Goal: Information Seeking & Learning: Find specific fact

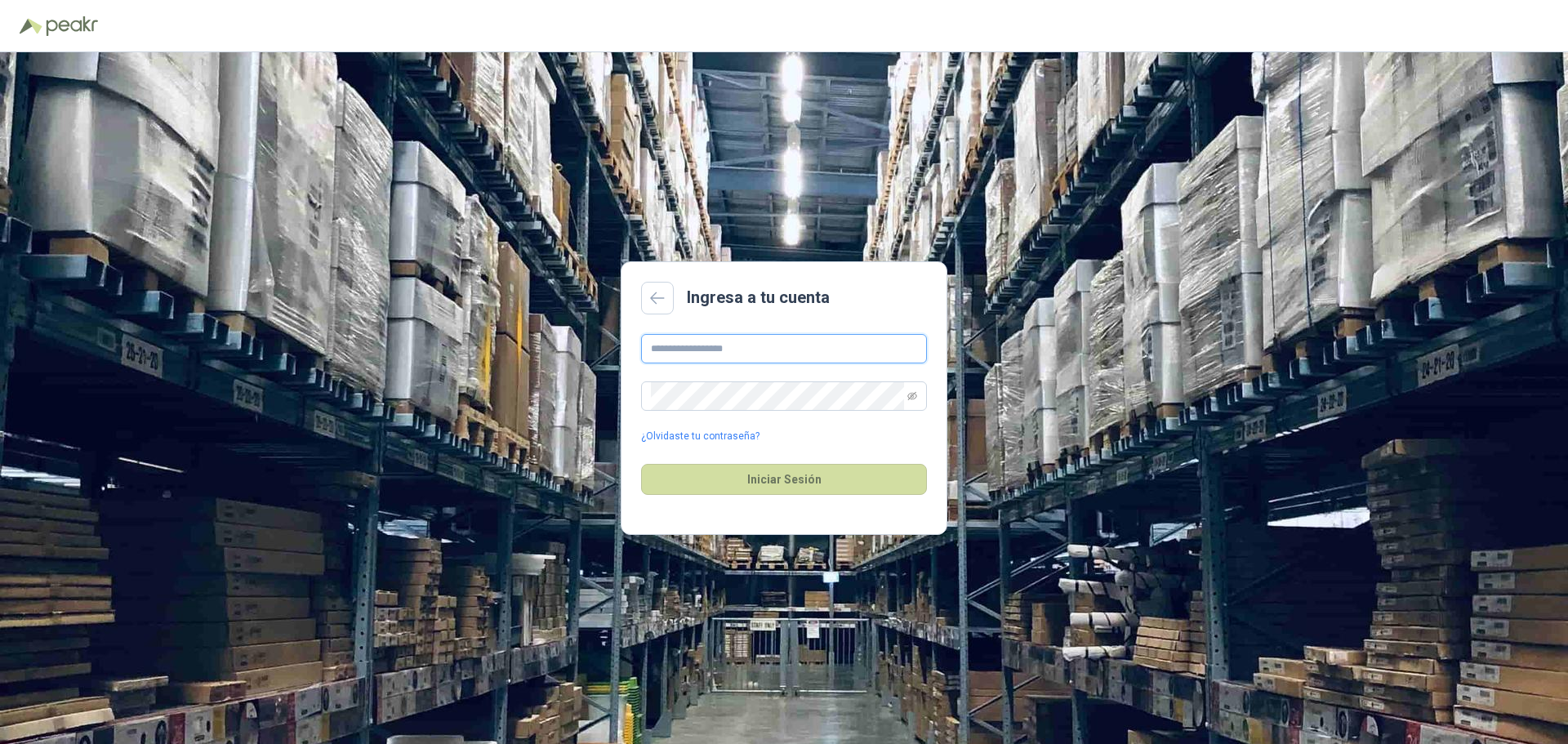
click at [670, 349] on input "text" at bounding box center [784, 348] width 286 height 29
type input "**********"
click at [789, 472] on button "Iniciar Sesión" at bounding box center [784, 479] width 286 height 31
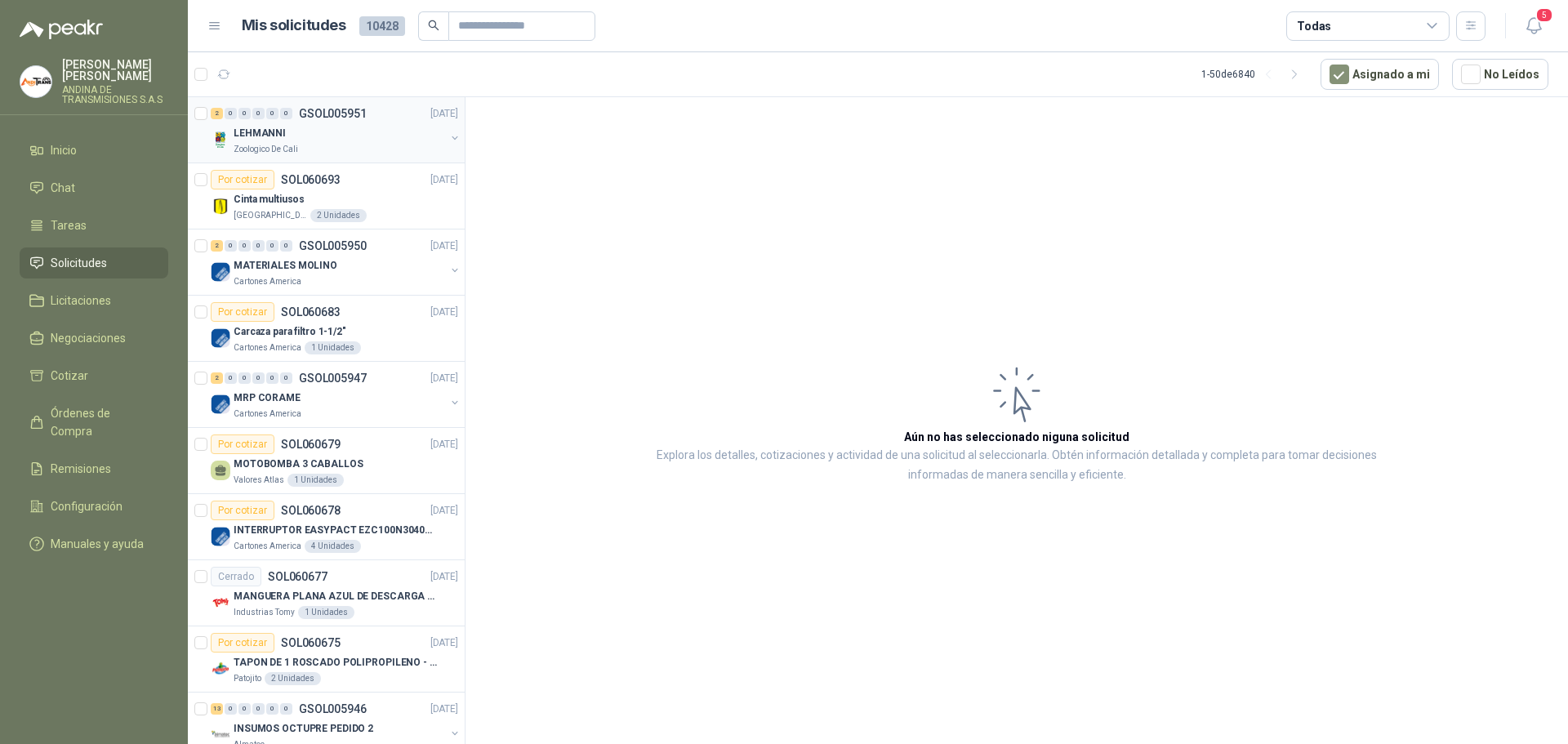
click at [321, 115] on p "GSOL005951" at bounding box center [332, 113] width 68 height 11
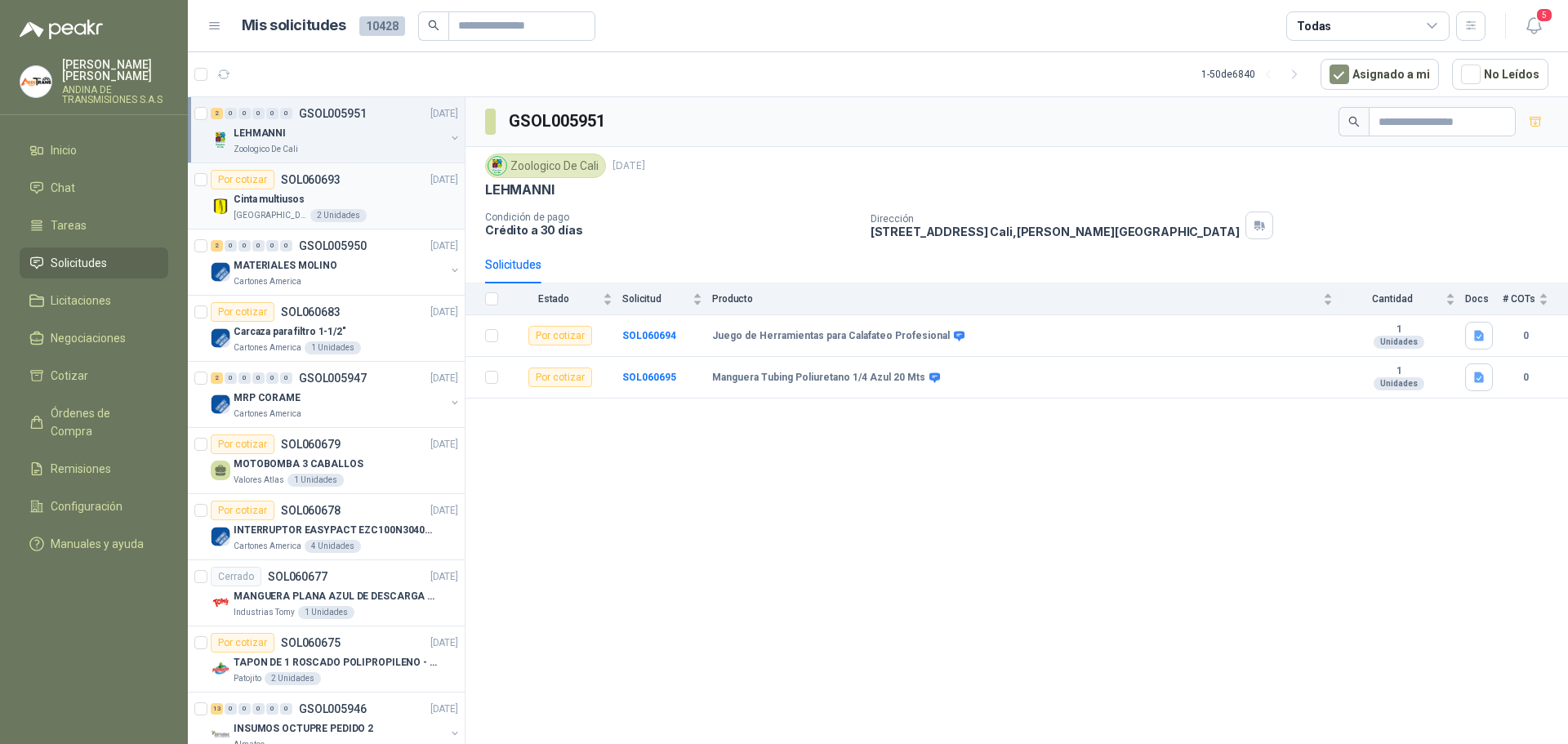
click at [332, 192] on div "Cinta multiusos" at bounding box center [345, 199] width 225 height 19
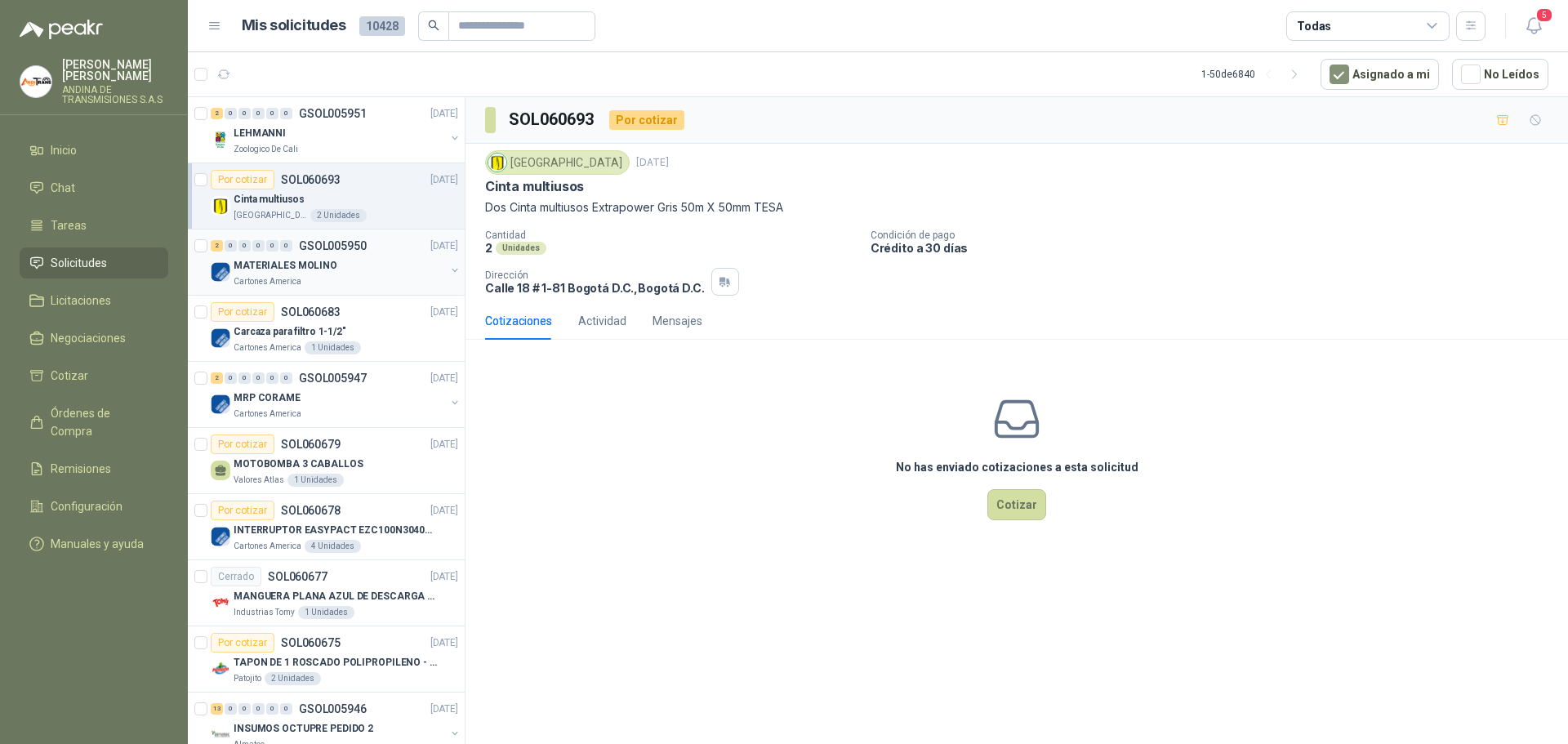
click at [357, 254] on div "2 0 0 0 0 0 GSOL005950 [DATE]" at bounding box center [335, 246] width 251 height 19
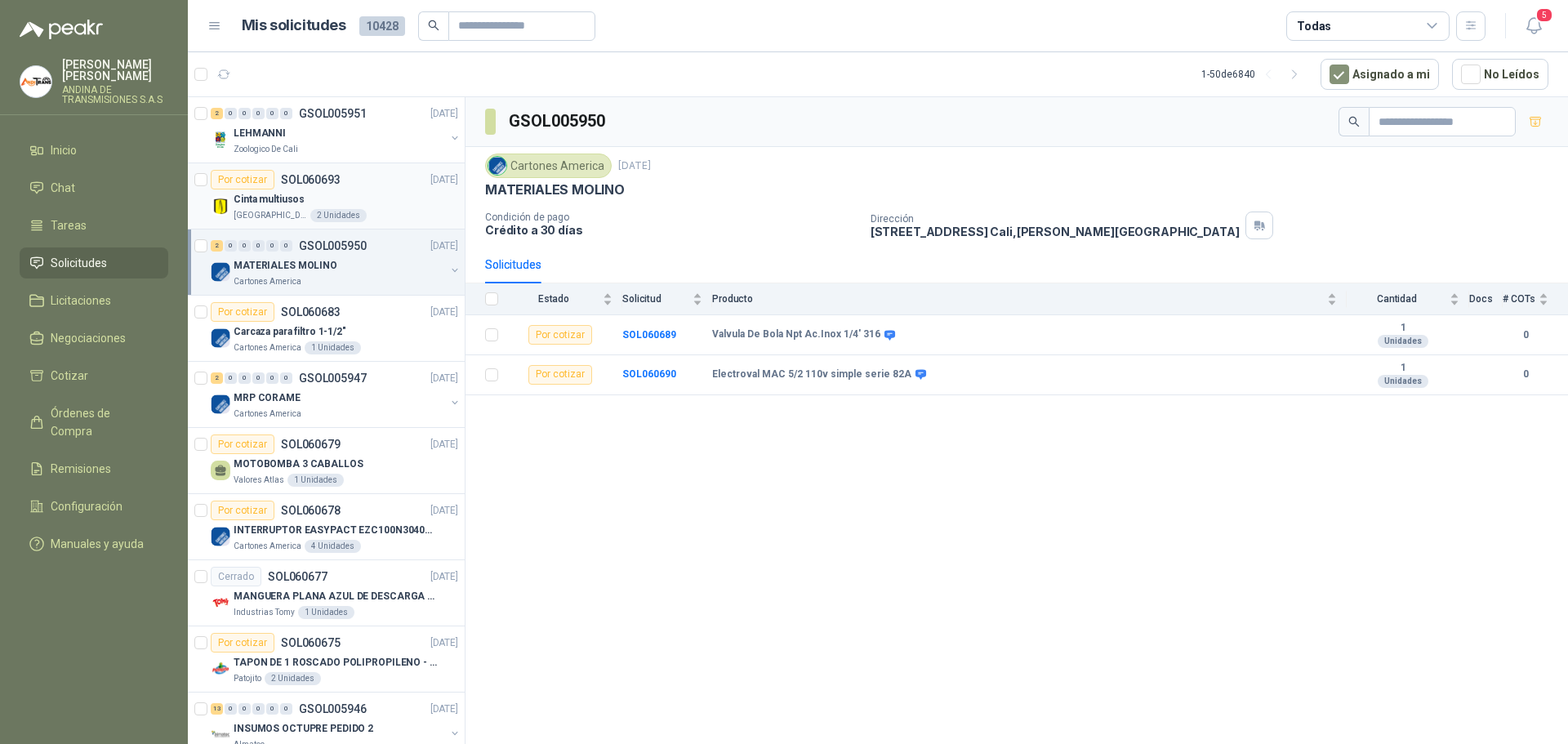
click at [348, 188] on div "Por cotizar SOL060693 [DATE]" at bounding box center [334, 180] width 247 height 19
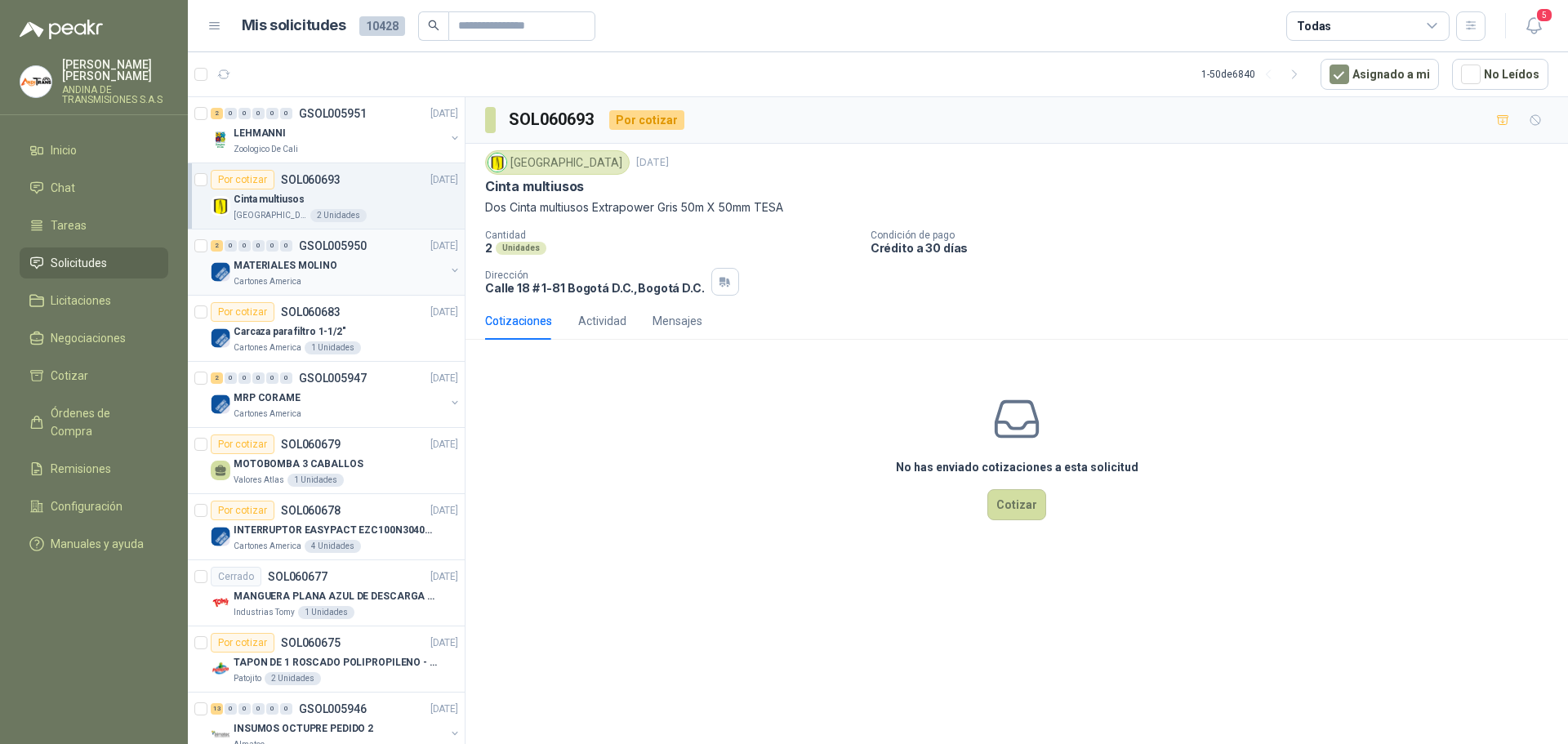
click at [349, 264] on div "MATERIALES MOLINO" at bounding box center [339, 265] width 211 height 19
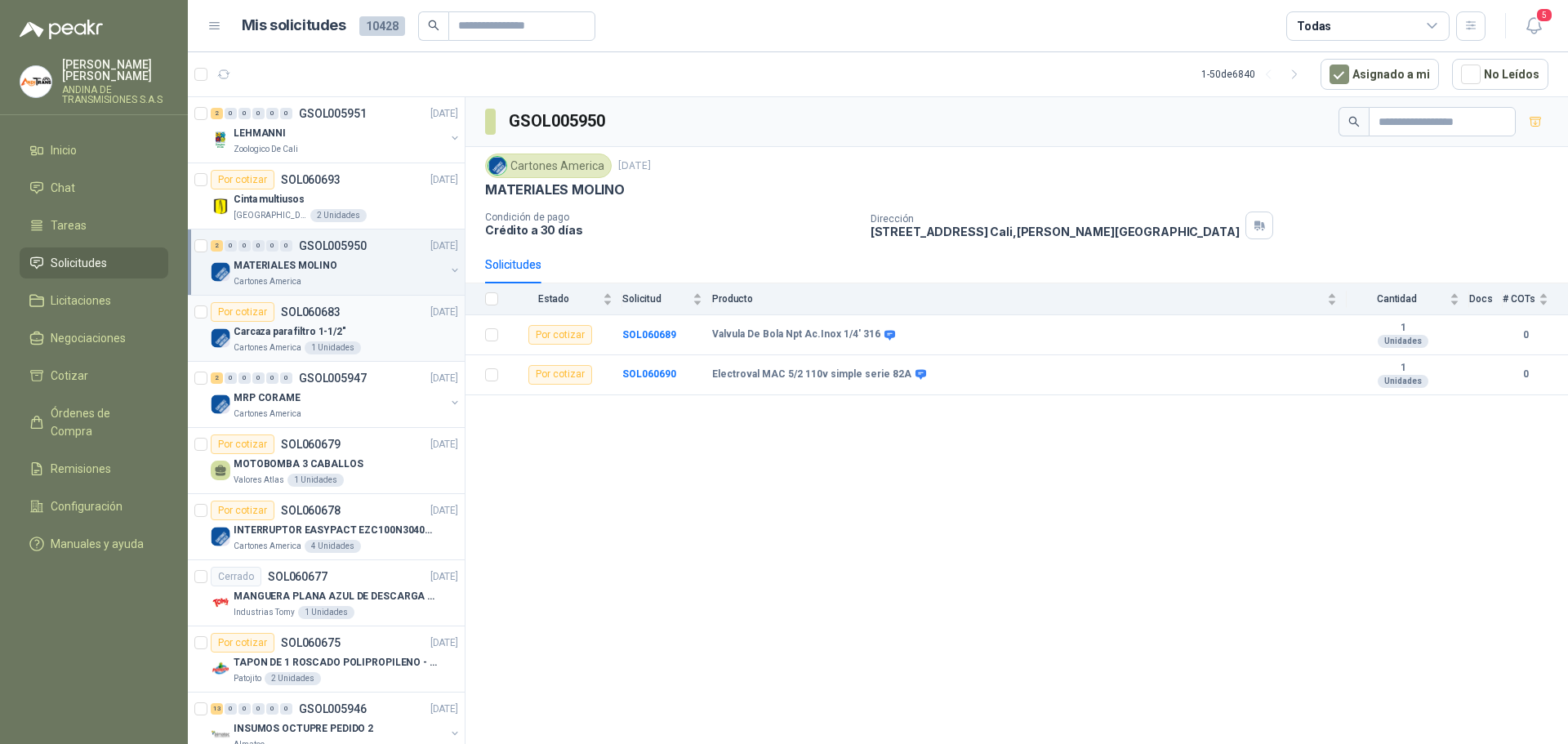
click at [353, 331] on div "Carcaza para filtro 1-1/2"" at bounding box center [345, 331] width 225 height 19
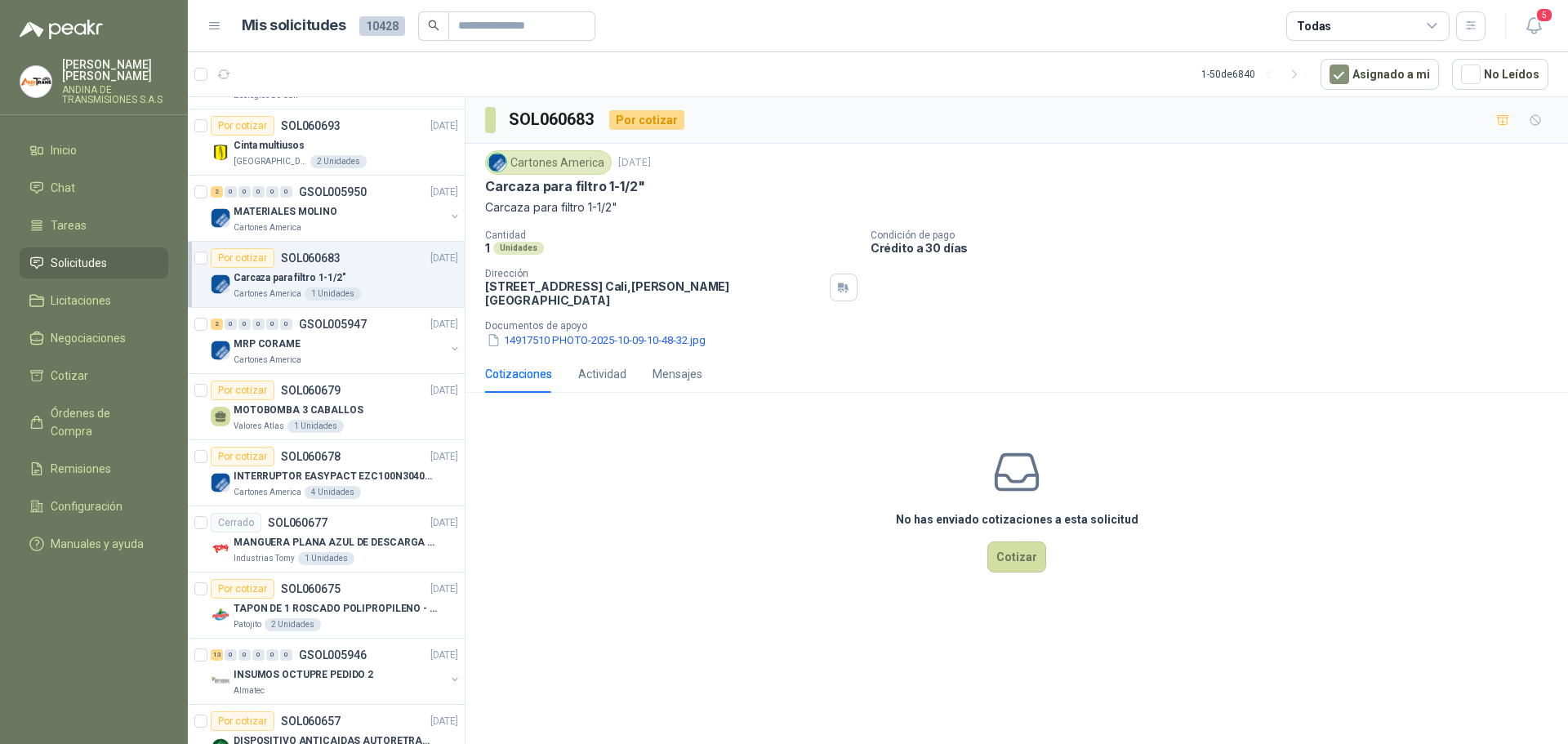
scroll to position [82, 0]
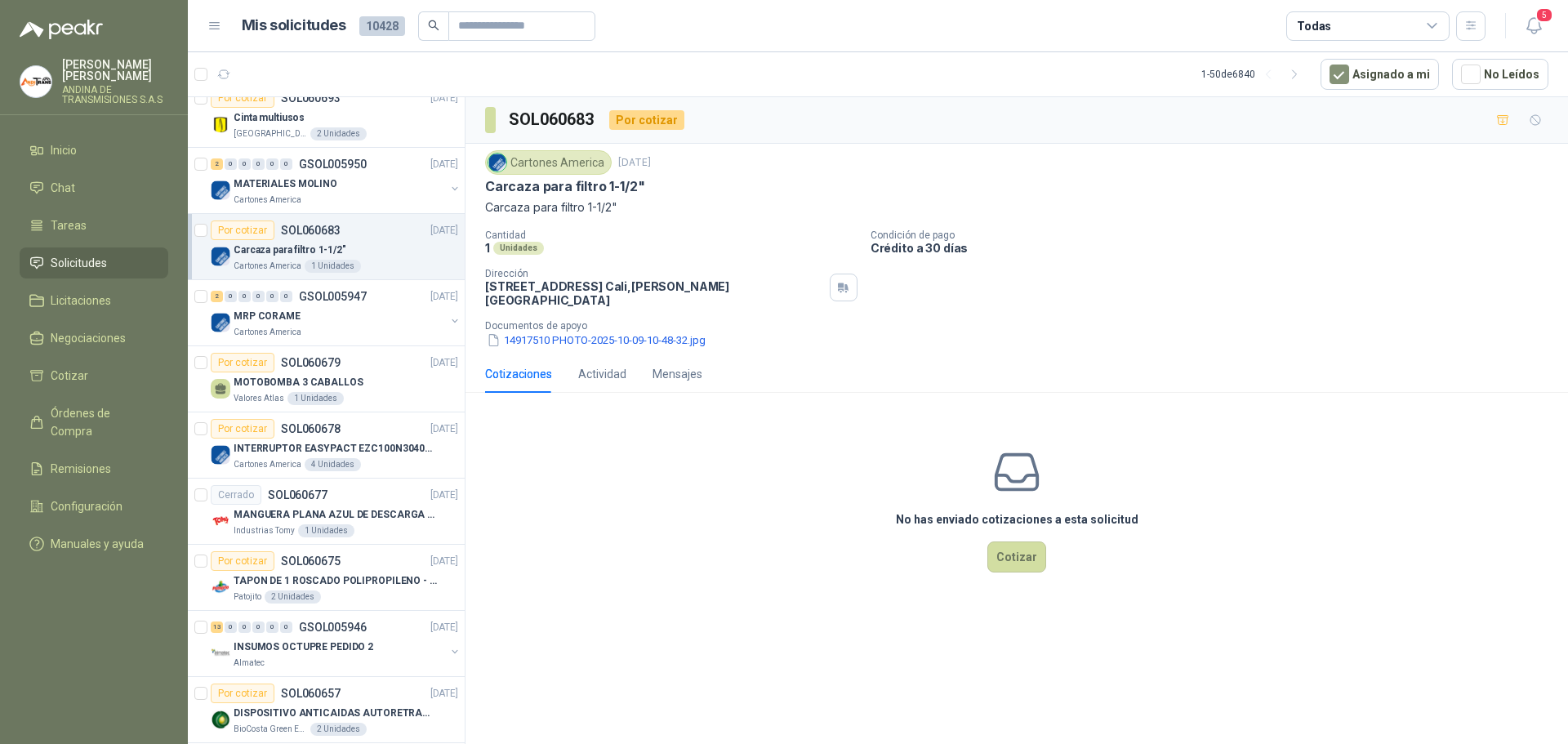
click at [353, 331] on div "Cartones America" at bounding box center [339, 332] width 211 height 13
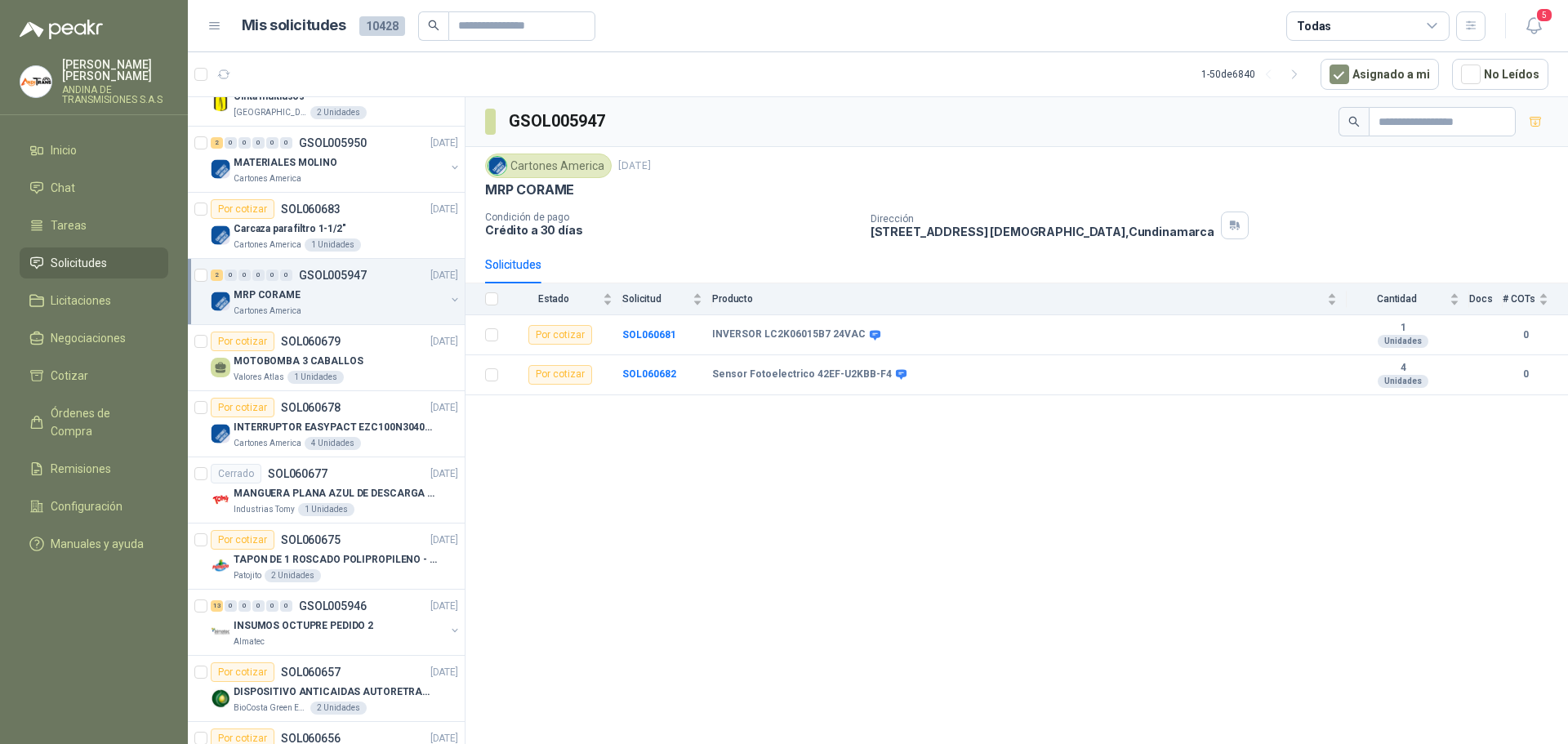
scroll to position [163, 0]
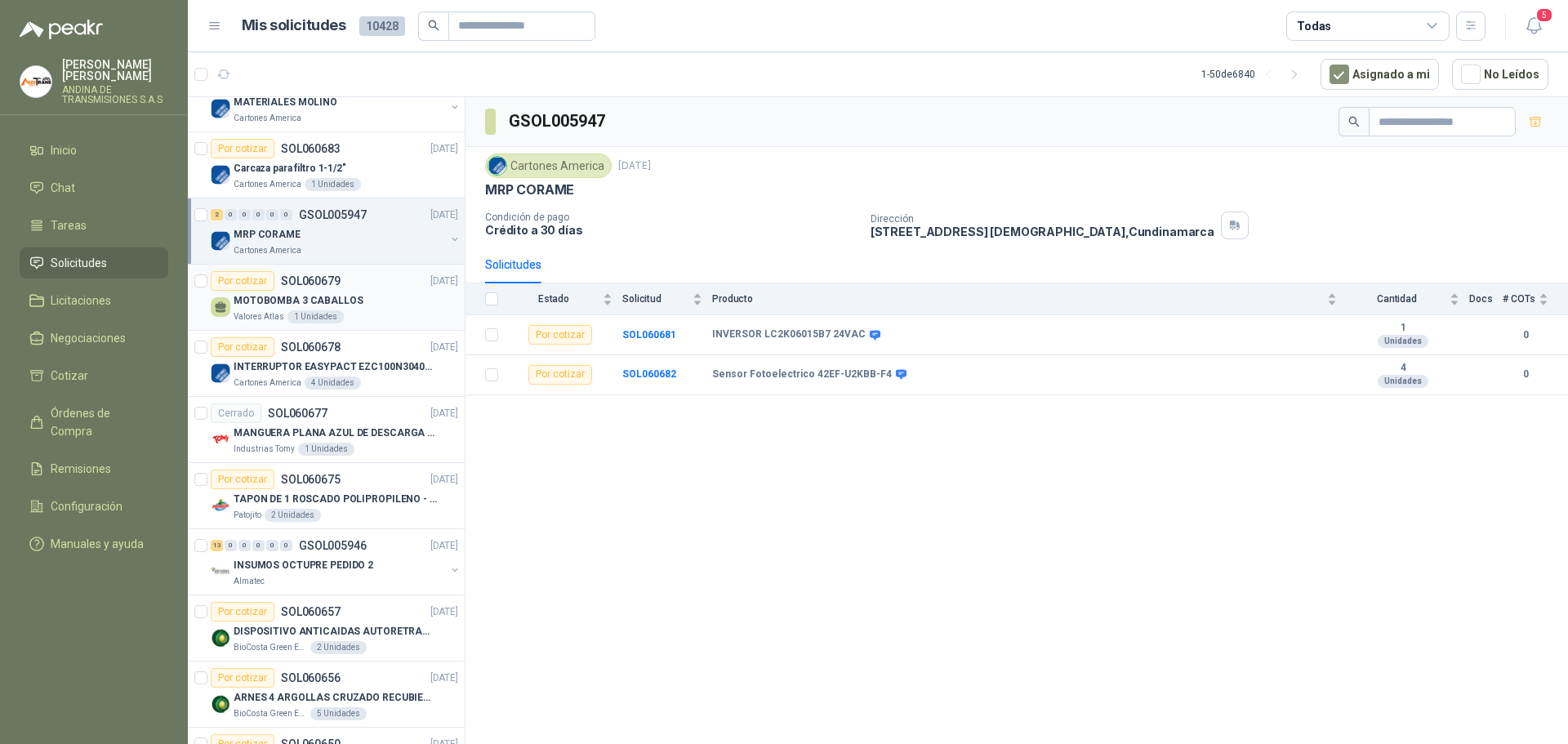
click at [367, 292] on div "MOTOBOMBA 3 CABALLOS" at bounding box center [345, 300] width 225 height 19
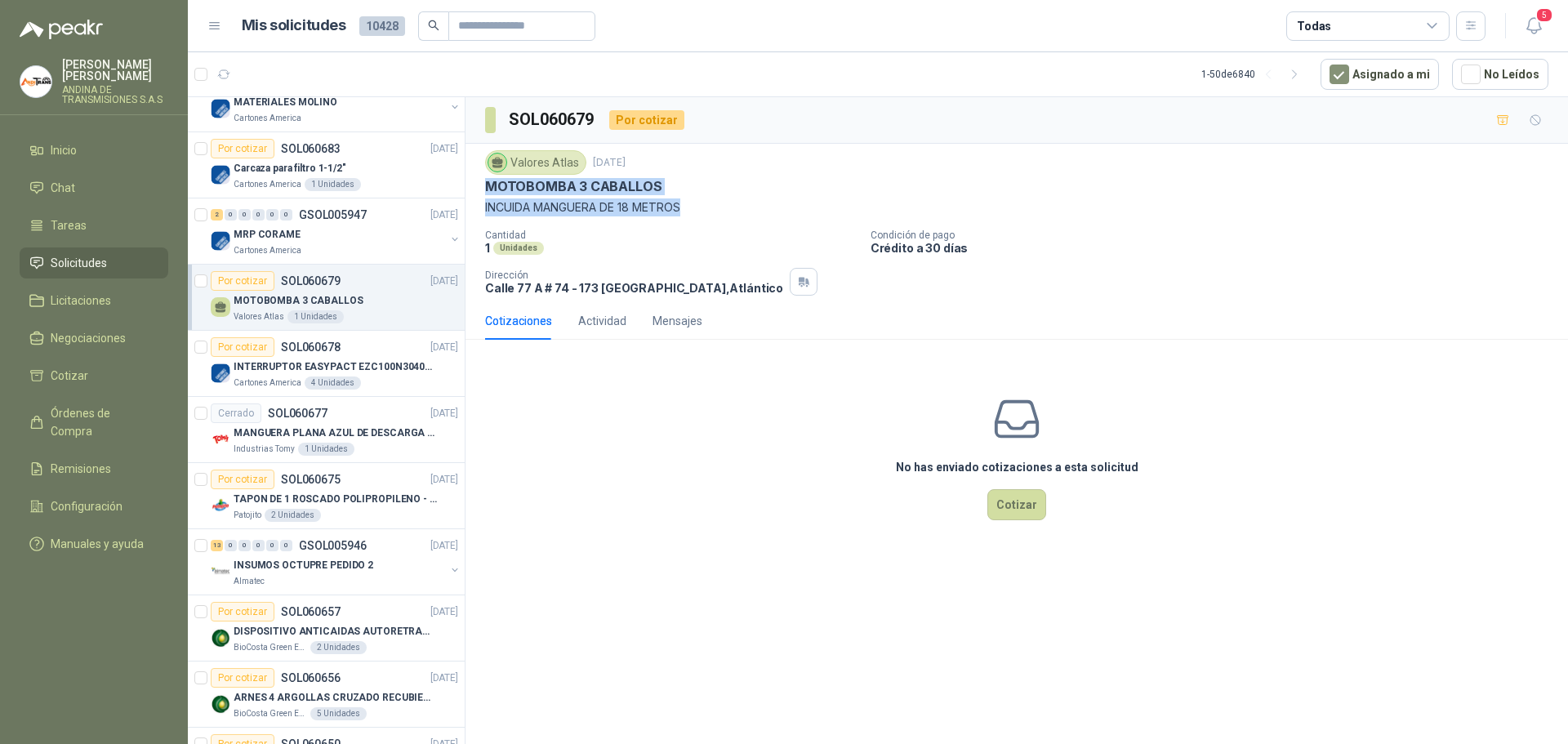
drag, startPoint x: 488, startPoint y: 184, endPoint x: 688, endPoint y: 200, distance: 200.6
click at [688, 200] on div "Valores Atlas [DATE] MOTOBOMBA 3 CABALLOS INCUIDA MANGUERA DE 18 METROS" at bounding box center [1017, 183] width 1064 height 66
copy div "MOTOBOMBA 3 CABALLOS INCUIDA MANGUERA DE 18 METROS"
click at [366, 350] on div "Por cotizar SOL060678 [DATE]" at bounding box center [334, 347] width 247 height 19
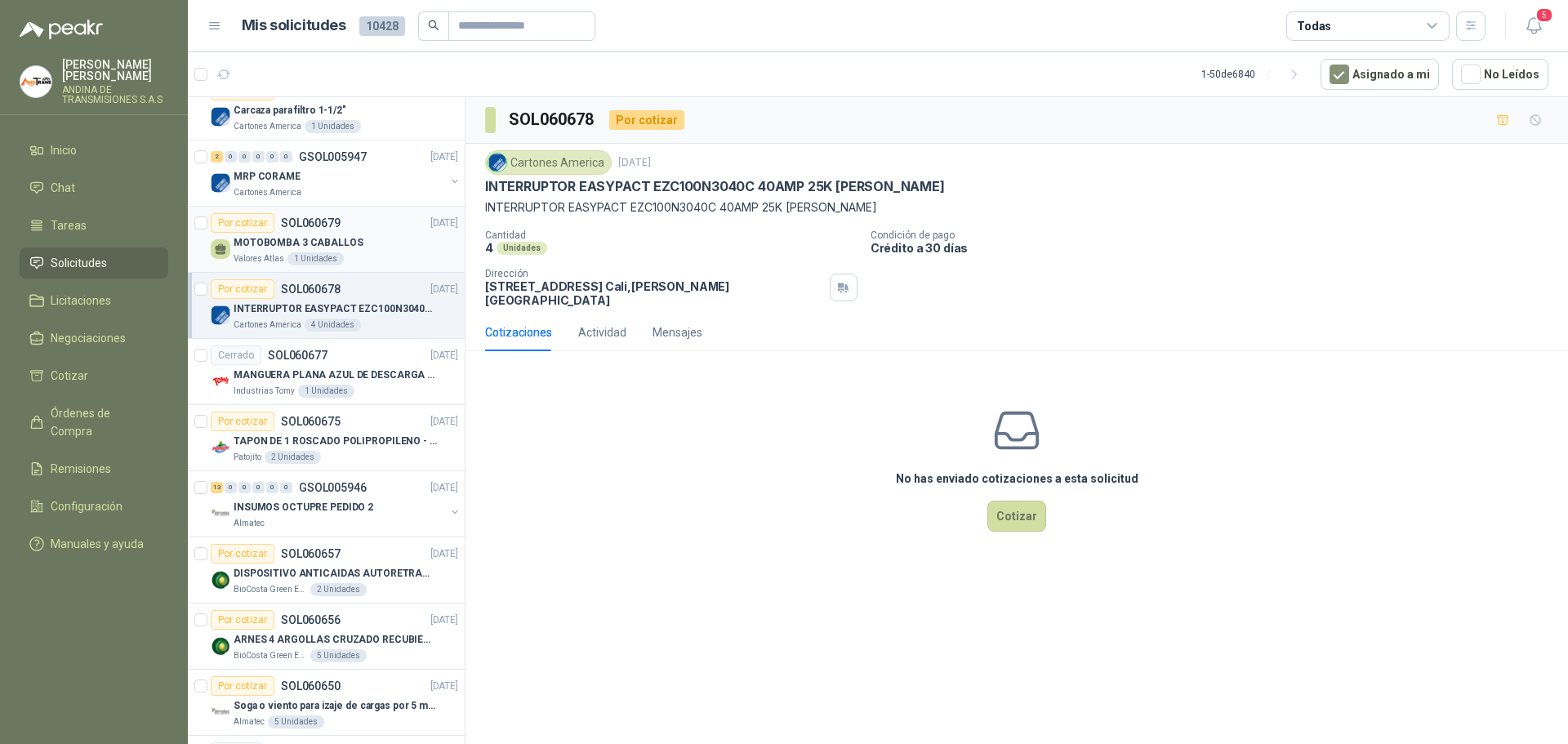
scroll to position [245, 0]
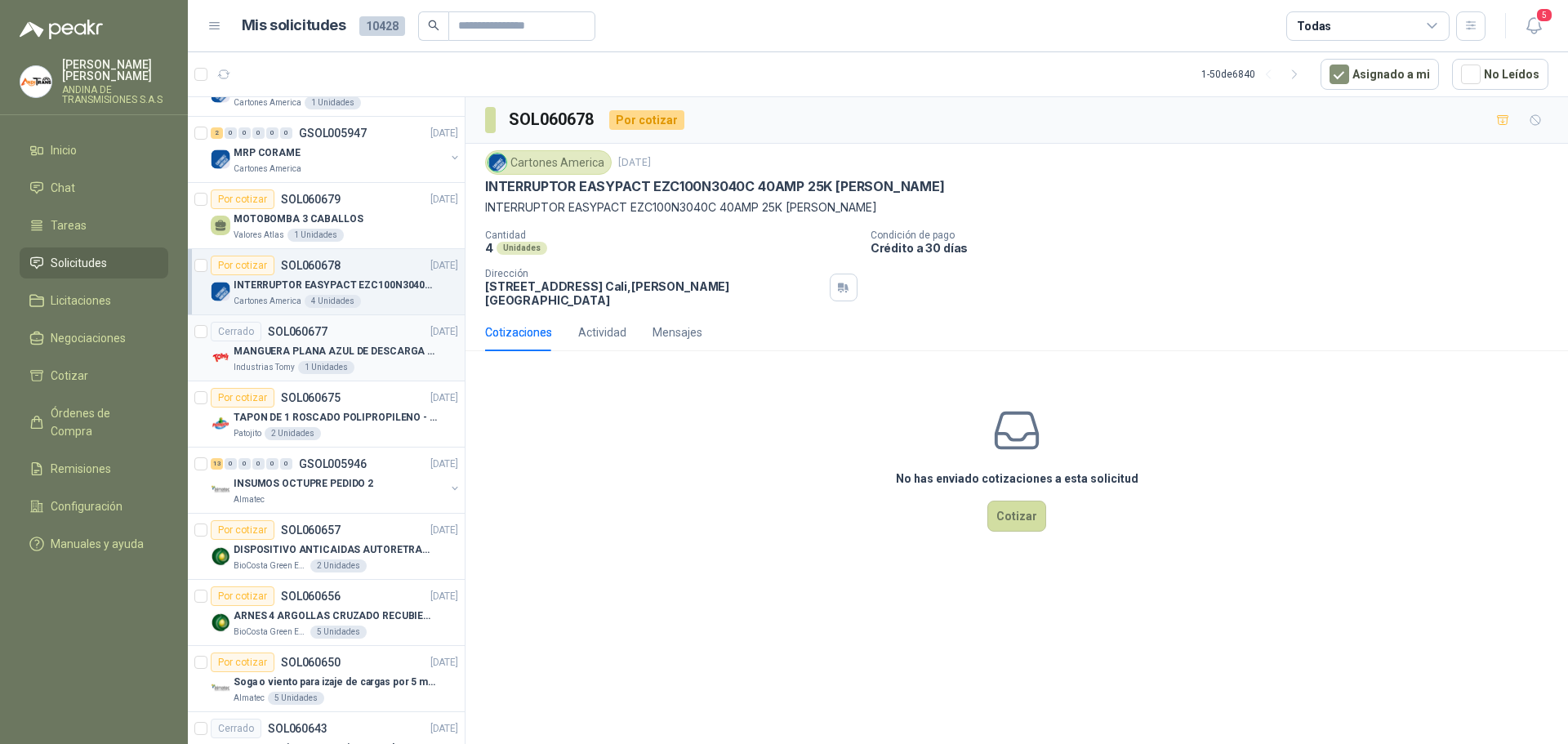
click at [368, 326] on div "Cerrado SOL060677 [DATE]" at bounding box center [334, 331] width 247 height 19
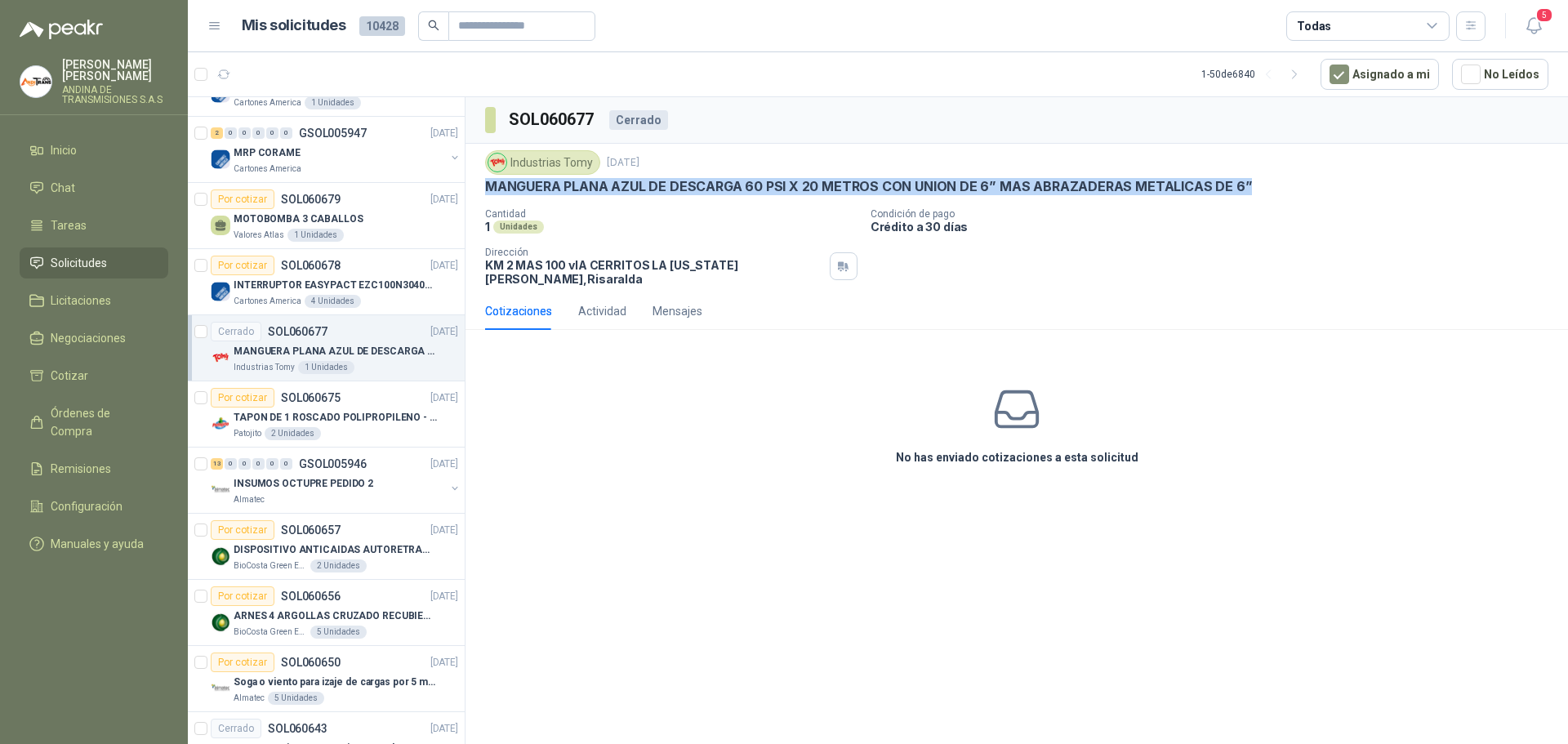
drag, startPoint x: 490, startPoint y: 189, endPoint x: 1244, endPoint y: 188, distance: 754.0
click at [1244, 188] on div "MANGUERA PLANA AZUL DE DESCARGA 60 PSI X 20 METROS CON UNION DE 6” MAS ABRAZADE…" at bounding box center [1017, 186] width 1064 height 17
copy p "MANGUERA PLANA AZUL DE DESCARGA 60 PSI X 20 METROS CON UNION DE 6” MAS ABRAZADE…"
click at [371, 396] on div "Por cotizar SOL060675 [DATE]" at bounding box center [334, 398] width 247 height 19
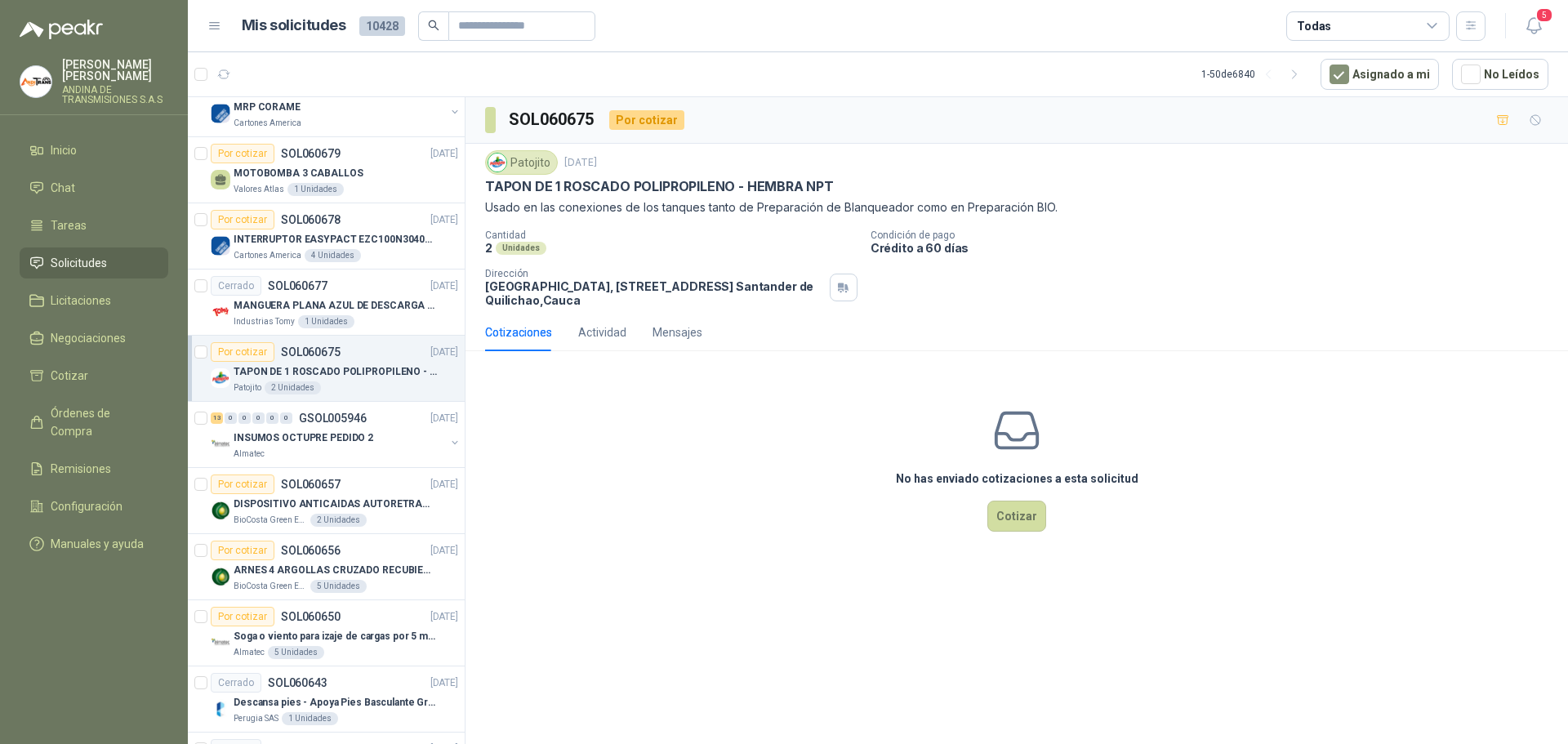
scroll to position [327, 0]
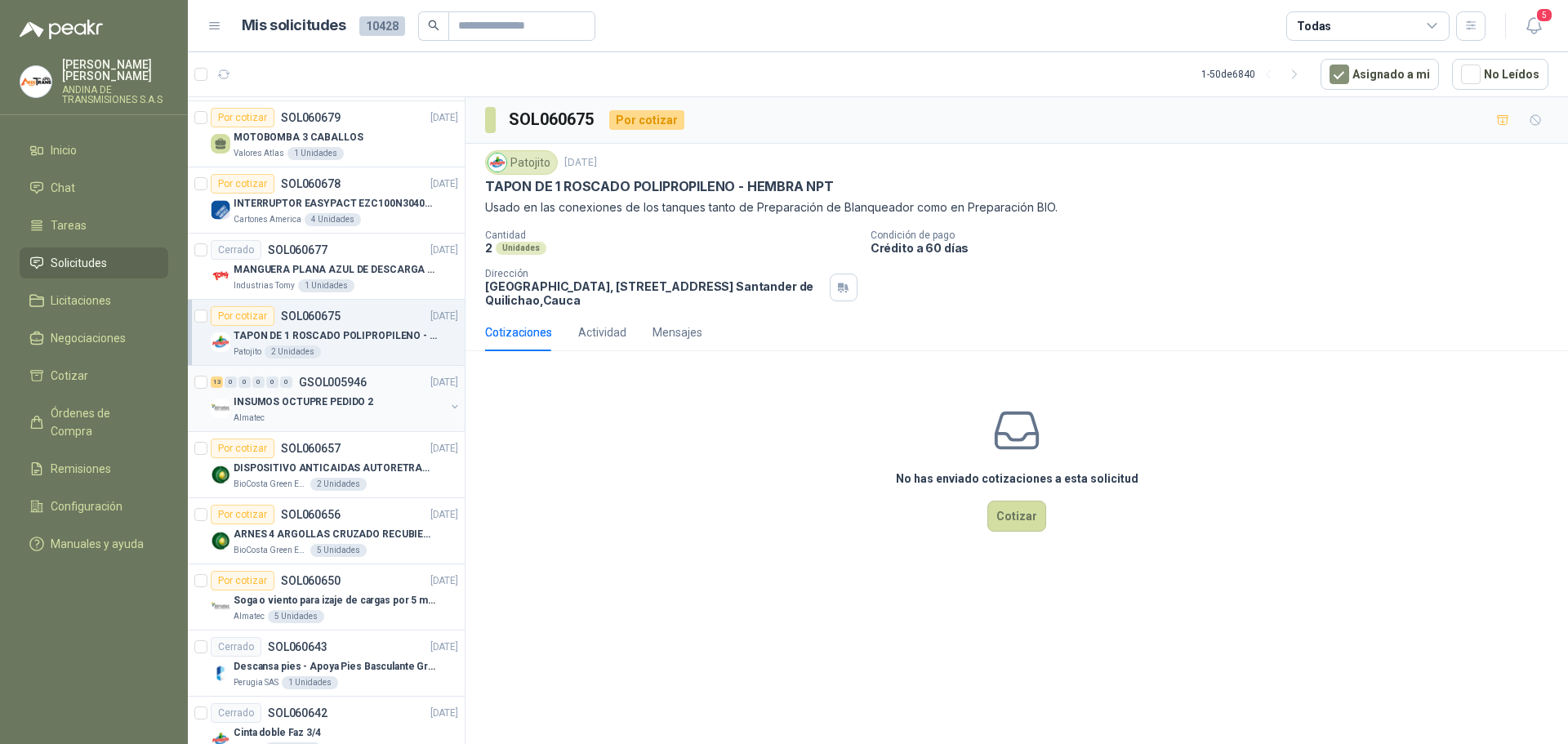
click at [379, 385] on div "13 0 0 0 0 0 GSOL005946 [DATE]" at bounding box center [335, 382] width 251 height 19
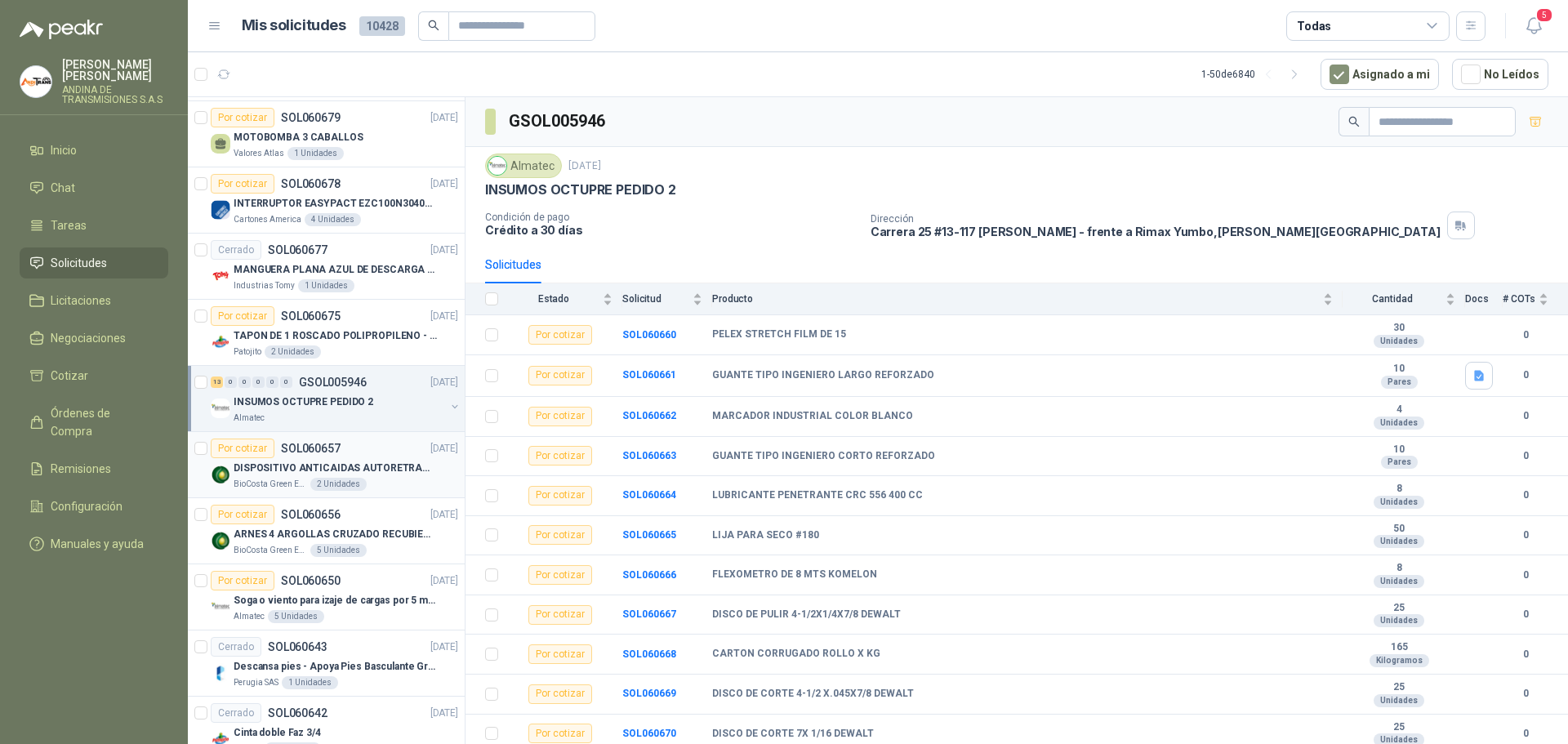
click at [331, 446] on p "SOL060657" at bounding box center [311, 448] width 60 height 11
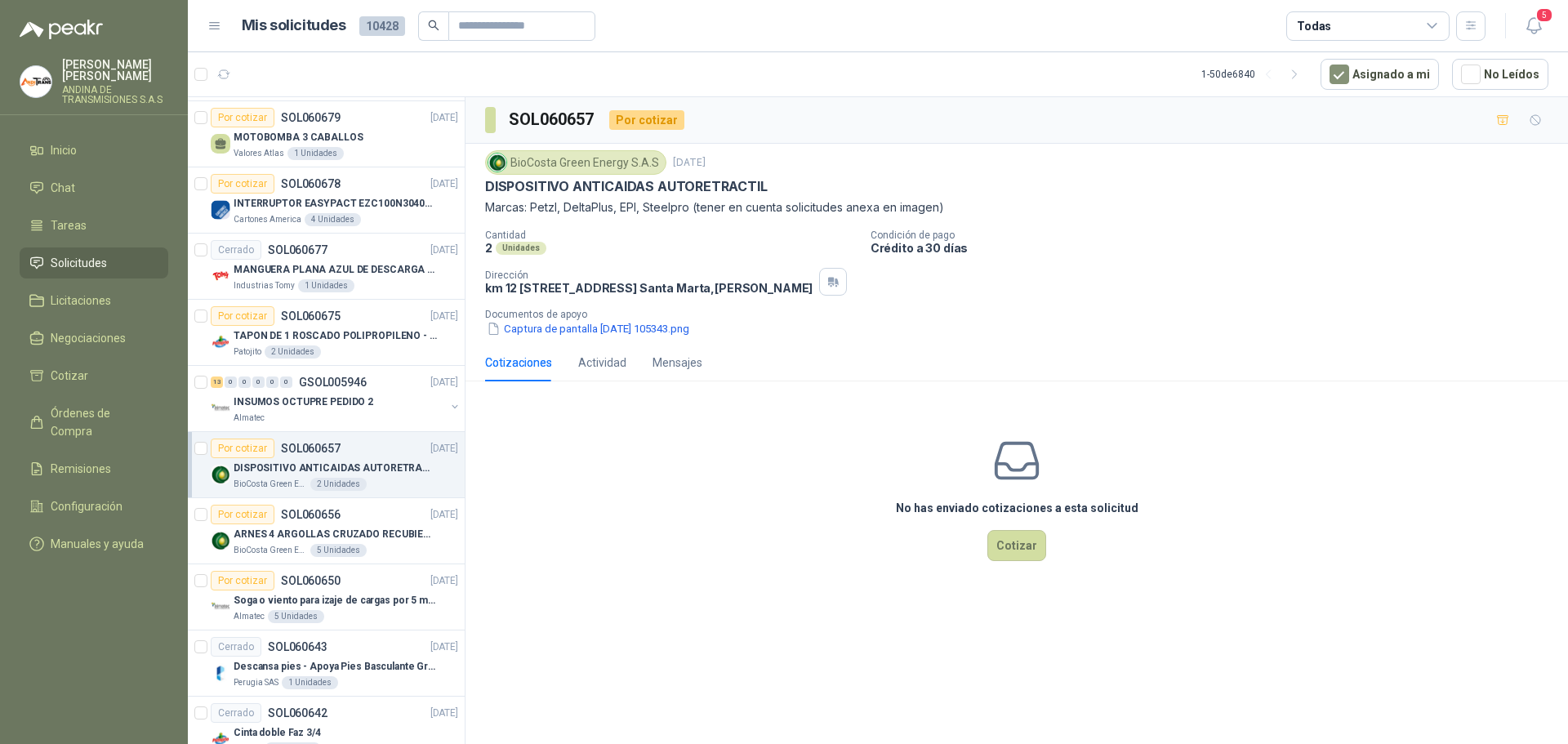
scroll to position [409, 0]
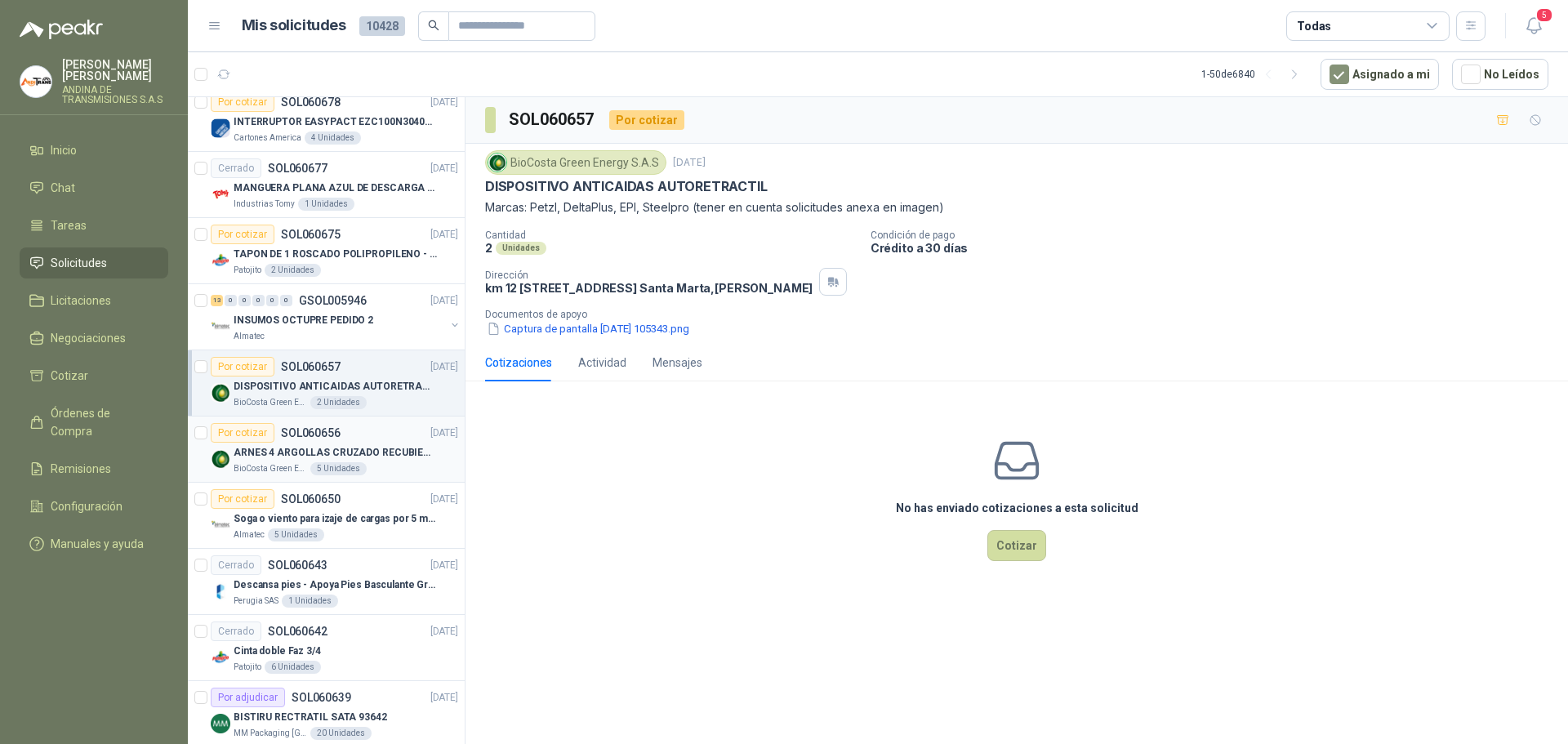
click at [372, 431] on div "Por cotizar SOL060656 [DATE]" at bounding box center [334, 432] width 247 height 19
click at [553, 337] on button "Captura de pantalla [DATE] 105343.png" at bounding box center [588, 328] width 206 height 17
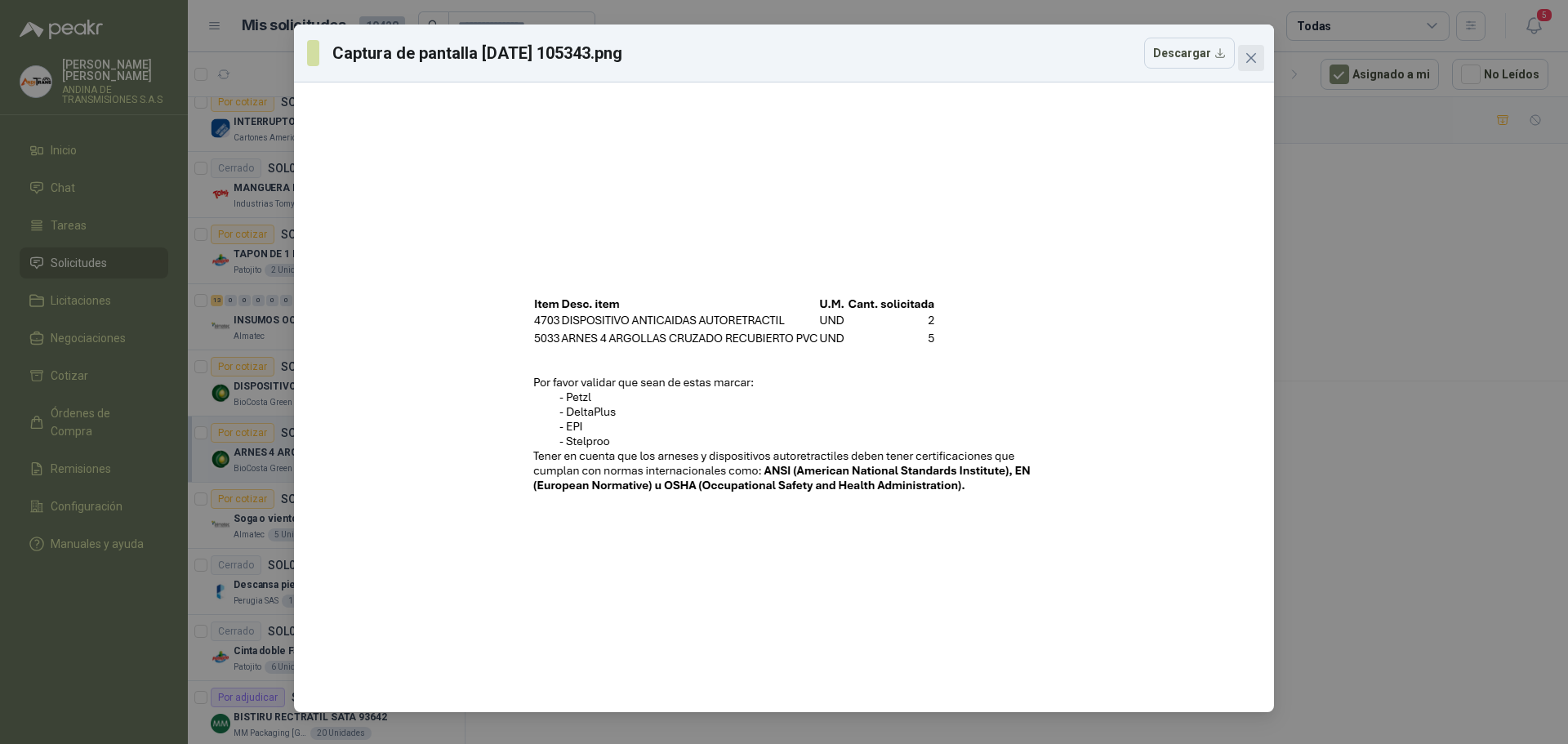
click at [1258, 57] on span "Close" at bounding box center [1251, 57] width 26 height 13
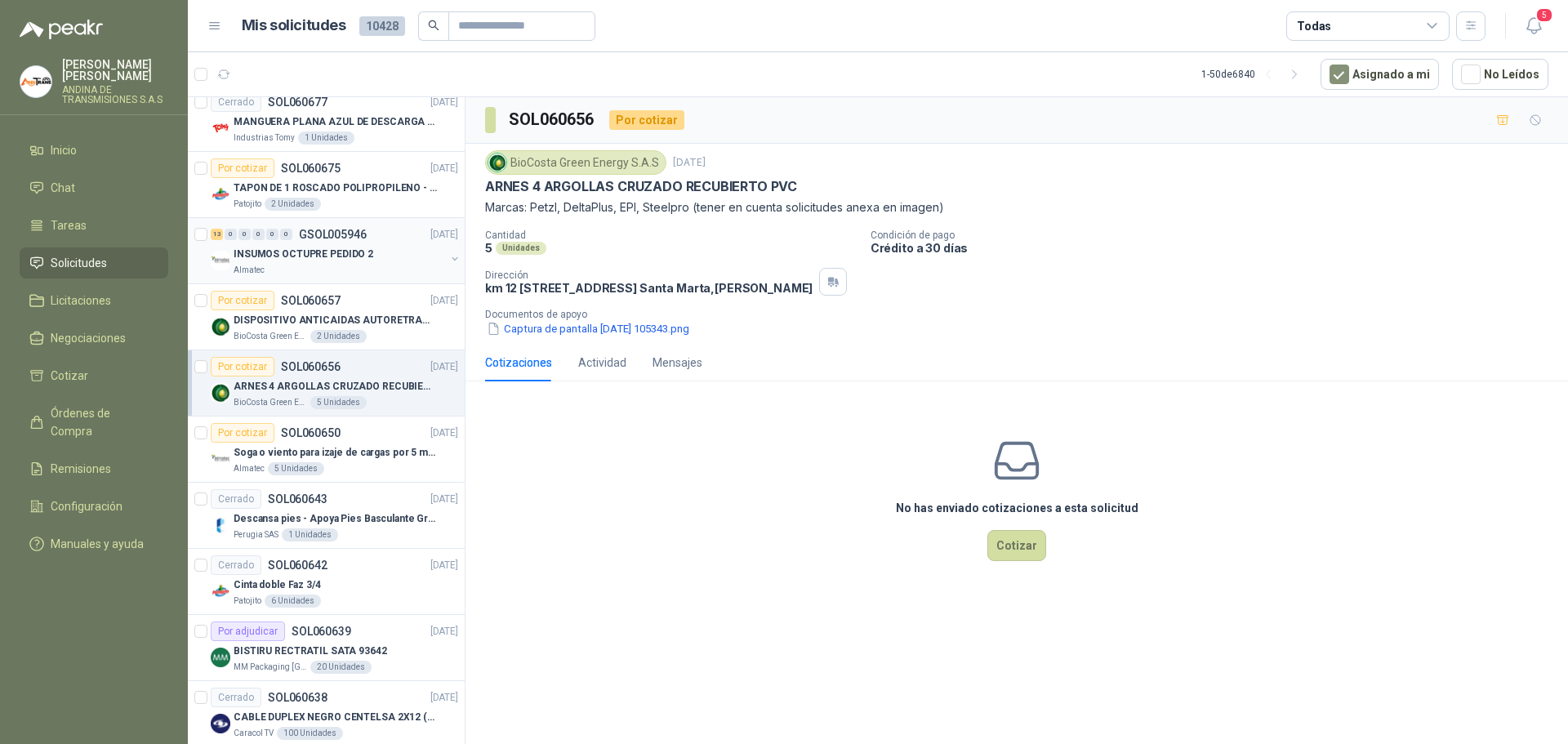
scroll to position [571, 0]
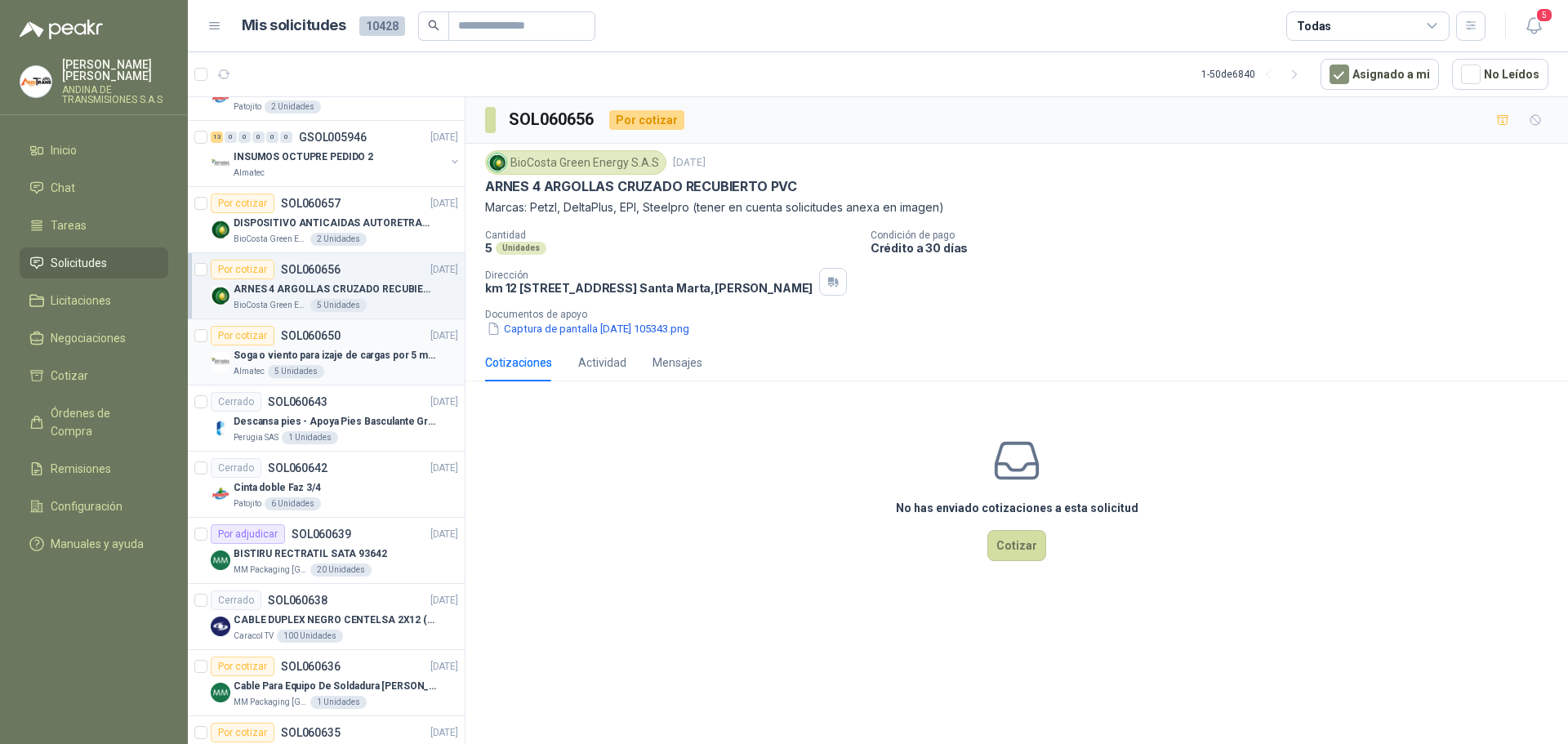
click at [367, 331] on div "Por cotizar SOL060650 [DATE]" at bounding box center [334, 335] width 247 height 19
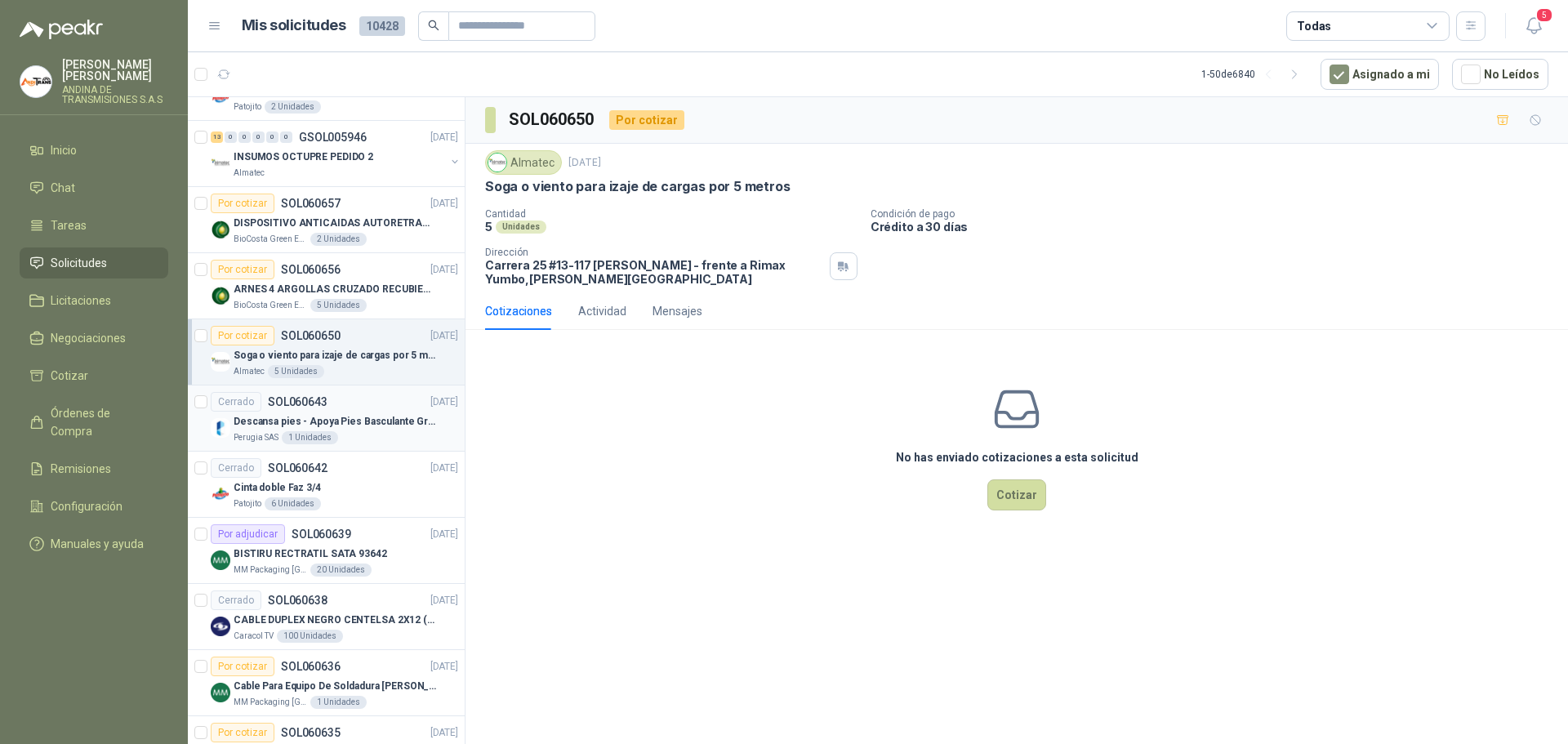
click at [352, 410] on div "Cerrado SOL060643 [DATE]" at bounding box center [334, 401] width 247 height 19
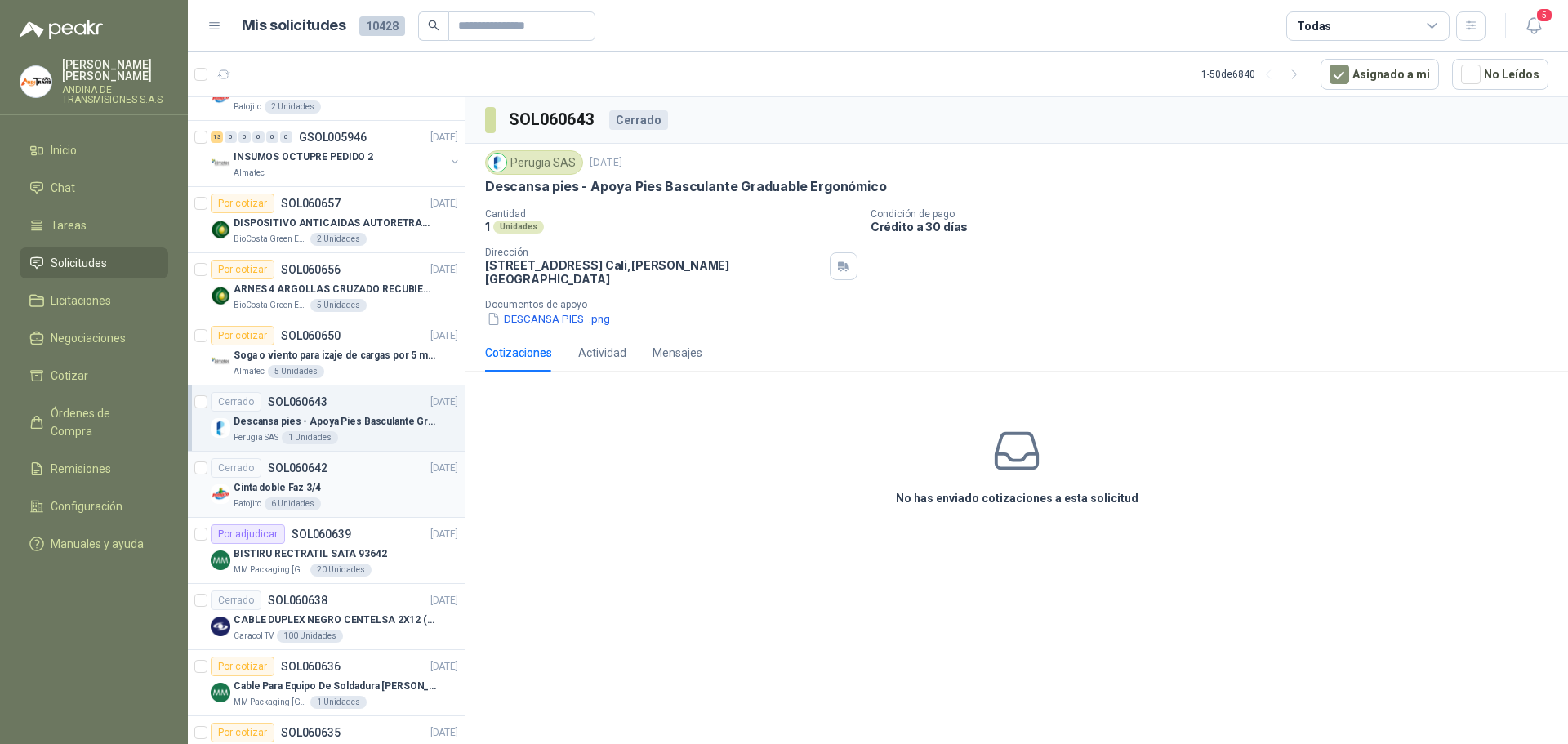
click at [362, 466] on div "Cerrado SOL060642 [DATE]" at bounding box center [334, 468] width 247 height 19
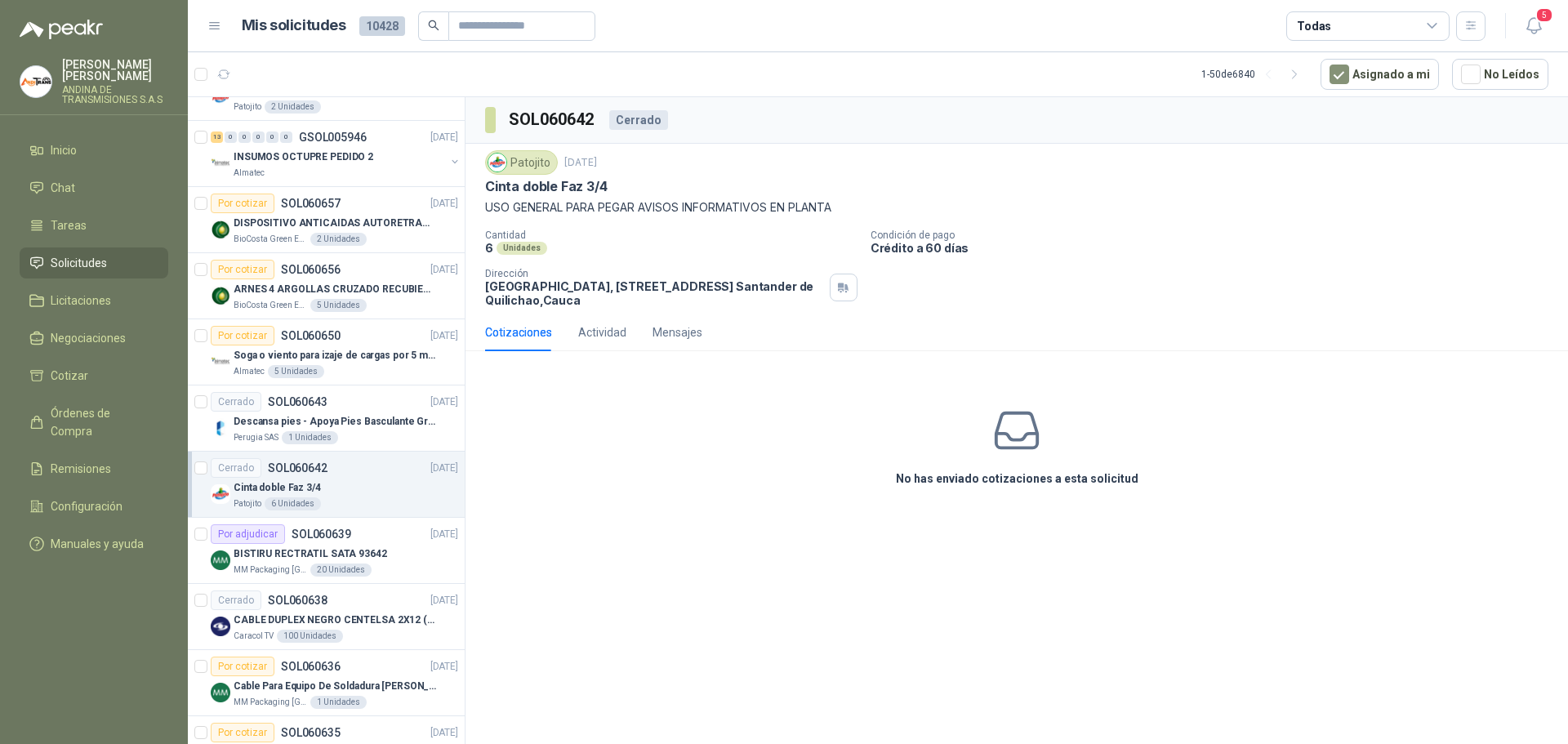
scroll to position [735, 0]
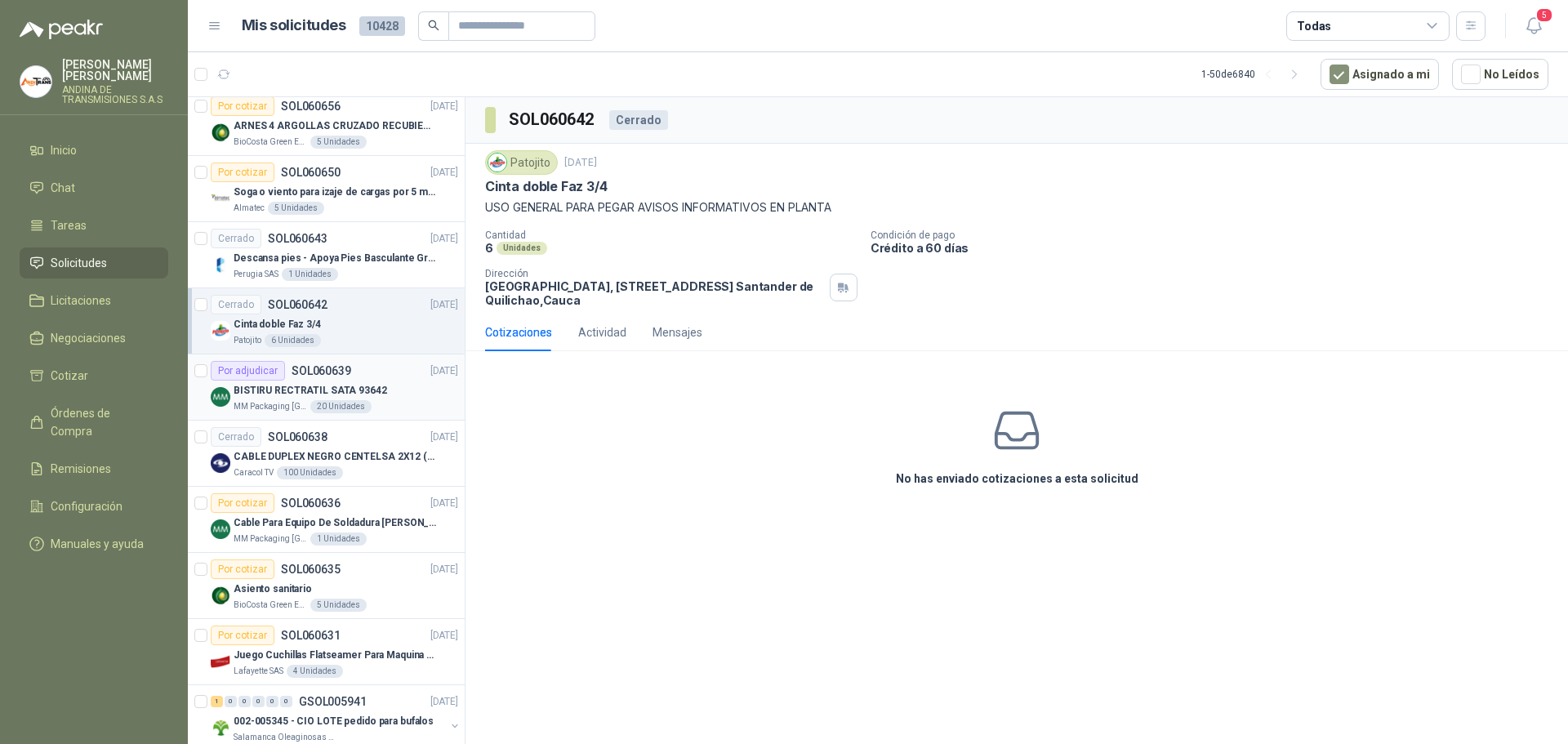
click at [380, 361] on div "Por adjudicar SOL060639 [DATE]" at bounding box center [334, 371] width 247 height 19
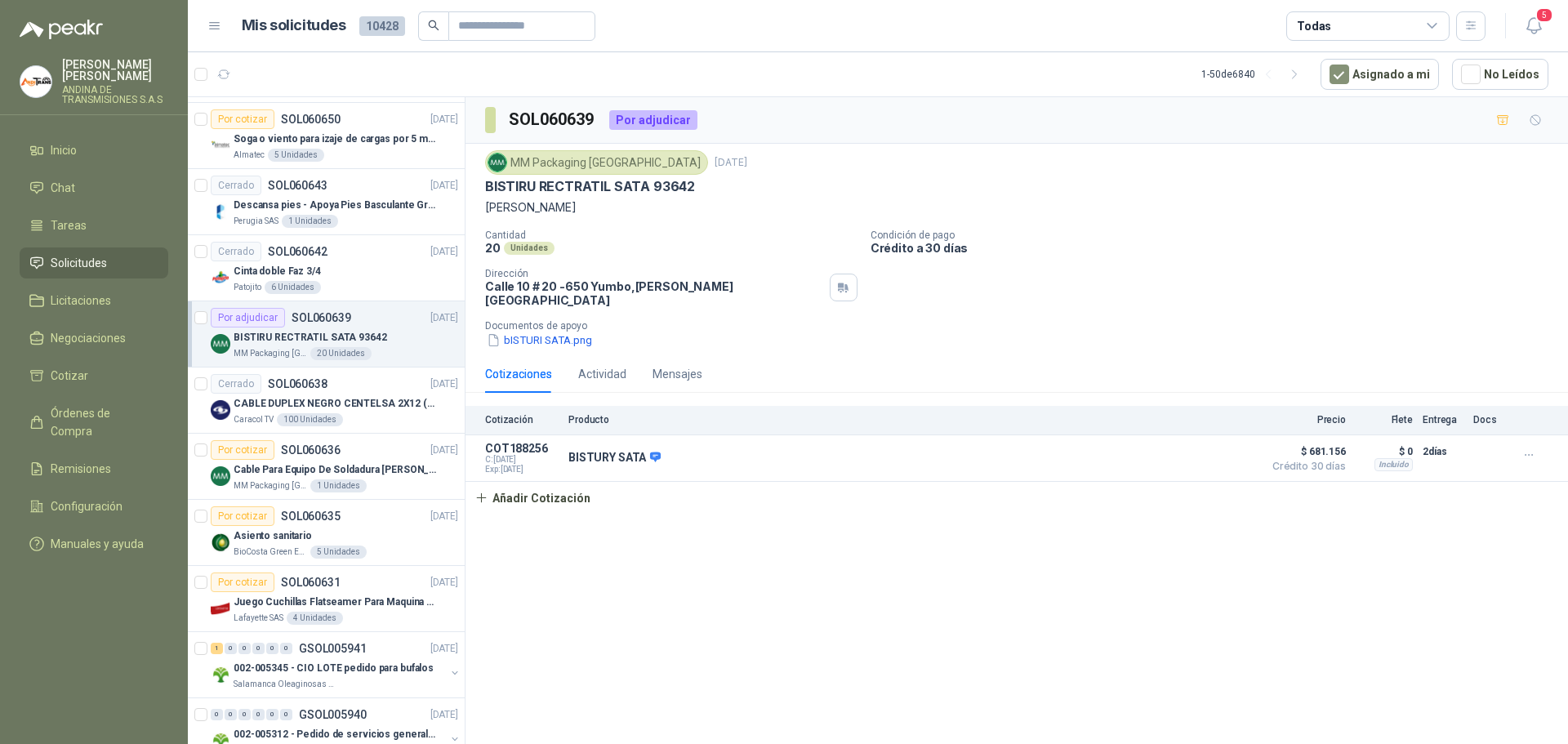
scroll to position [816, 0]
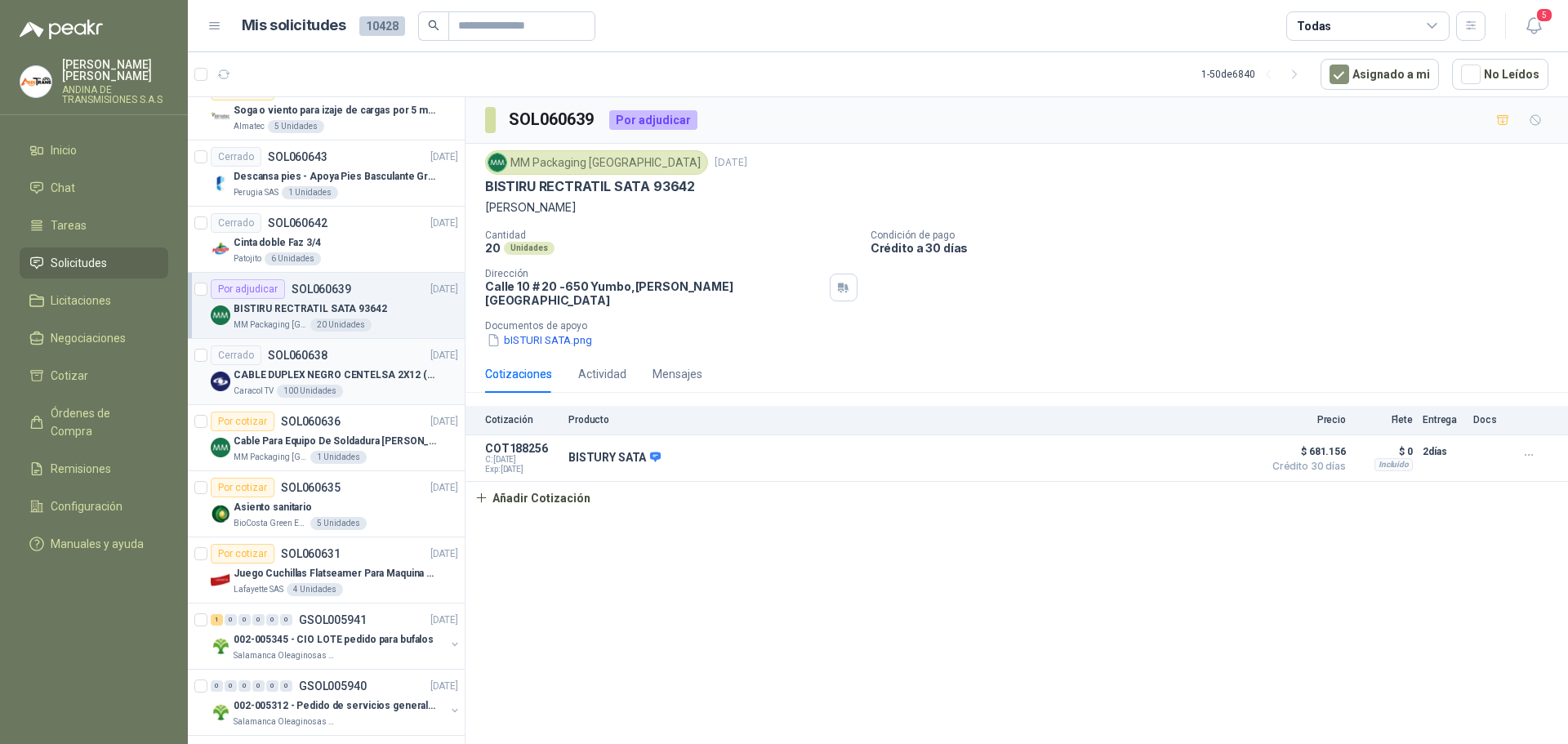
click at [364, 350] on div "Cerrado SOL060638 [DATE]" at bounding box center [334, 355] width 247 height 19
click at [332, 352] on div "Cerrado SOL060638 [DATE]" at bounding box center [334, 355] width 247 height 19
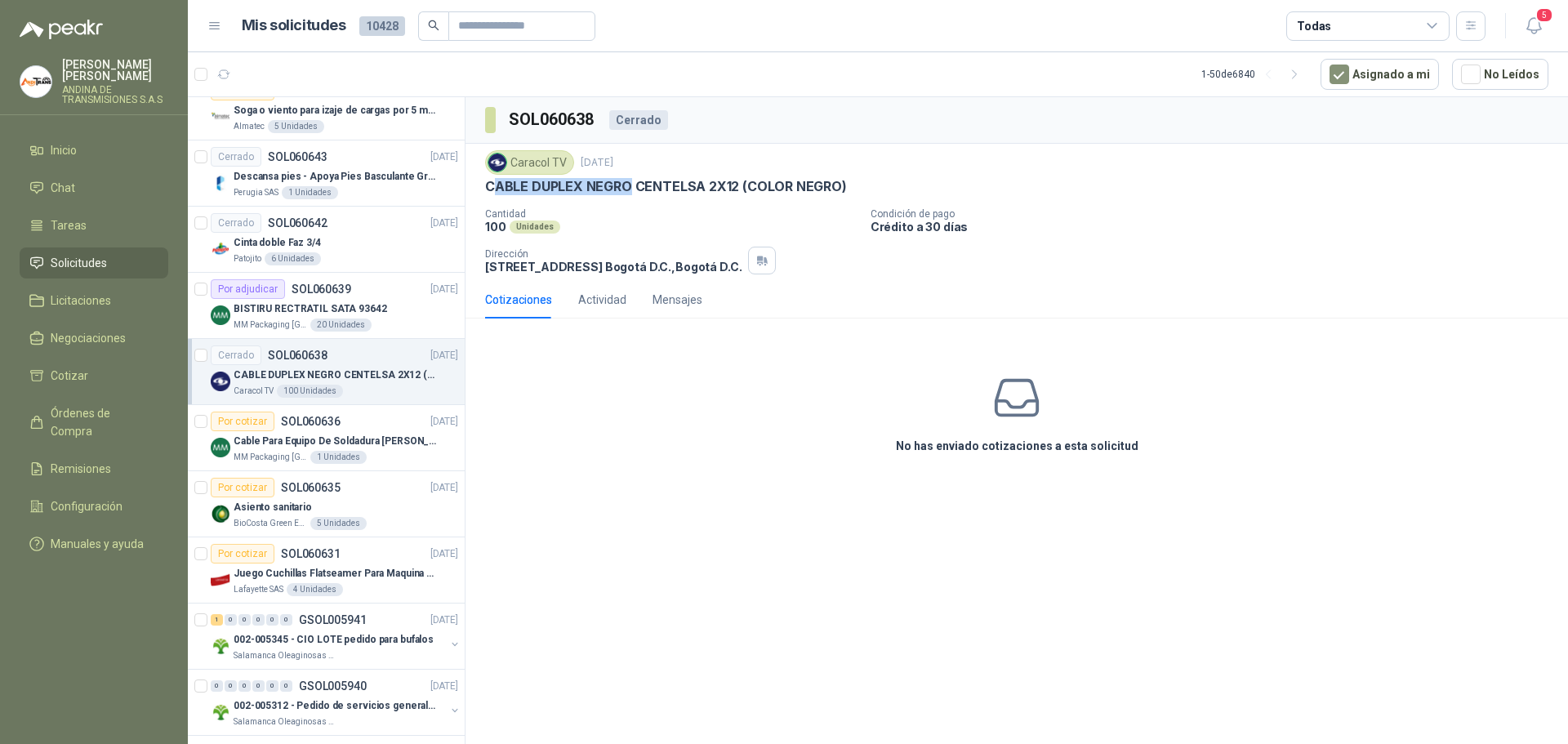
drag, startPoint x: 490, startPoint y: 189, endPoint x: 611, endPoint y: 197, distance: 121.3
click at [625, 193] on p "CABLE DUPLEX NEGRO CENTELSA 2X12 (COLOR NEGRO)" at bounding box center [666, 186] width 362 height 17
drag, startPoint x: 482, startPoint y: 187, endPoint x: 846, endPoint y: 179, distance: 364.1
click at [846, 179] on div "Caracol TV [DATE] CABLE DUPLEX NEGRO CENTELSA 2X12 (COLOR NEGRO) Cantidad 100 U…" at bounding box center [1017, 212] width 1102 height 137
copy p "CABLE DUPLEX NEGRO CENTELSA 2X12 (COLOR NEGRO)"
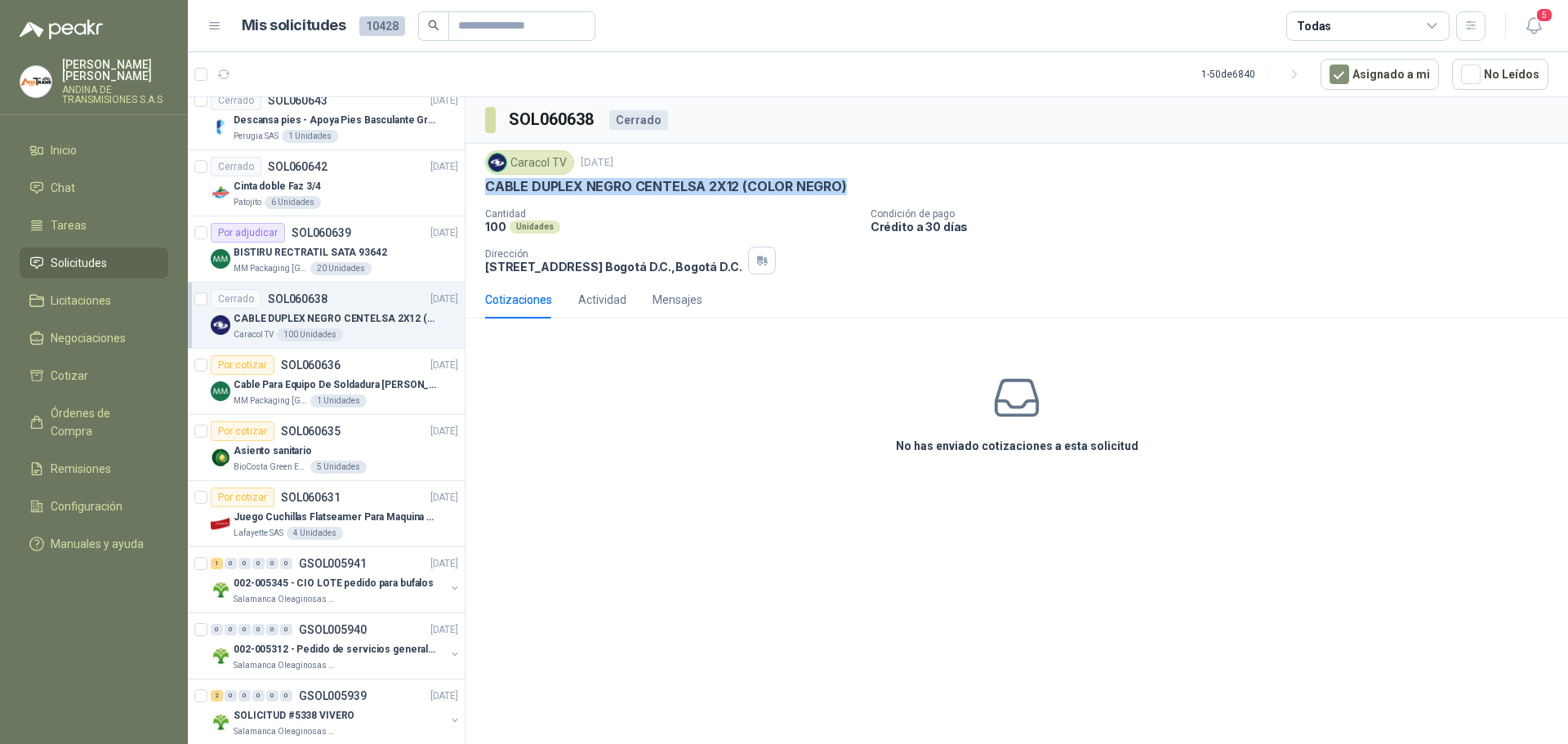
scroll to position [898, 0]
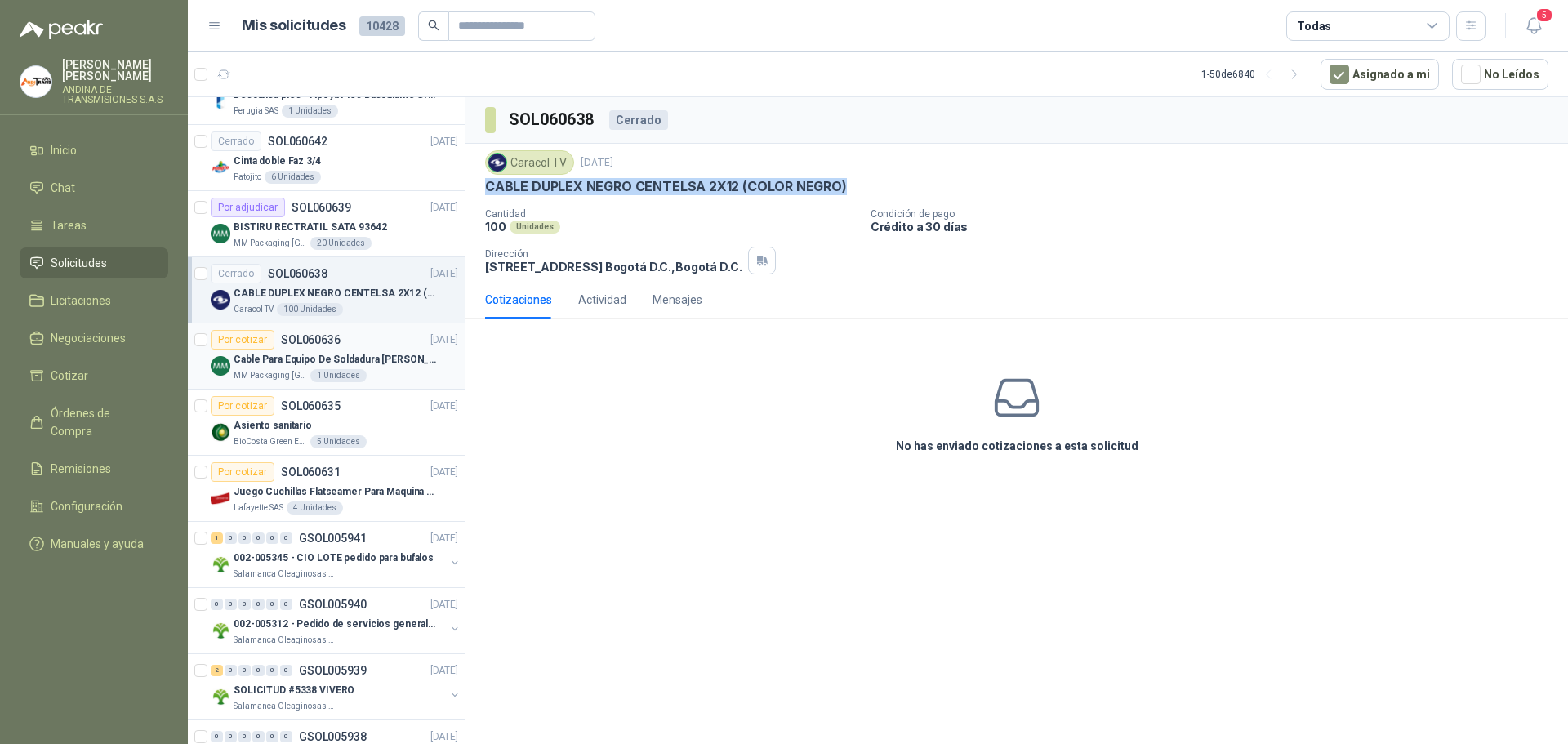
click at [360, 338] on div "Por cotizar SOL060636 [DATE]" at bounding box center [334, 340] width 247 height 19
click at [351, 339] on div "Por cotizar SOL060636 [DATE]" at bounding box center [334, 340] width 247 height 19
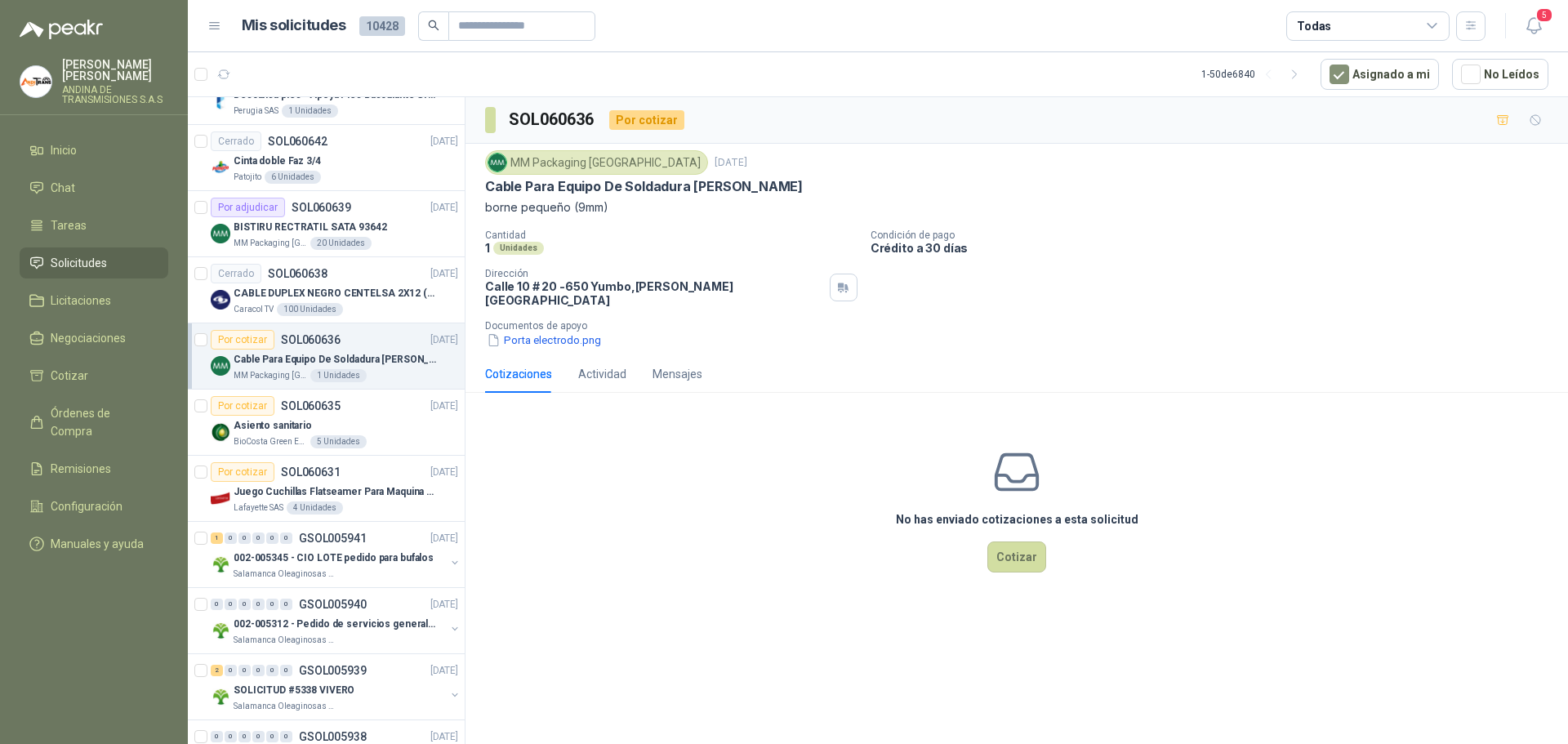
scroll to position [980, 0]
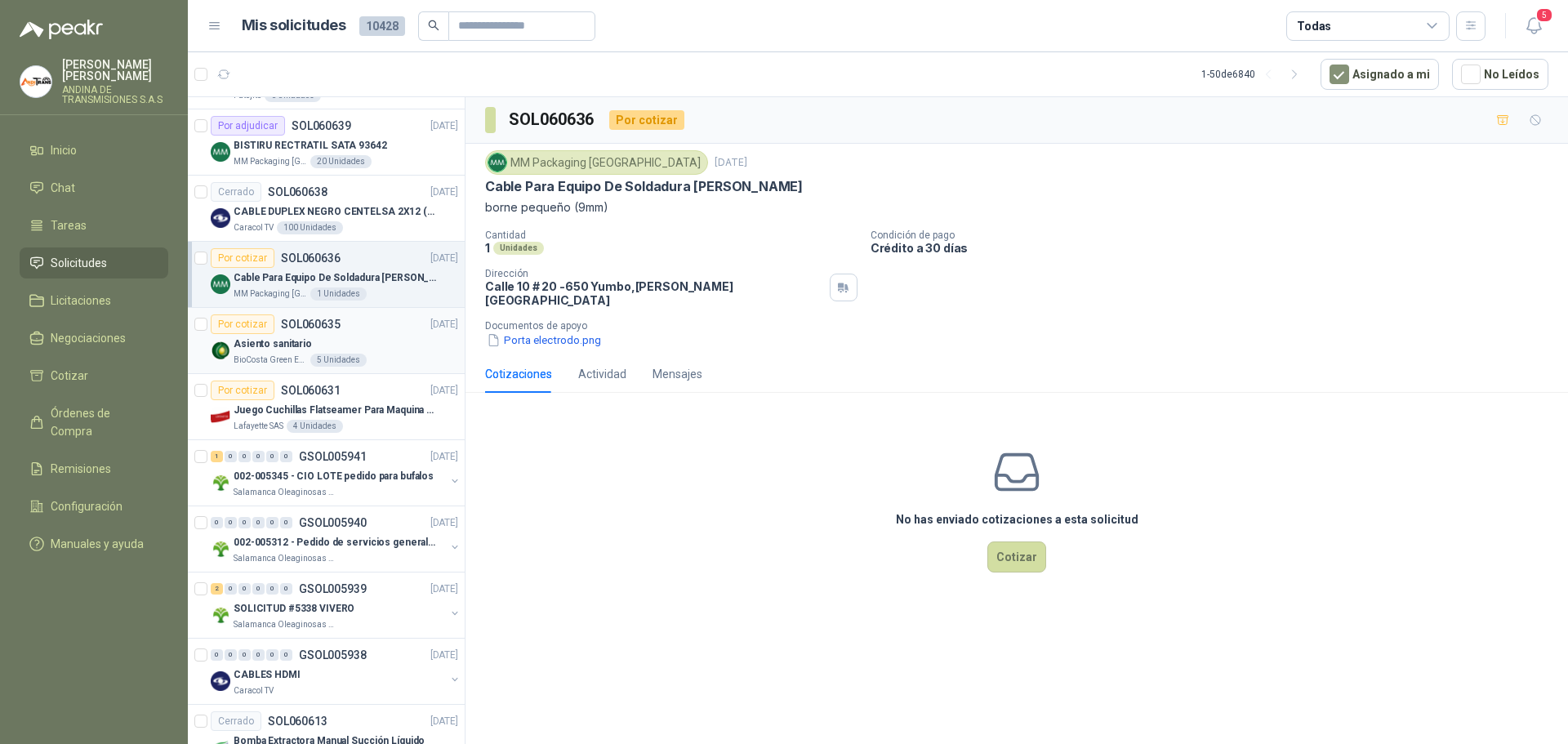
click at [375, 332] on div "Por cotizar SOL060635 [DATE]" at bounding box center [334, 324] width 247 height 19
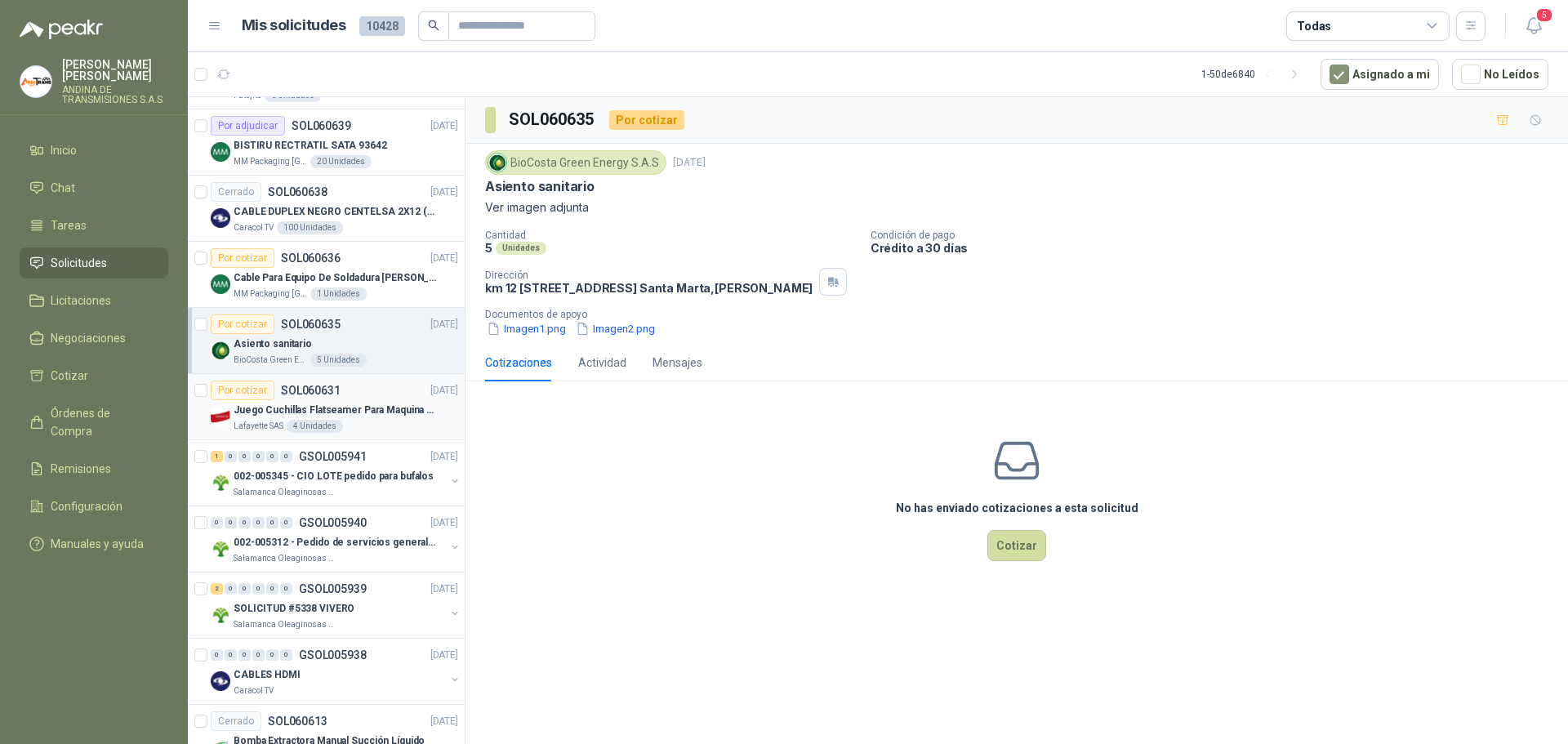
click at [366, 384] on div "Por cotizar SOL060631 [DATE]" at bounding box center [334, 390] width 247 height 19
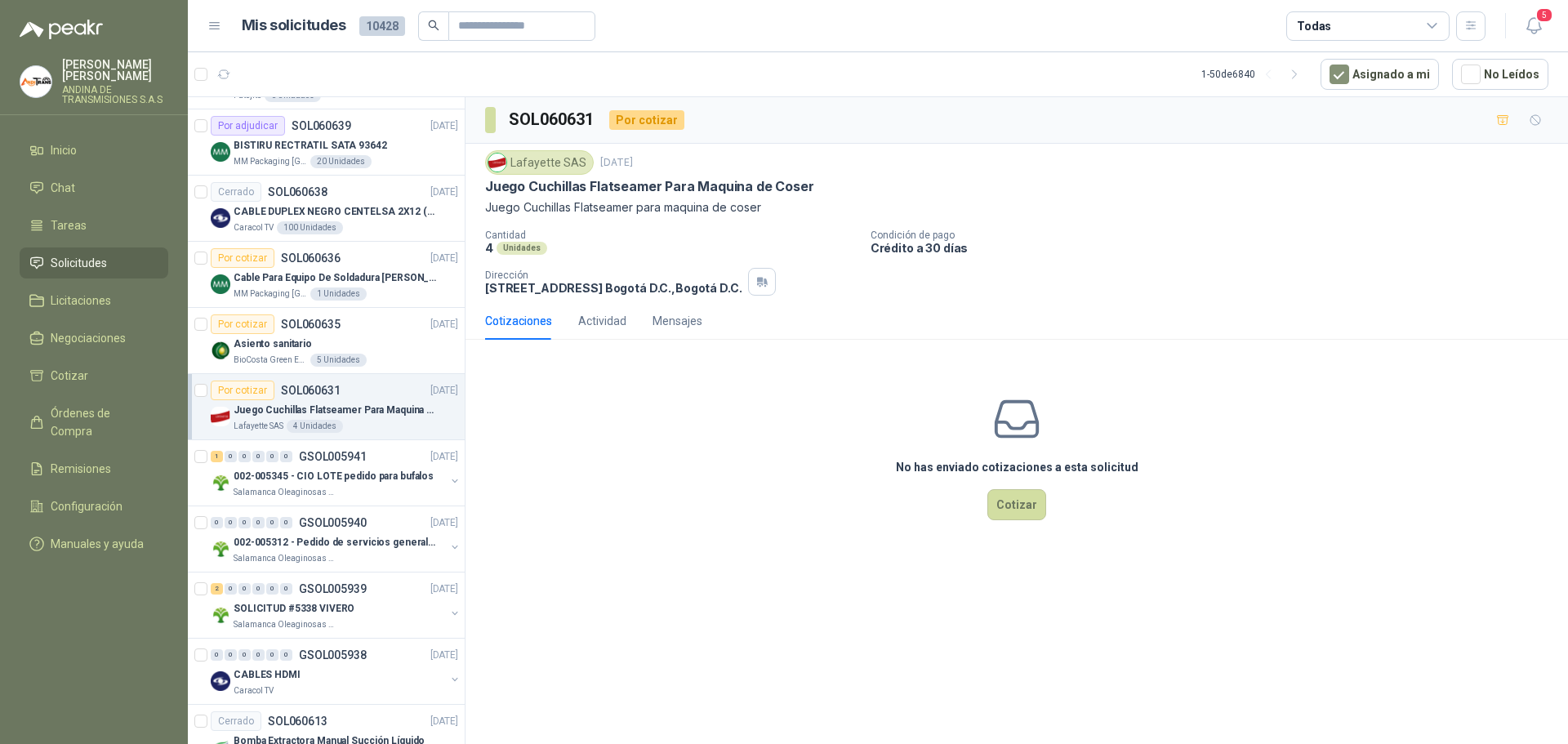
scroll to position [1062, 0]
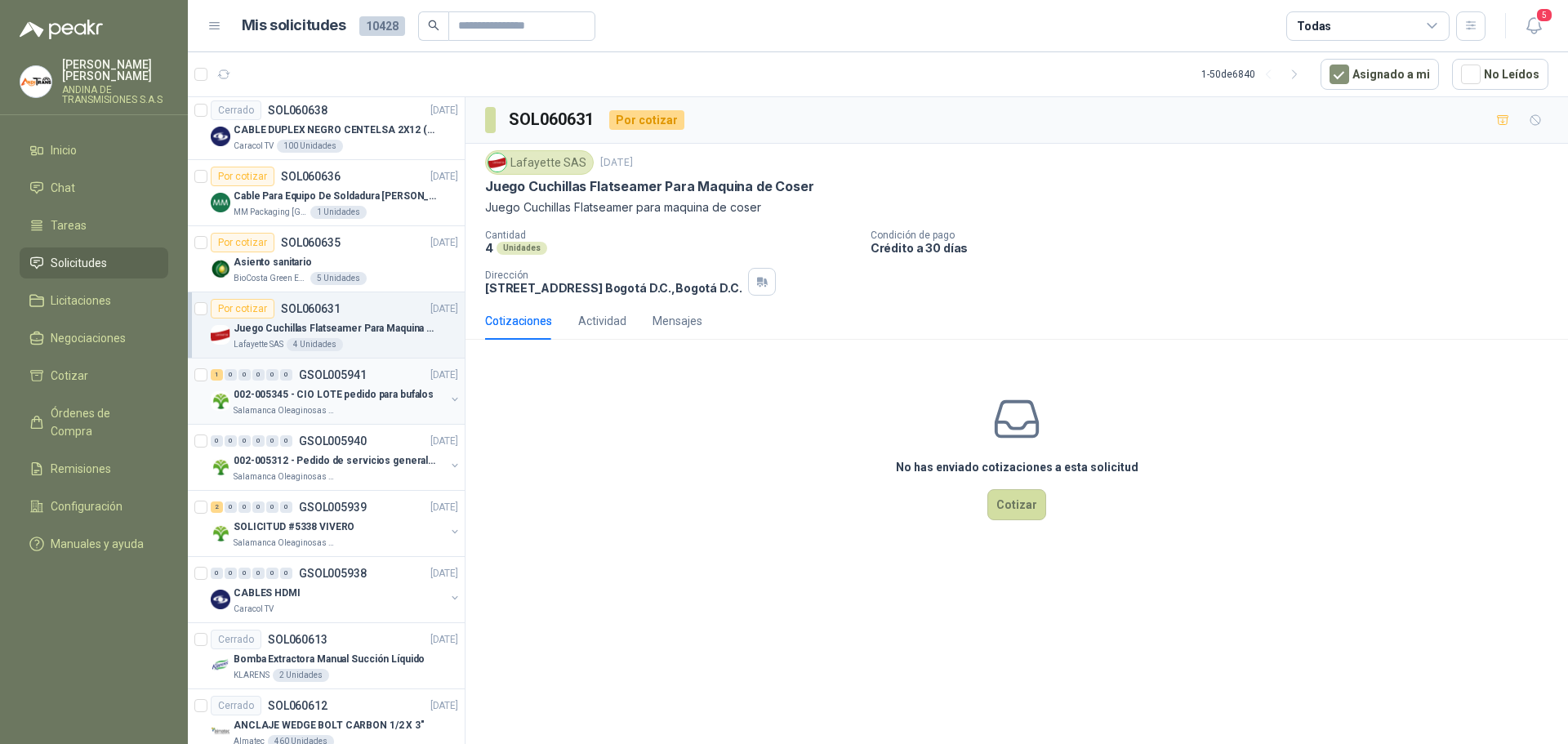
click at [377, 372] on div "1 0 0 0 0 0 GSOL005941 [DATE]" at bounding box center [335, 375] width 251 height 19
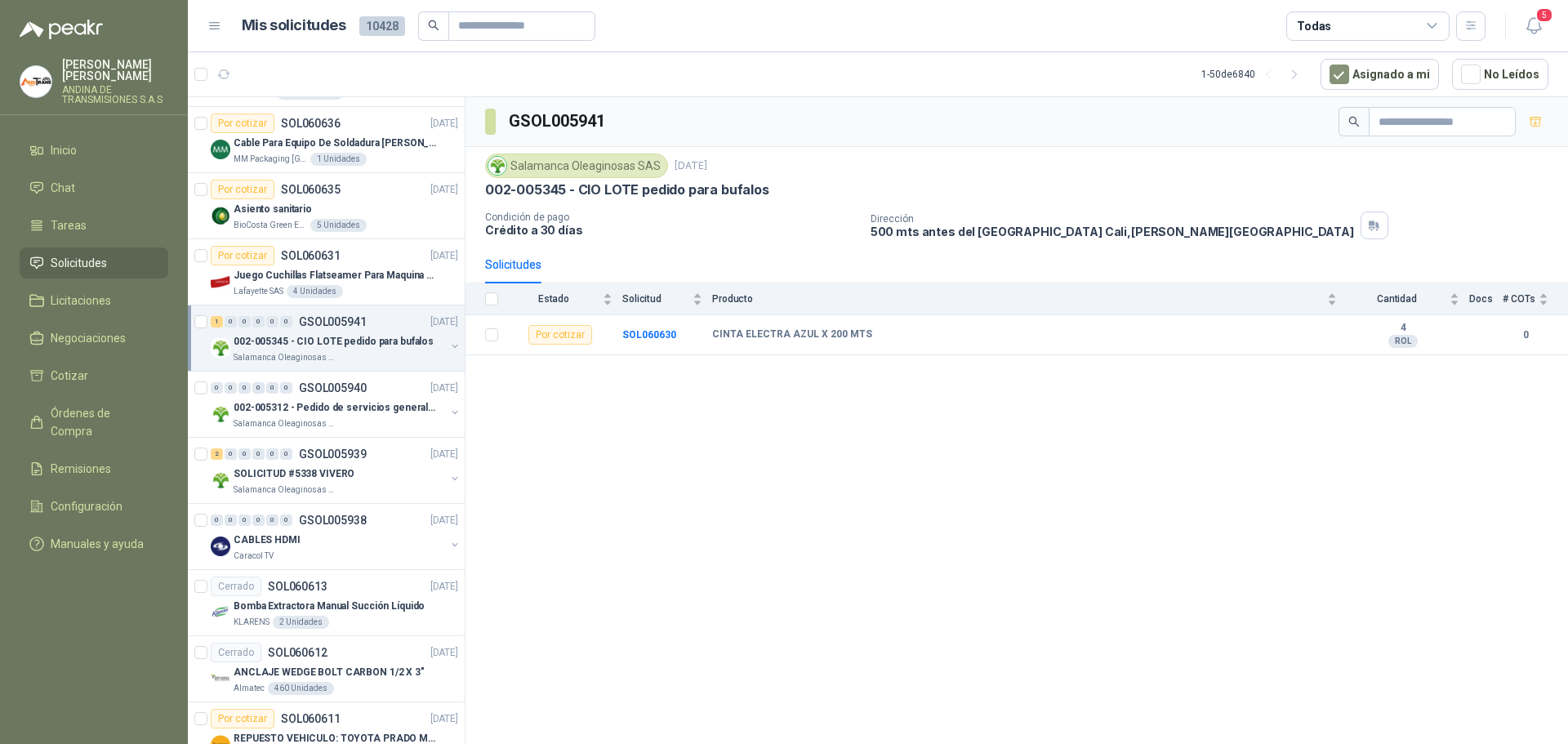
scroll to position [1143, 0]
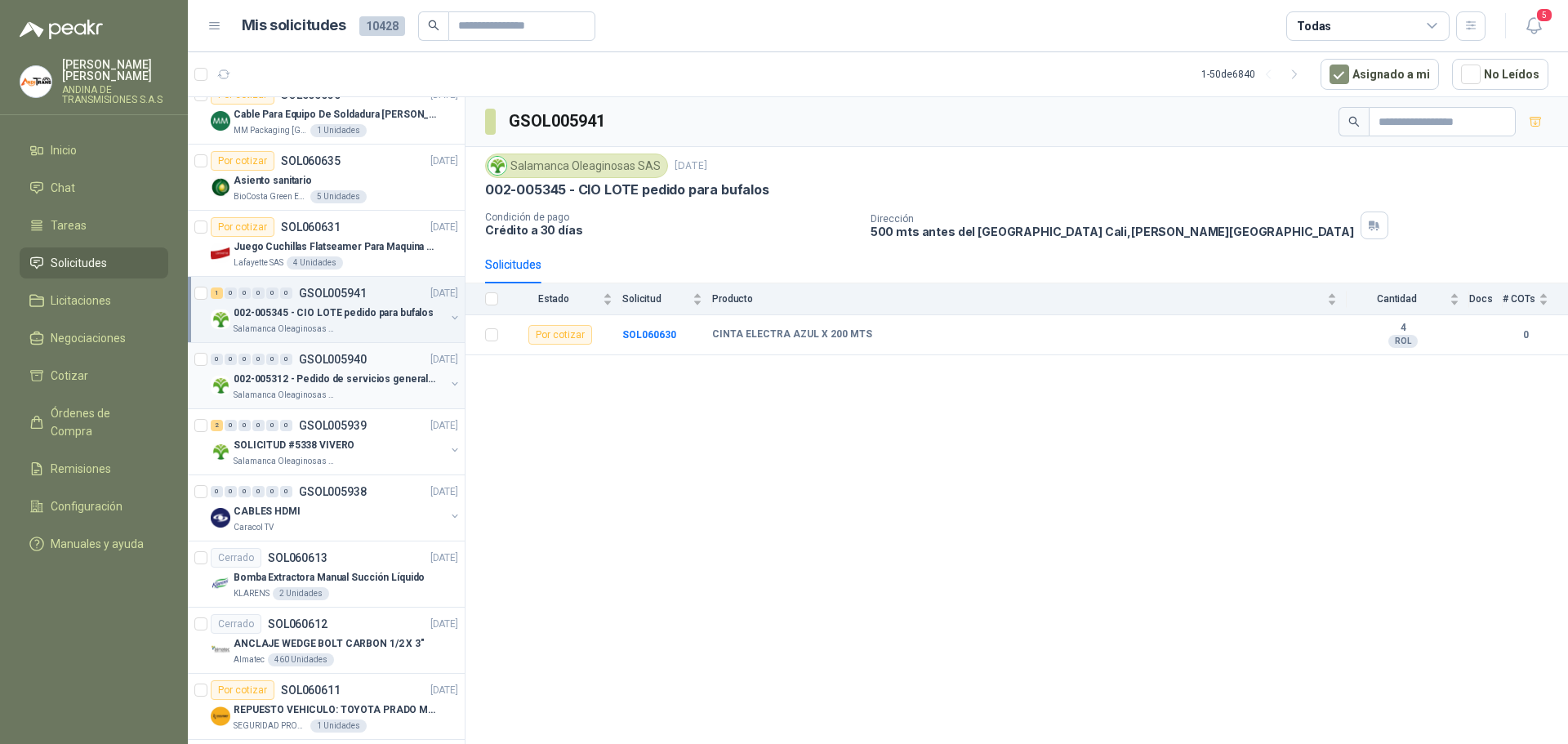
click at [376, 357] on div "0 0 0 0 0 0 GSOL005940 [DATE]" at bounding box center [335, 359] width 251 height 19
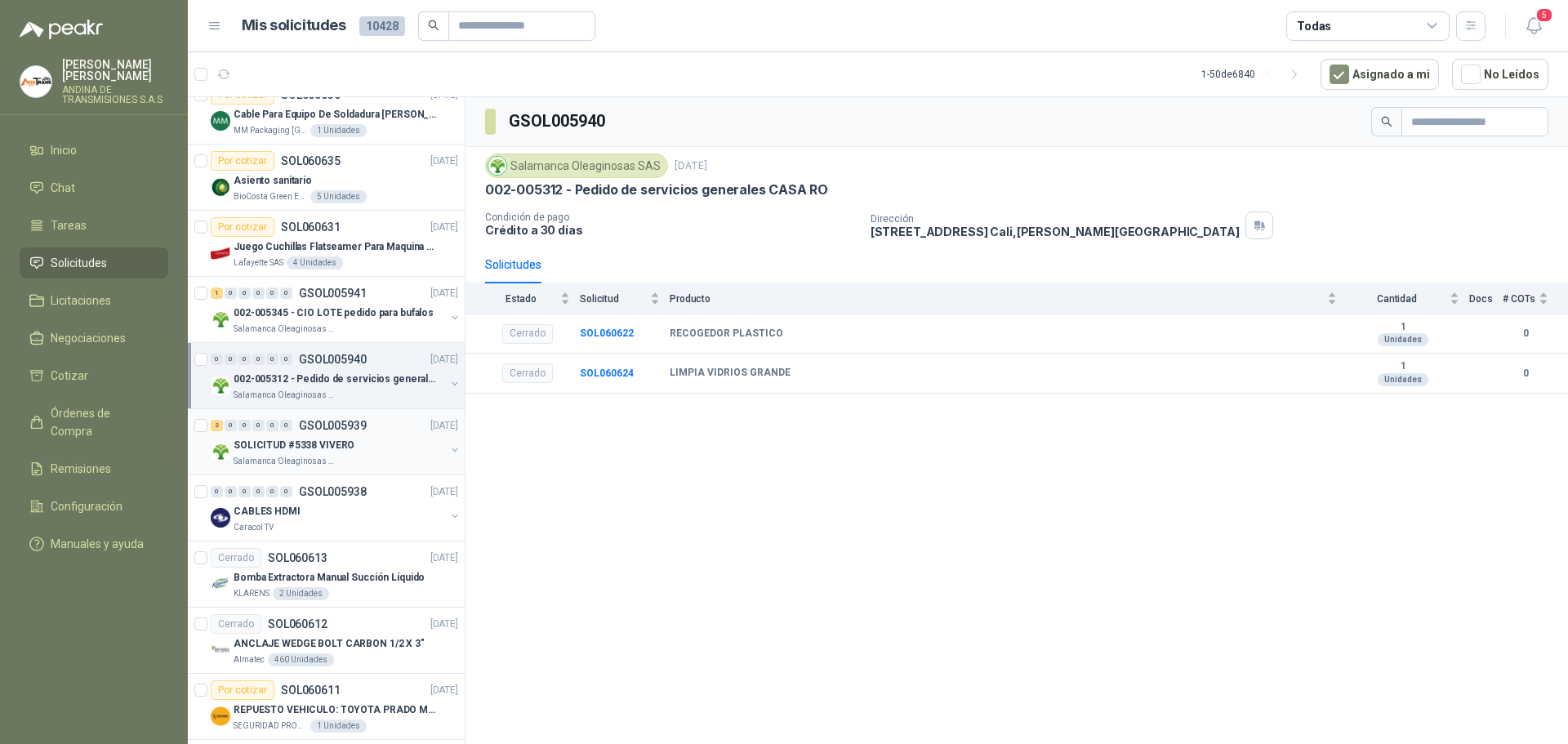
click at [380, 417] on div "2 0 0 0 0 0 GSOL005939 [DATE]" at bounding box center [335, 425] width 251 height 19
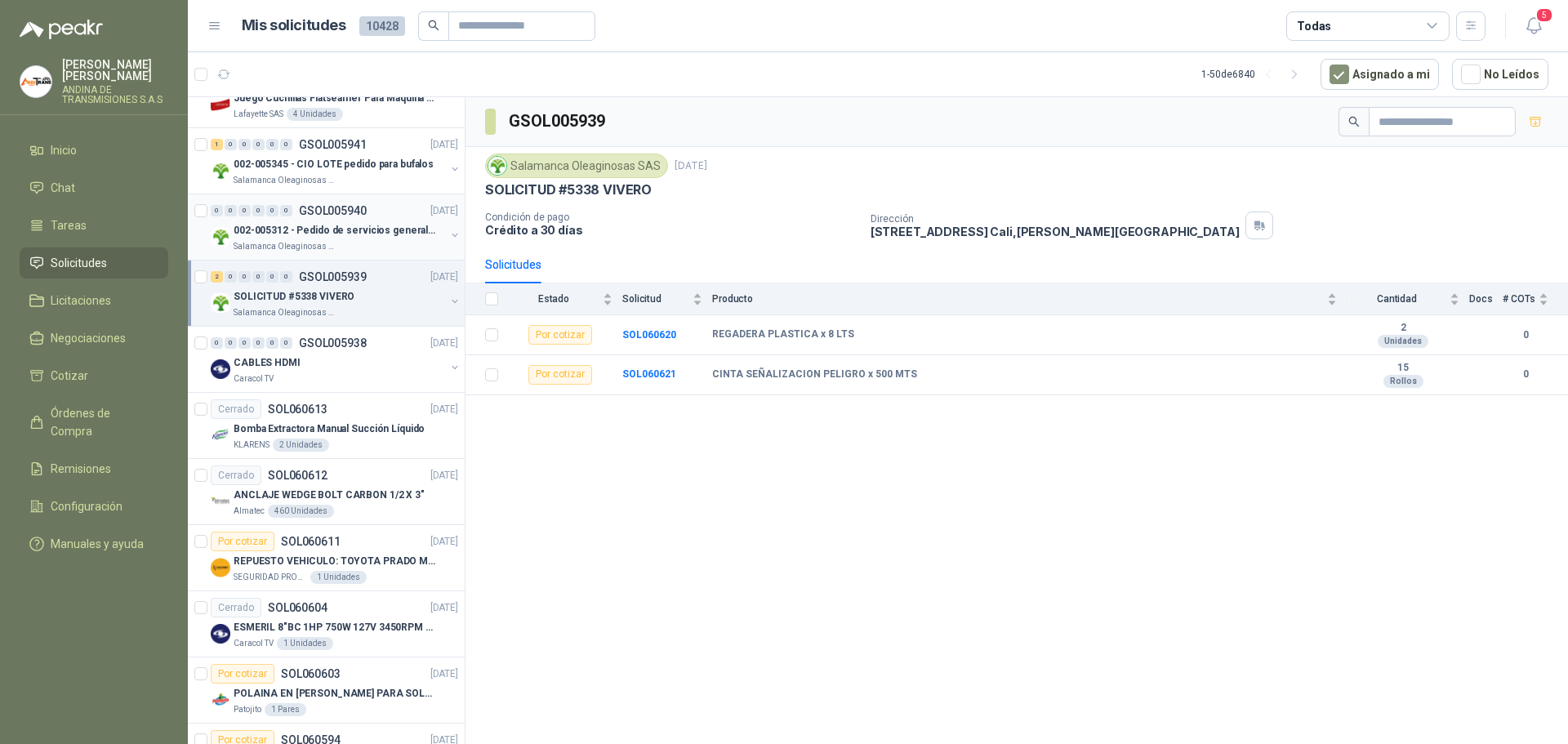
scroll to position [1307, 0]
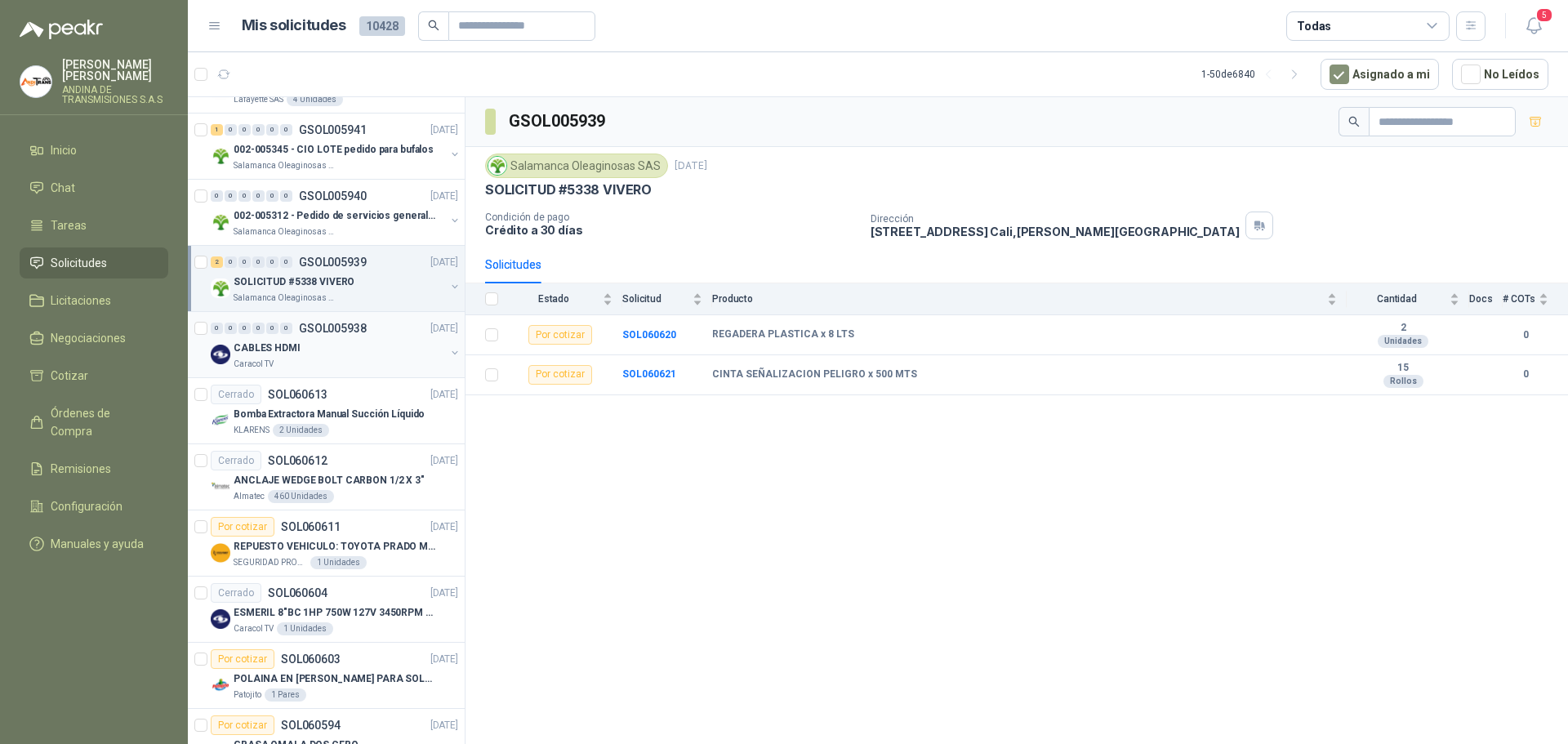
click at [373, 343] on div "CABLES HDMI" at bounding box center [339, 348] width 211 height 19
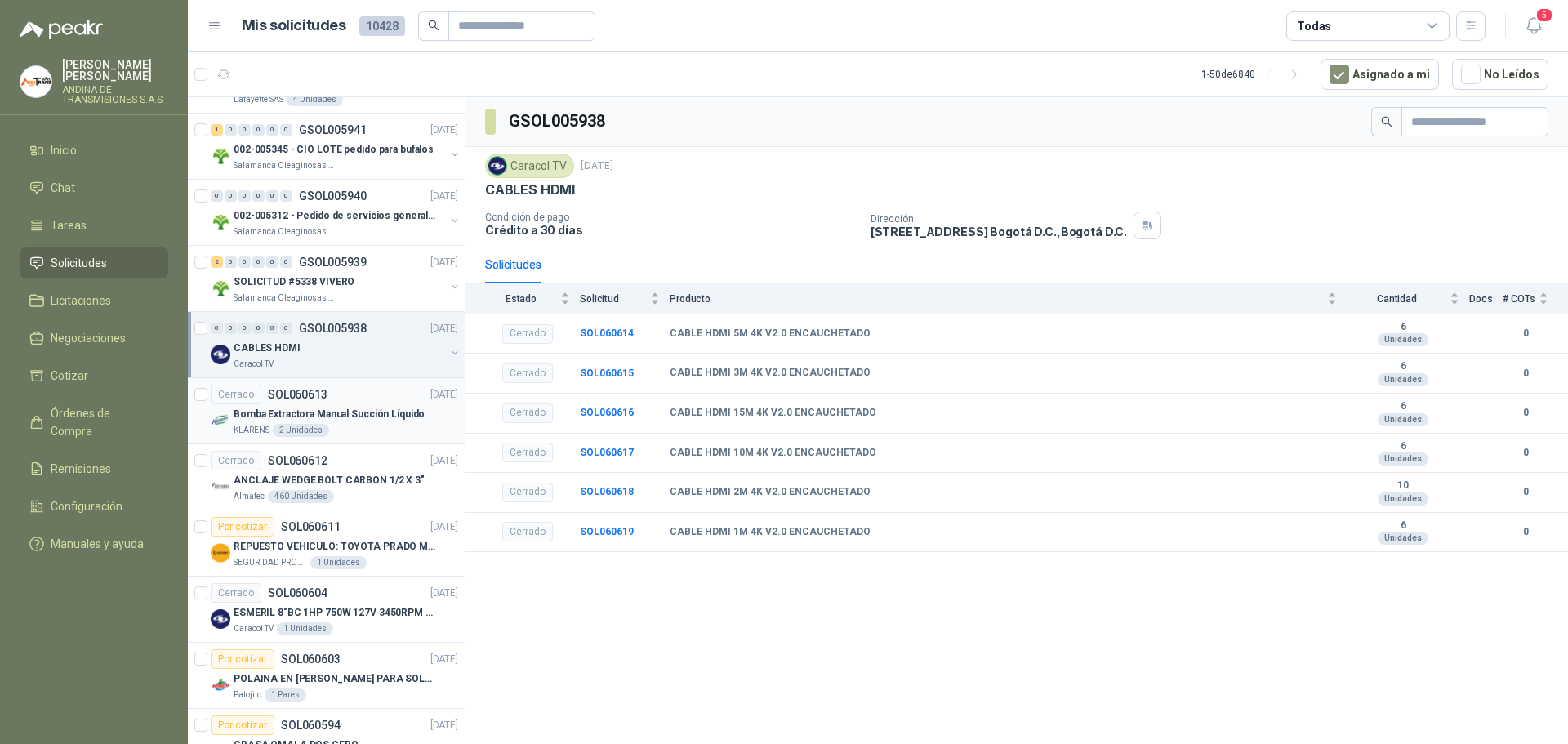
click at [371, 389] on div "Cerrado SOL060613 [DATE]" at bounding box center [334, 394] width 247 height 19
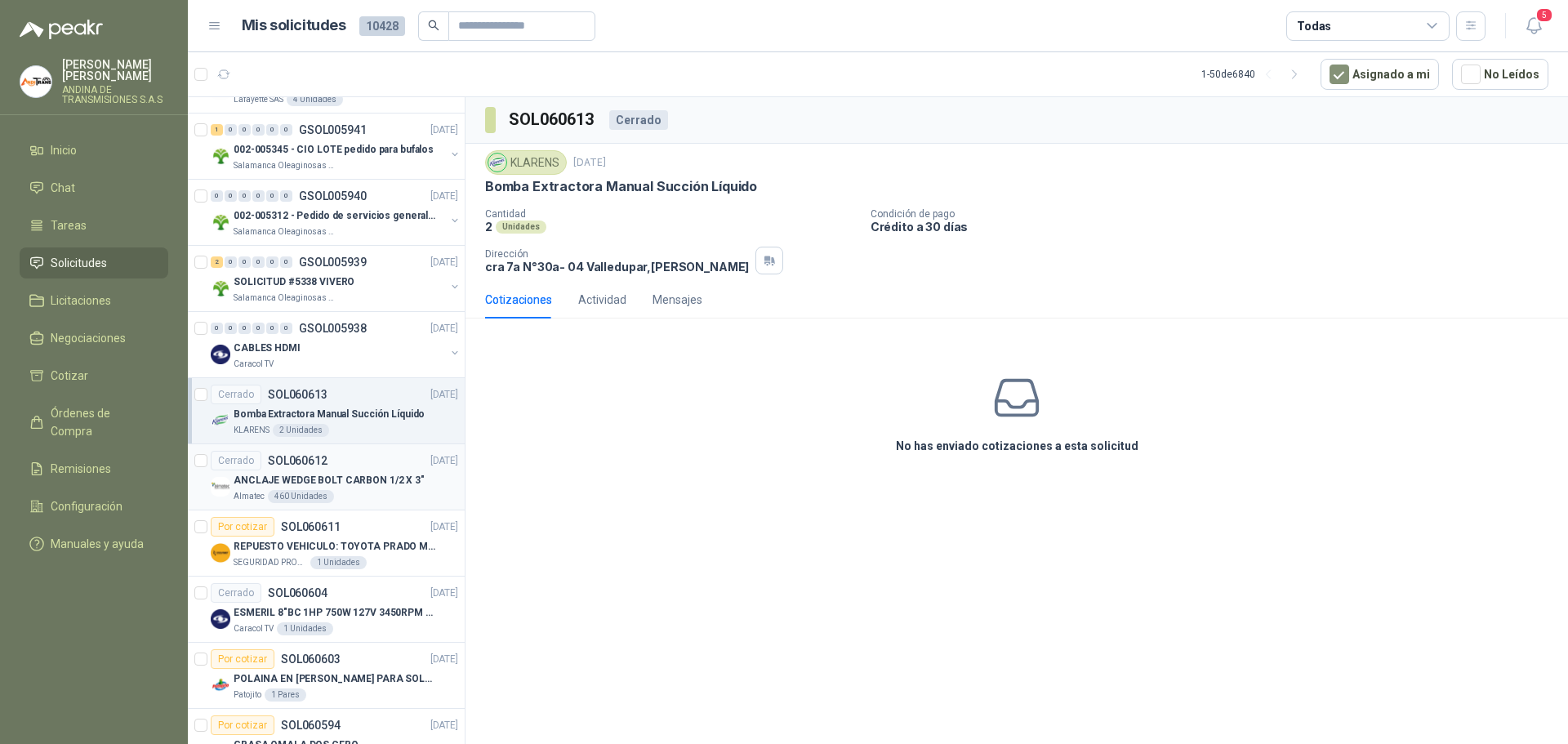
click at [374, 455] on div "Cerrado SOL060612 [DATE]" at bounding box center [334, 460] width 247 height 19
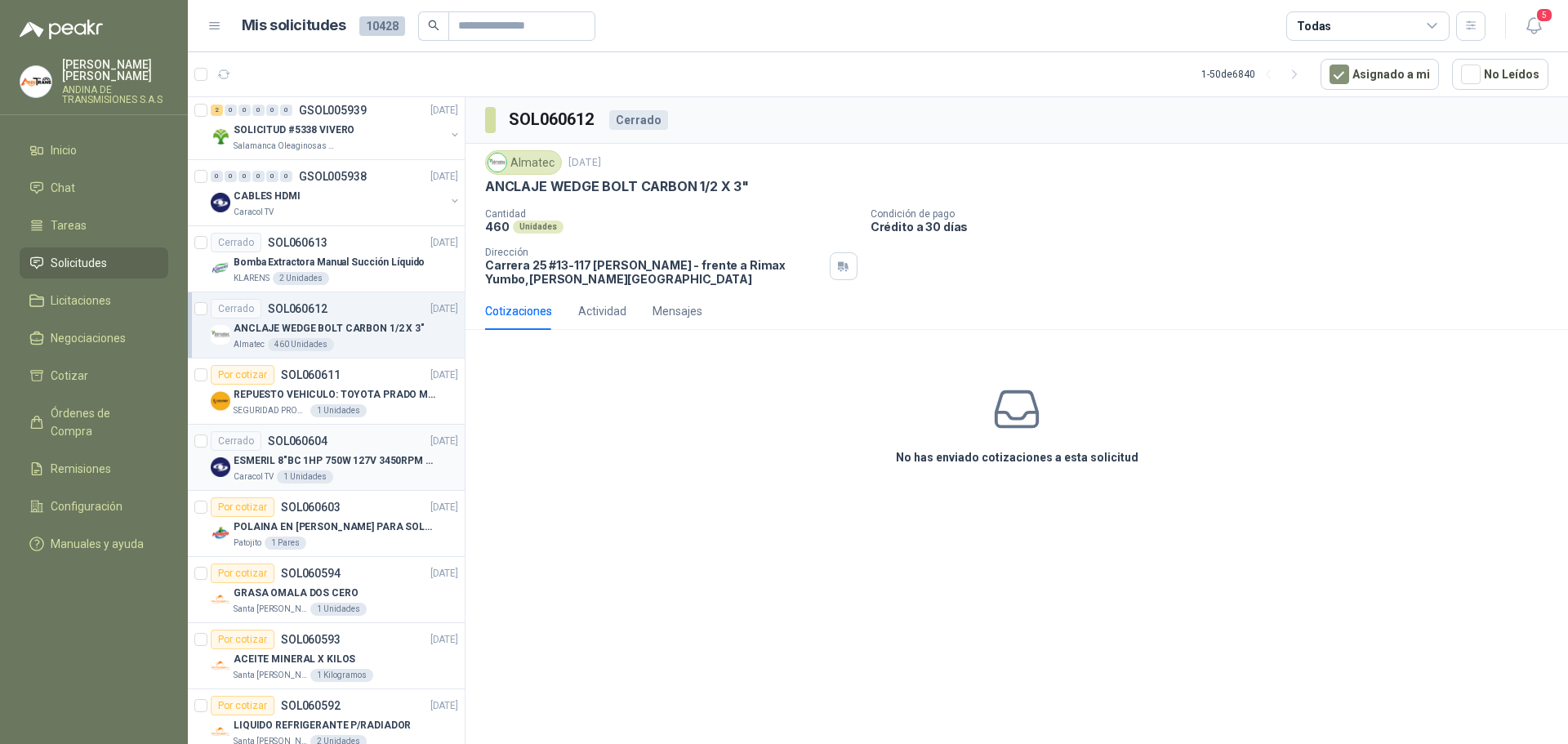
scroll to position [1470, 0]
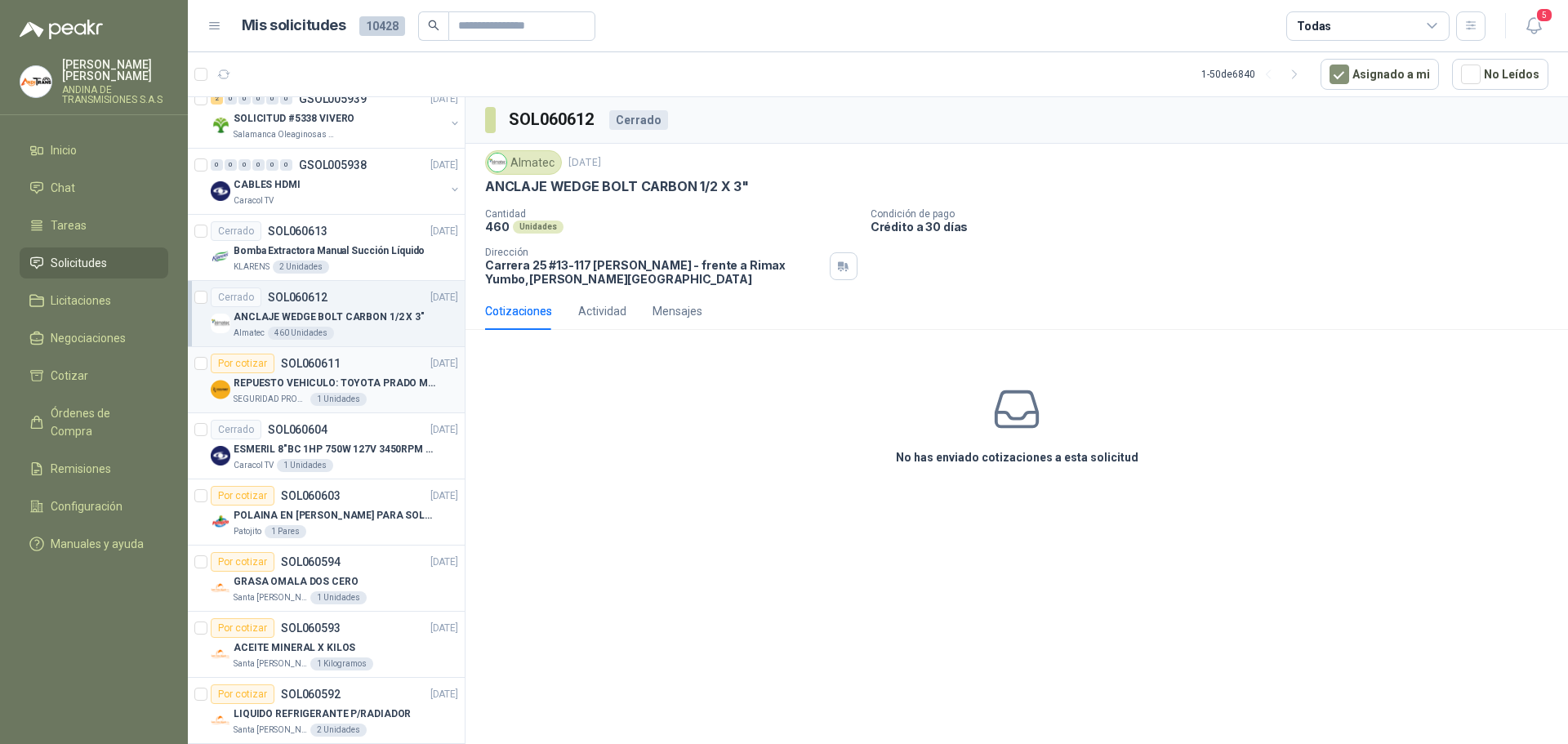
click at [369, 363] on div "Por cotizar SOL060611 [DATE]" at bounding box center [334, 364] width 247 height 19
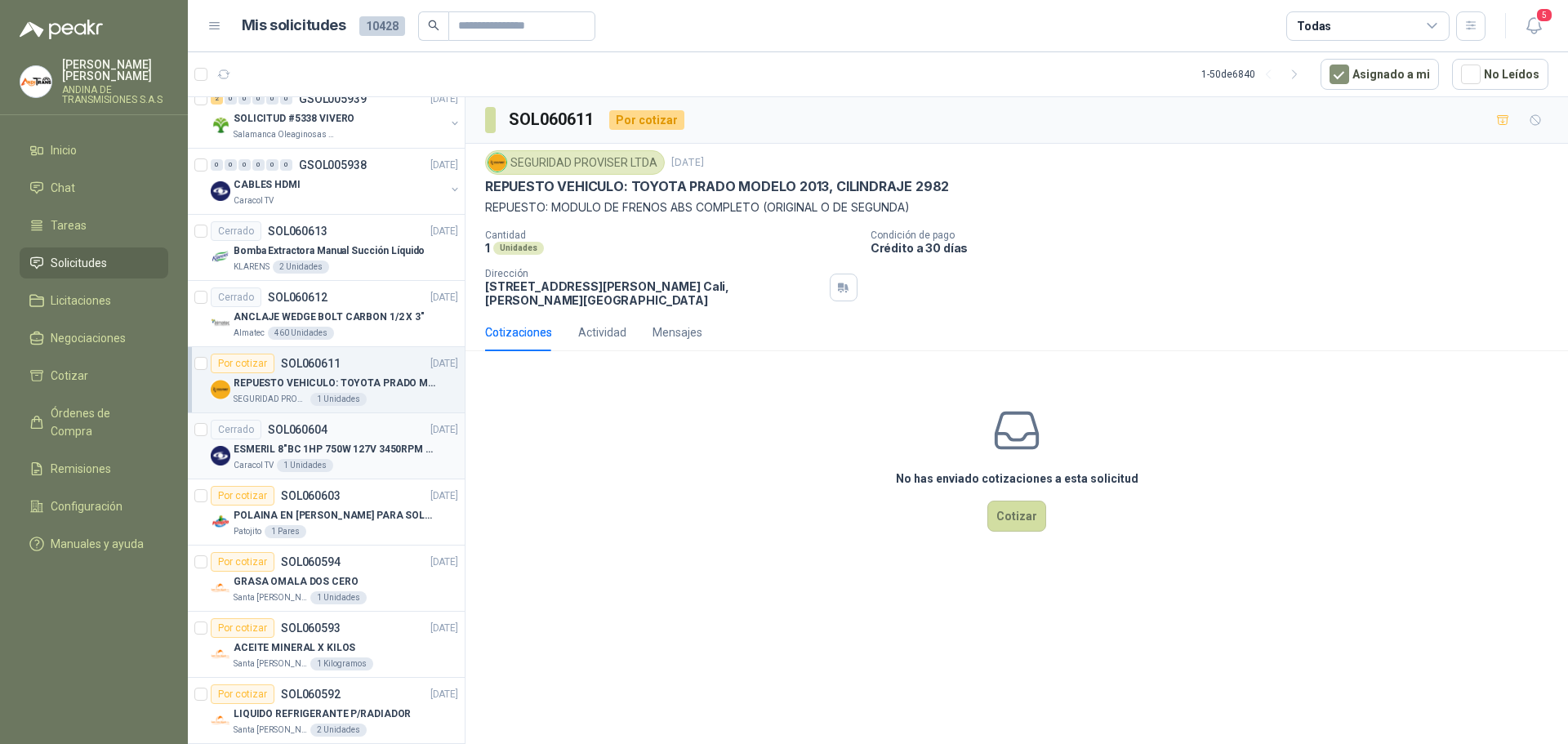
click at [370, 436] on div "Cerrado SOL060604 [DATE]" at bounding box center [334, 430] width 247 height 19
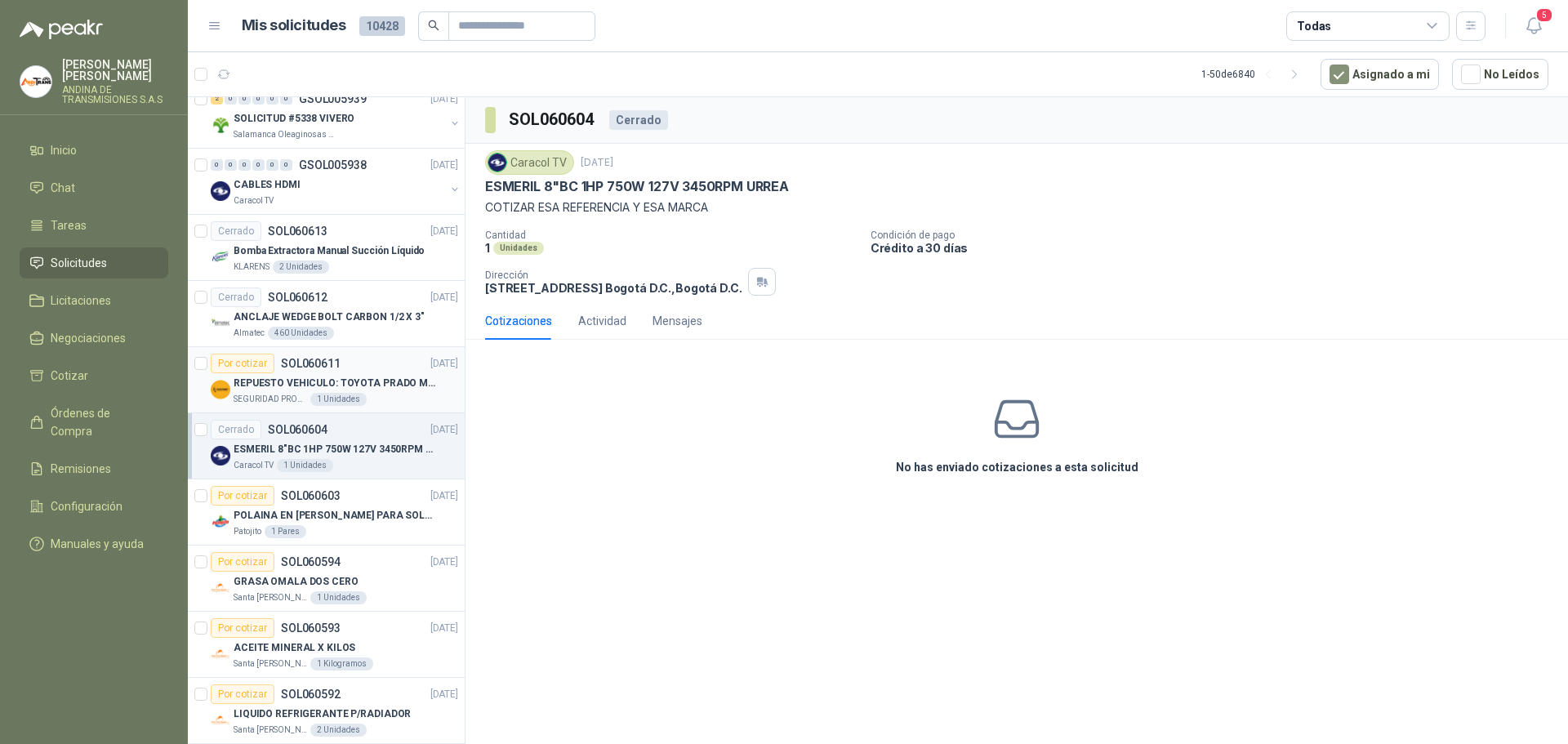
click at [342, 360] on div "Por cotizar SOL060611 [DATE]" at bounding box center [334, 364] width 247 height 19
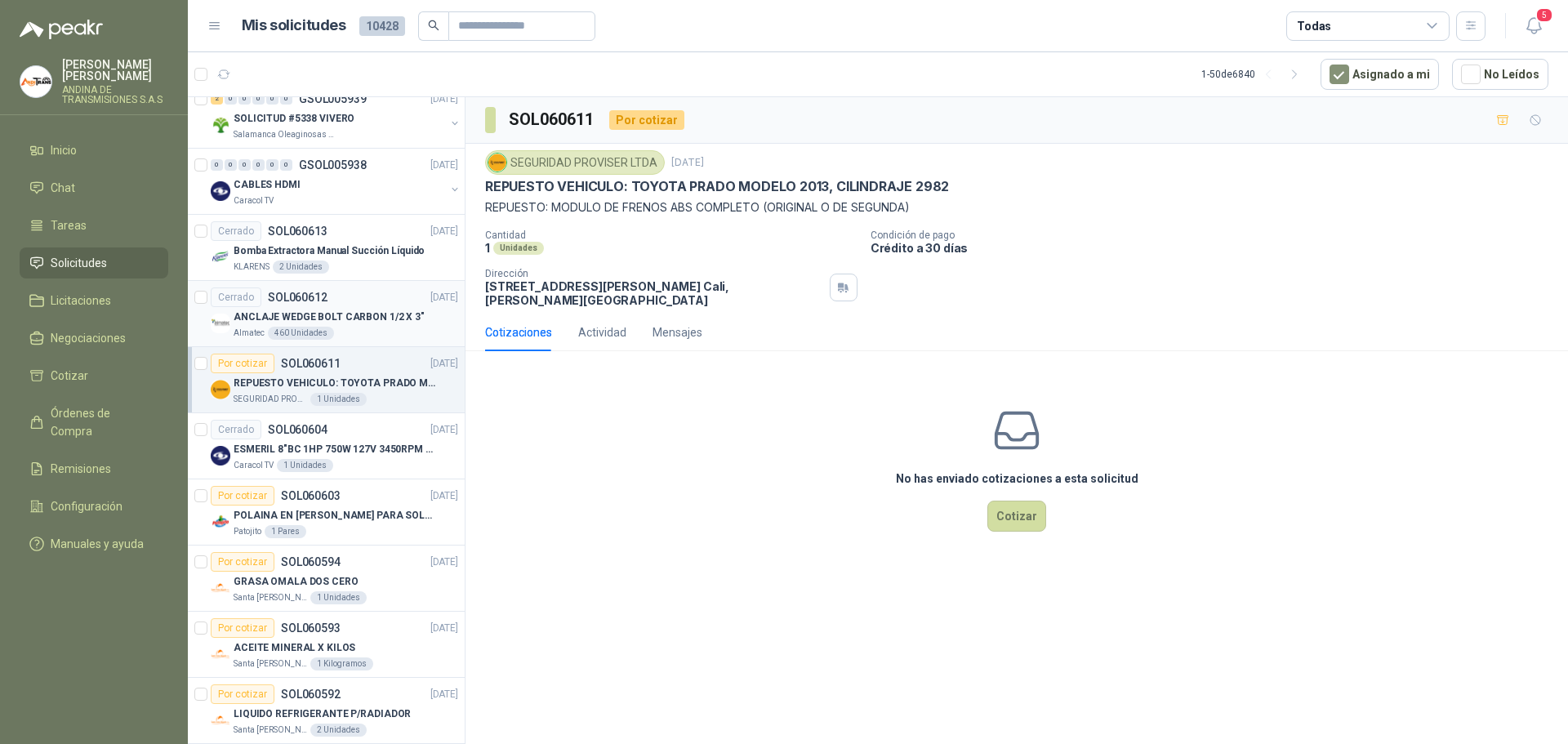
click at [344, 298] on div "Cerrado SOL060612 [DATE]" at bounding box center [334, 297] width 247 height 19
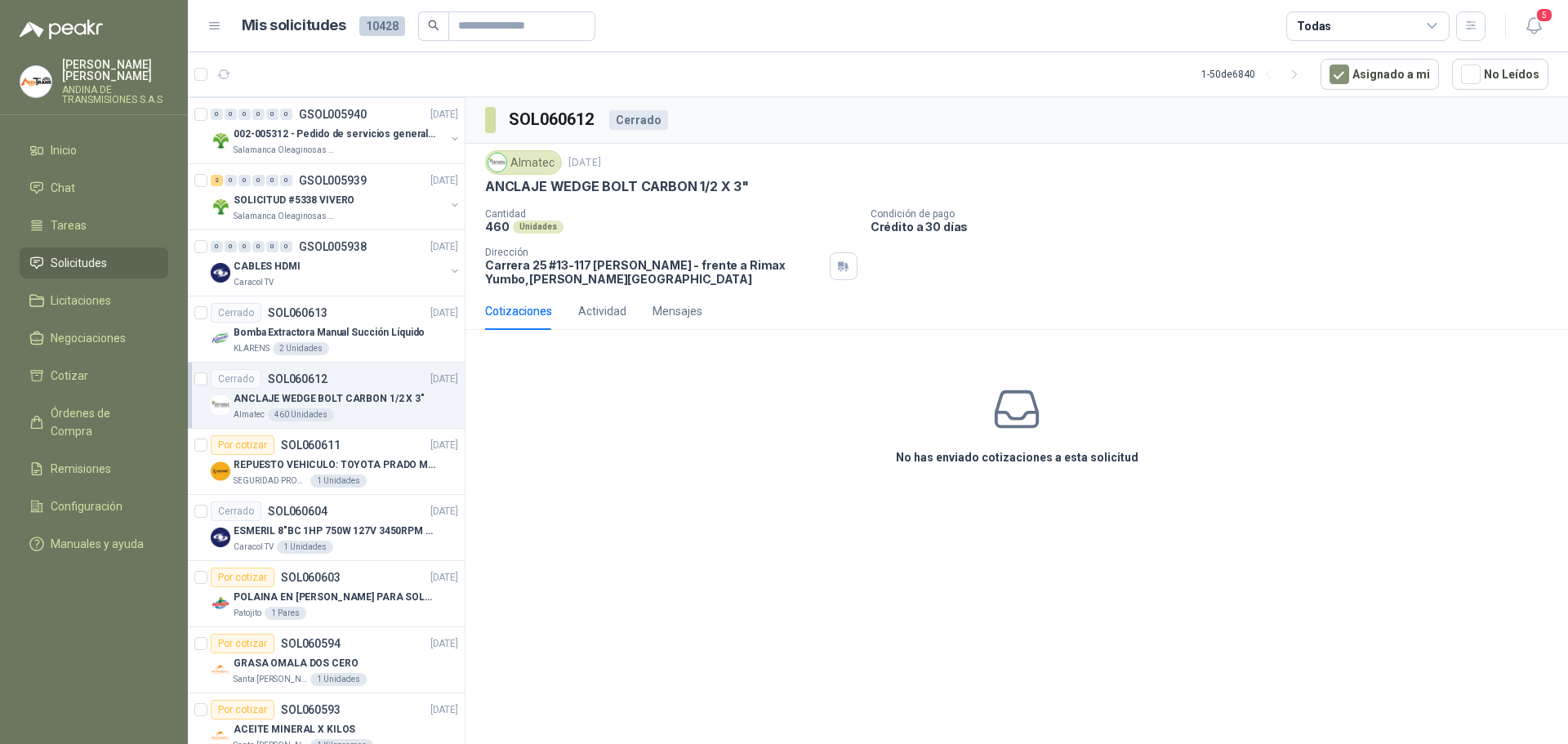
scroll to position [1307, 0]
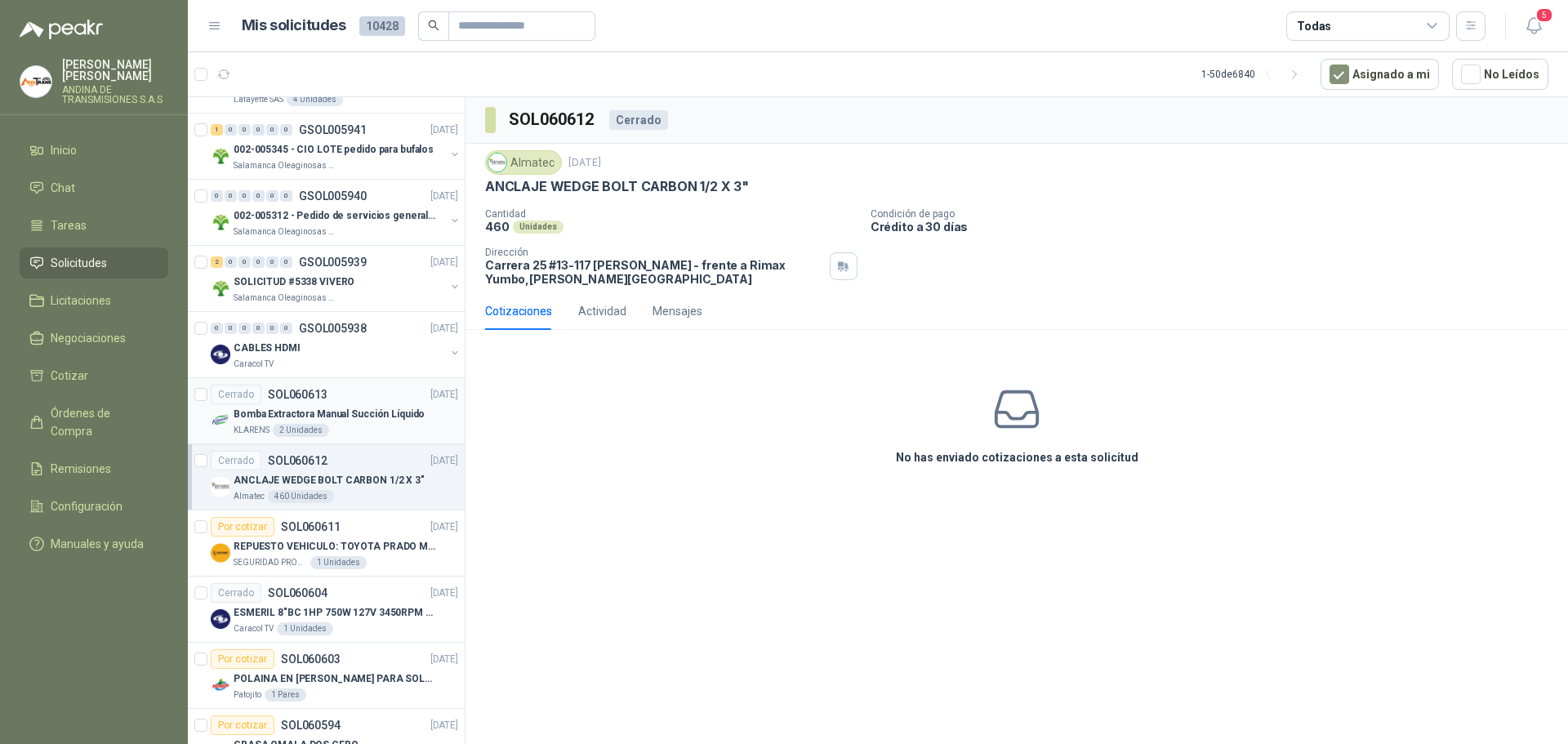
click at [347, 393] on div "Cerrado SOL060613 [DATE]" at bounding box center [334, 394] width 247 height 19
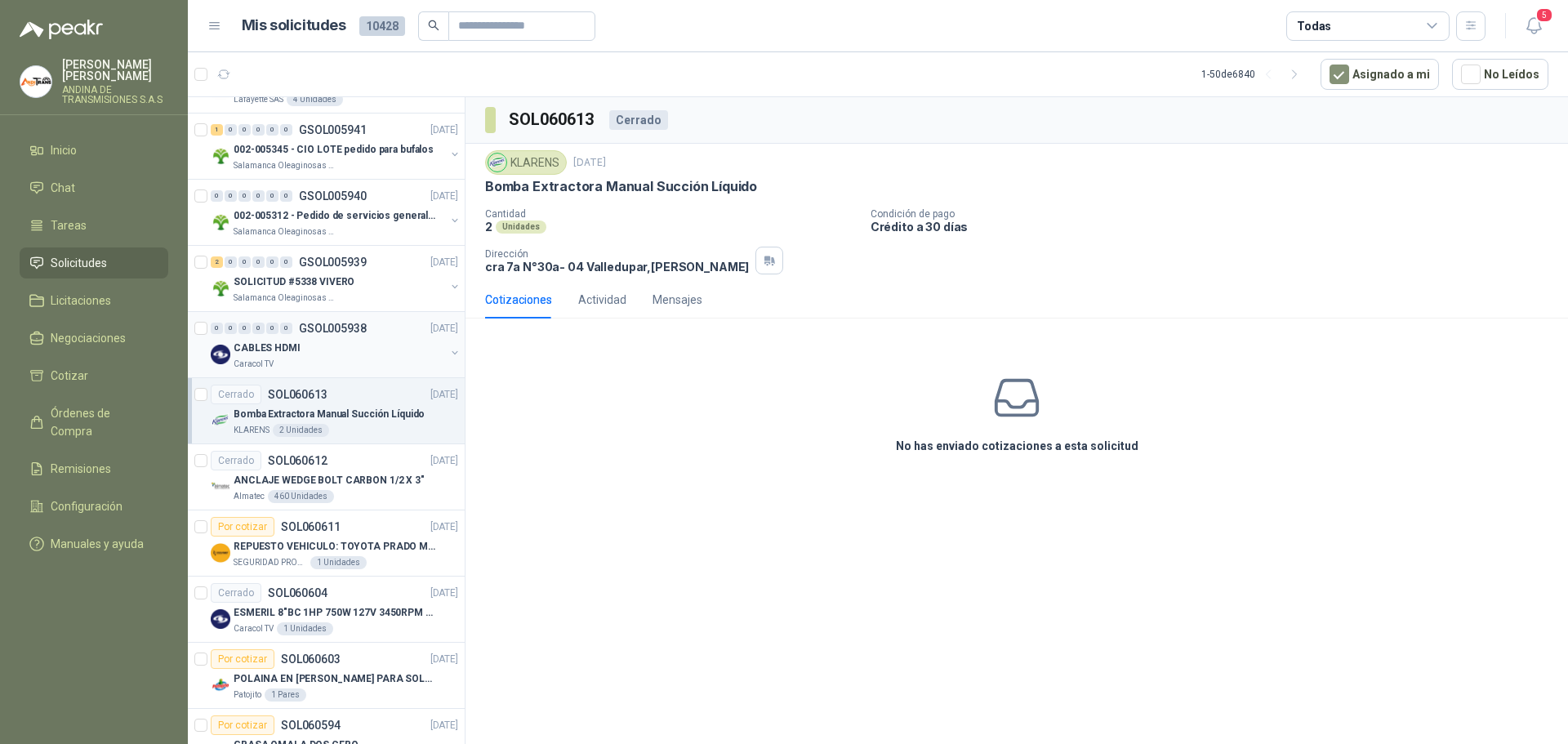
click at [342, 355] on div "CABLES HDMI" at bounding box center [339, 348] width 211 height 19
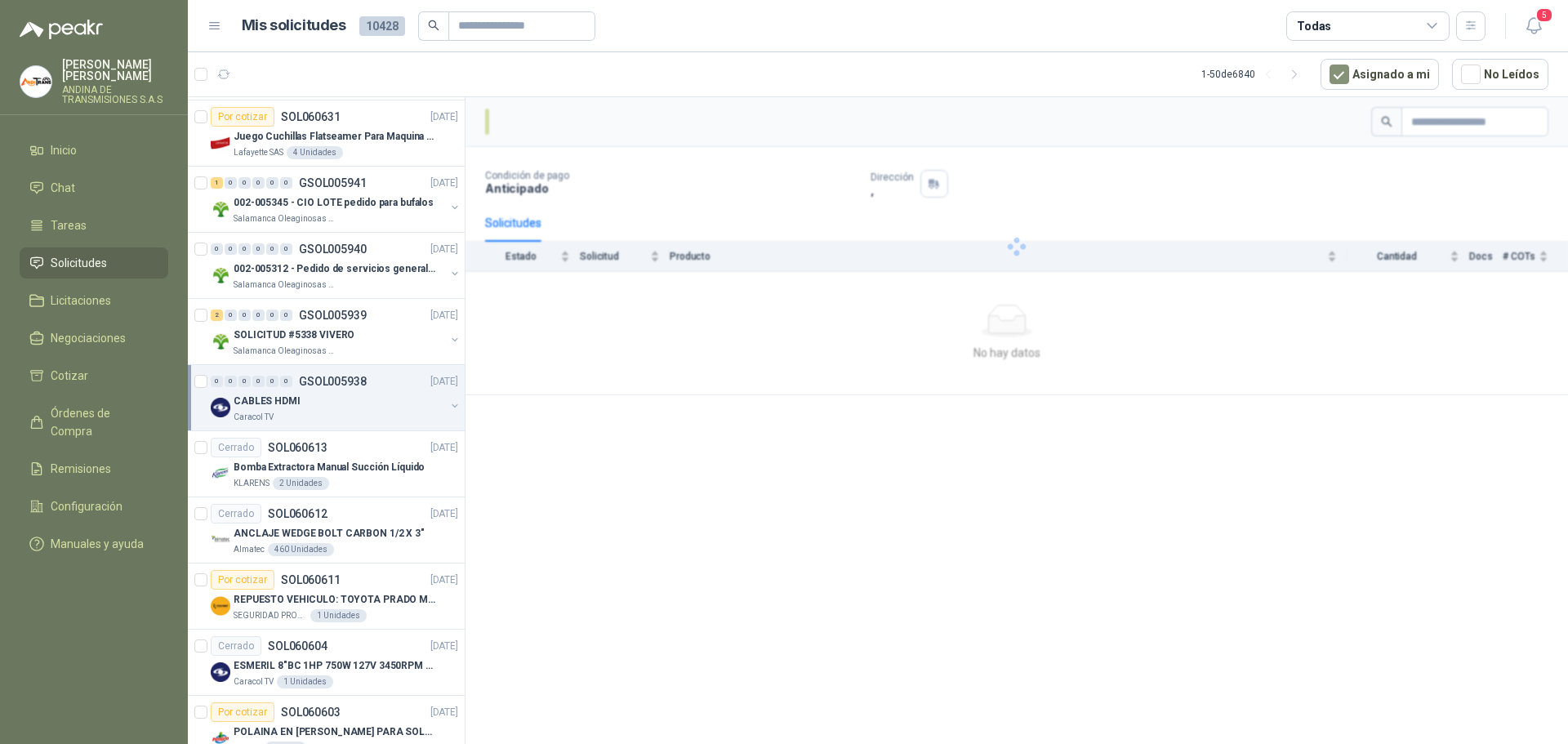
scroll to position [1225, 0]
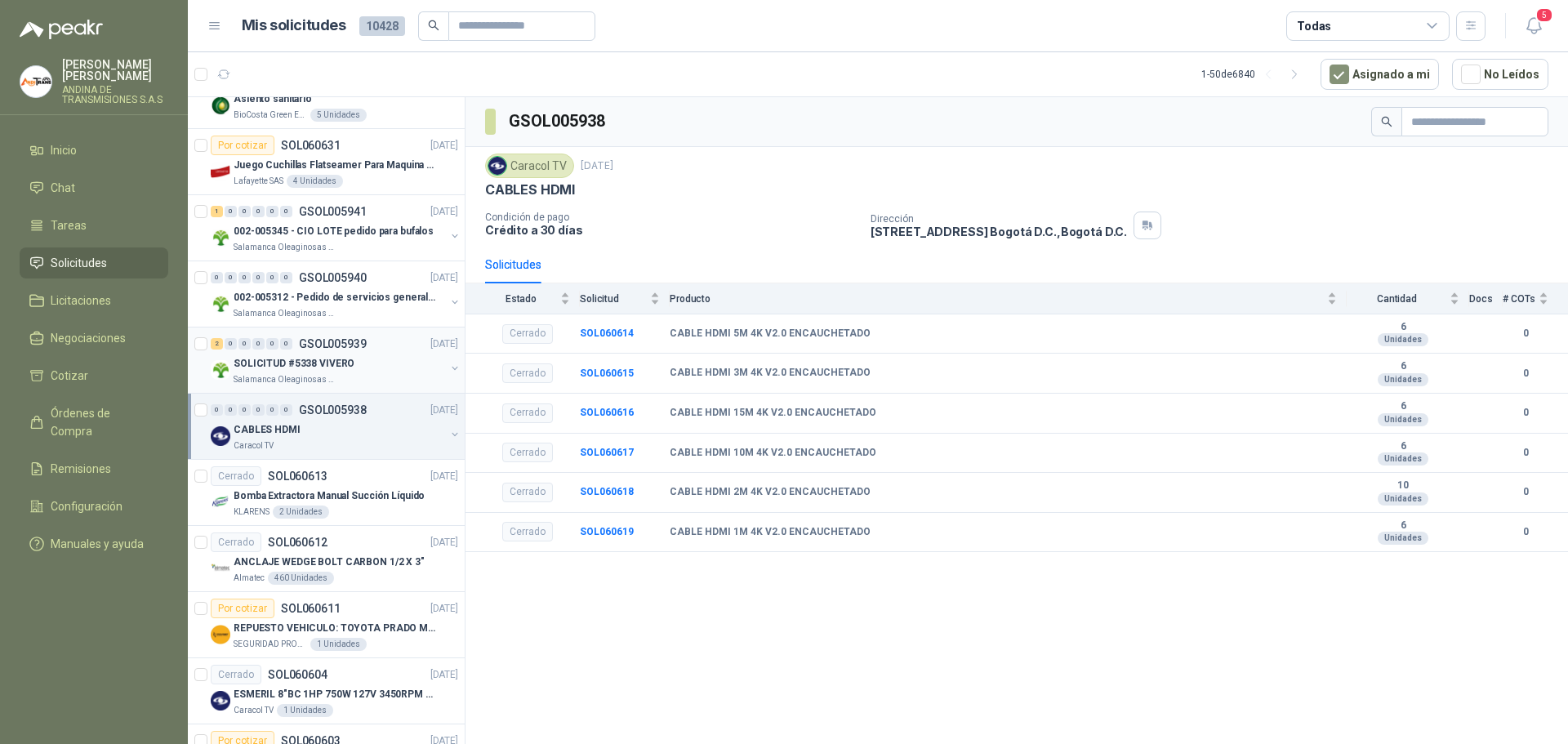
click at [360, 350] on p "GSOL005939" at bounding box center [332, 343] width 68 height 11
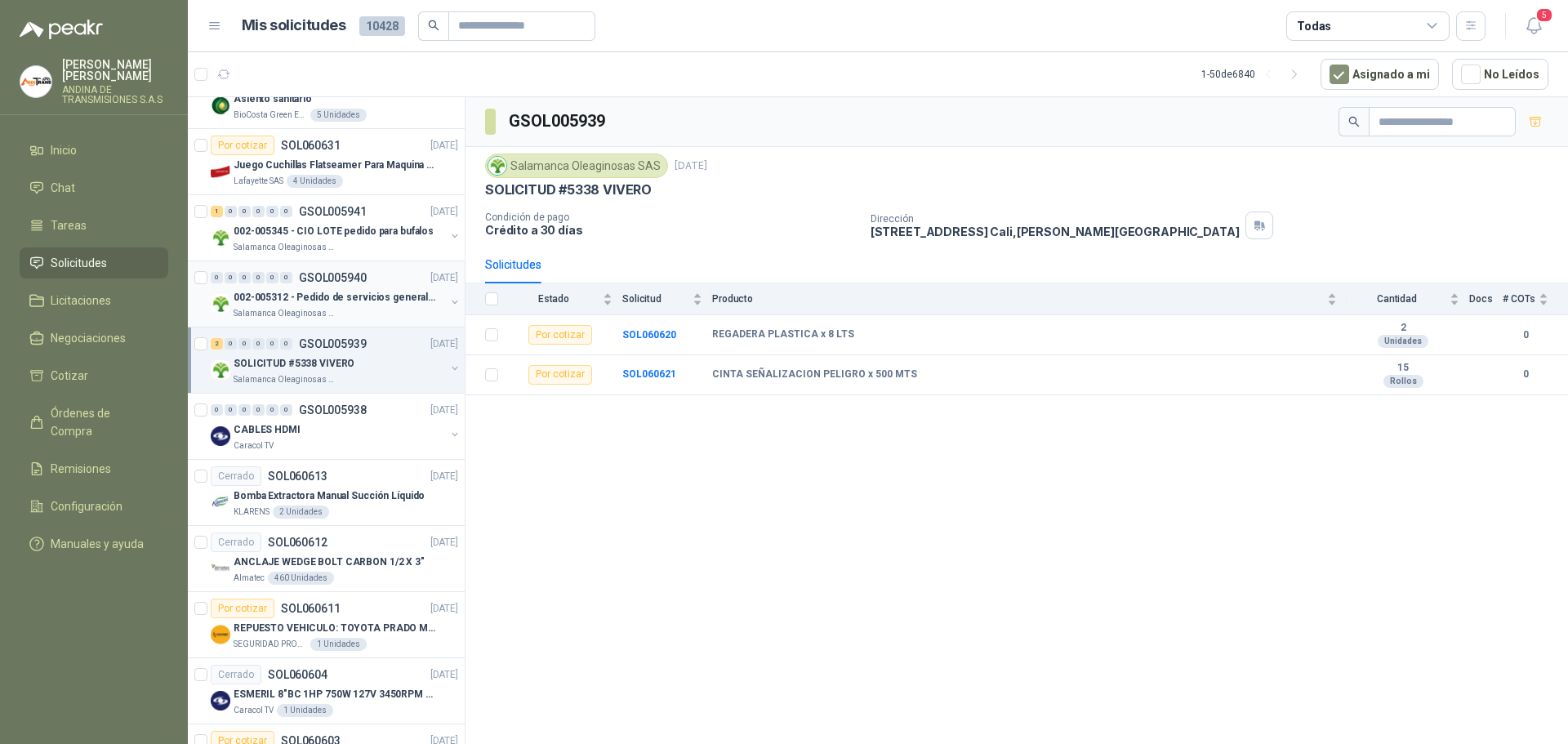
click at [371, 279] on div "0 0 0 0 0 0 GSOL005940 [DATE]" at bounding box center [335, 277] width 251 height 19
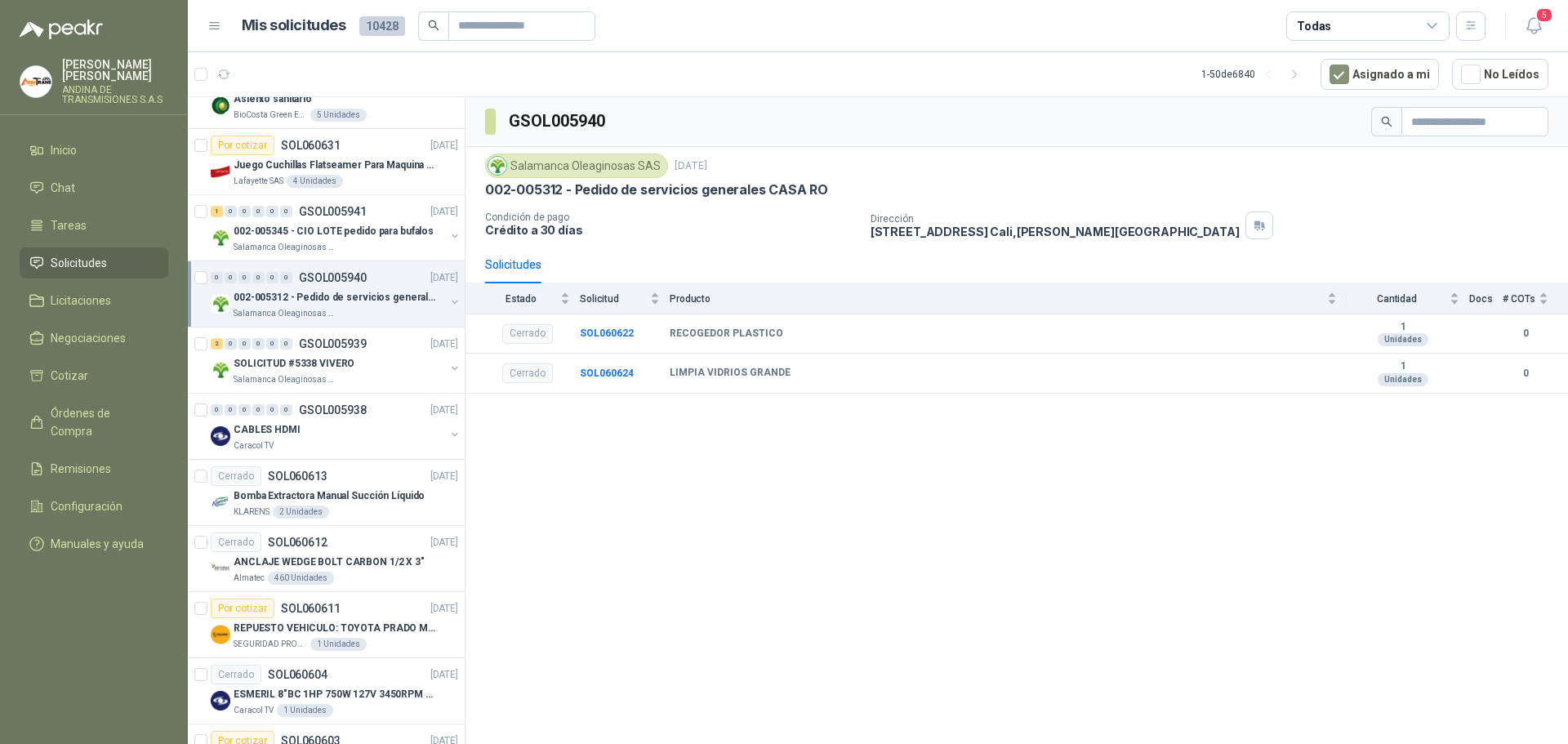
scroll to position [1143, 0]
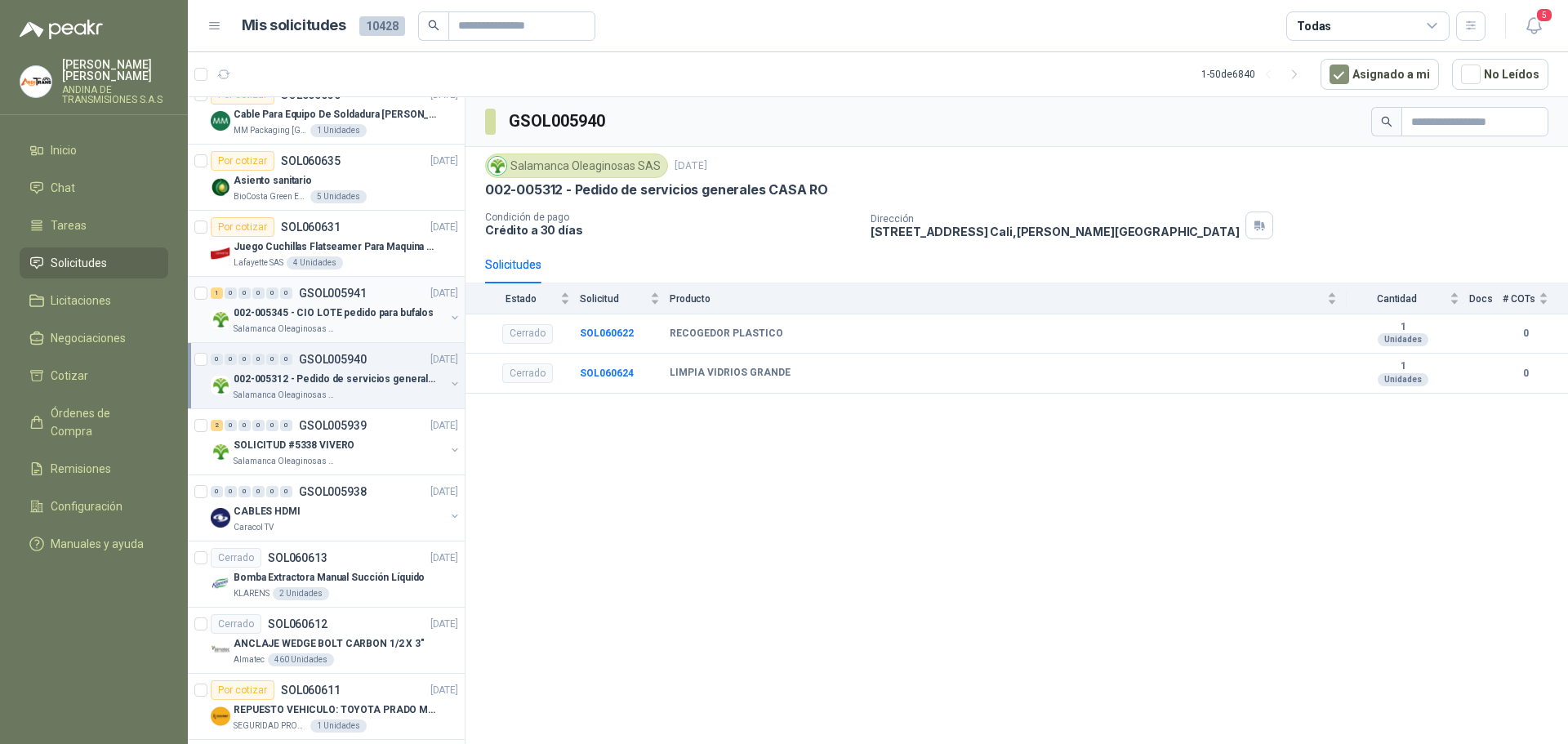
click at [369, 291] on div "1 0 0 0 0 0 GSOL005941 [DATE]" at bounding box center [335, 293] width 251 height 19
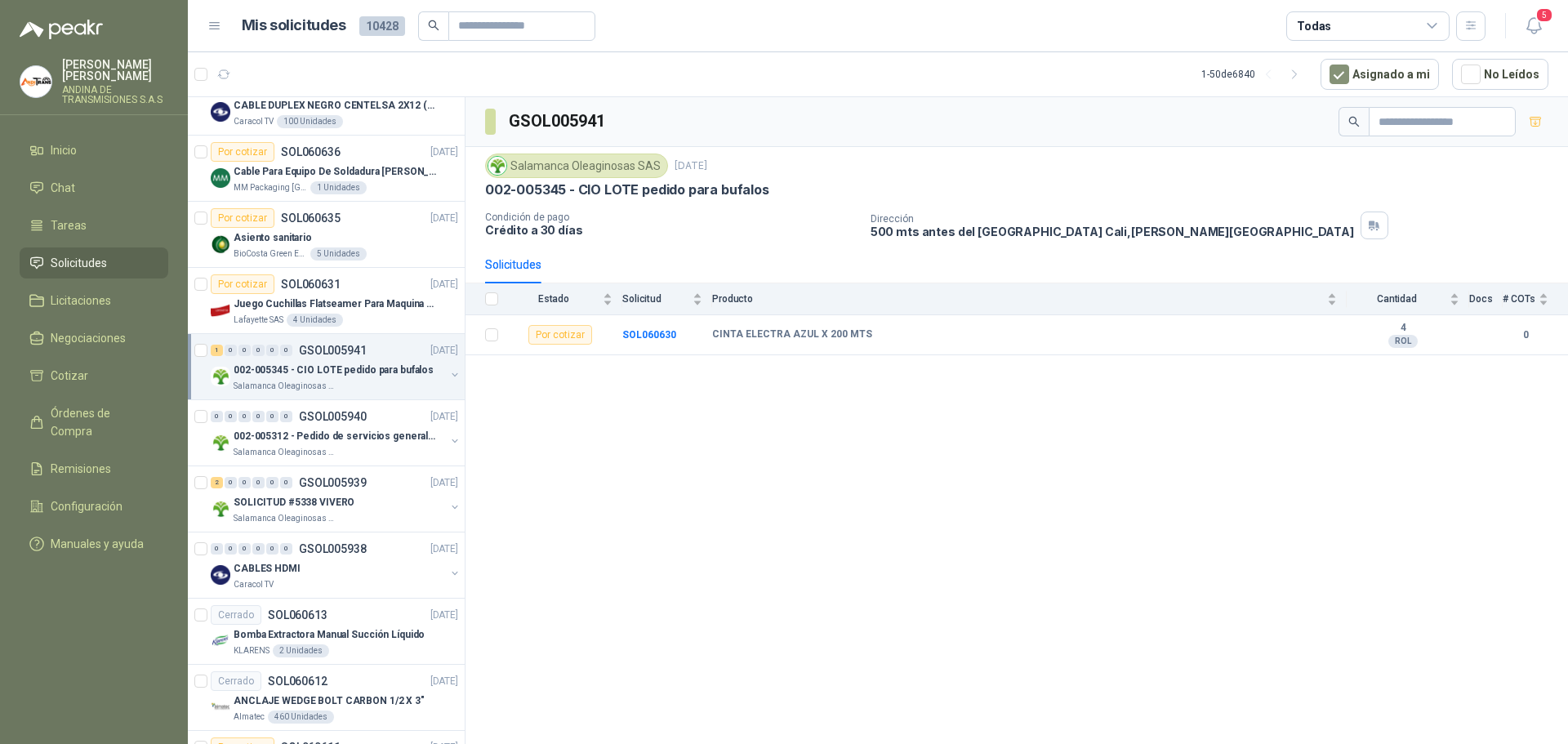
scroll to position [1062, 0]
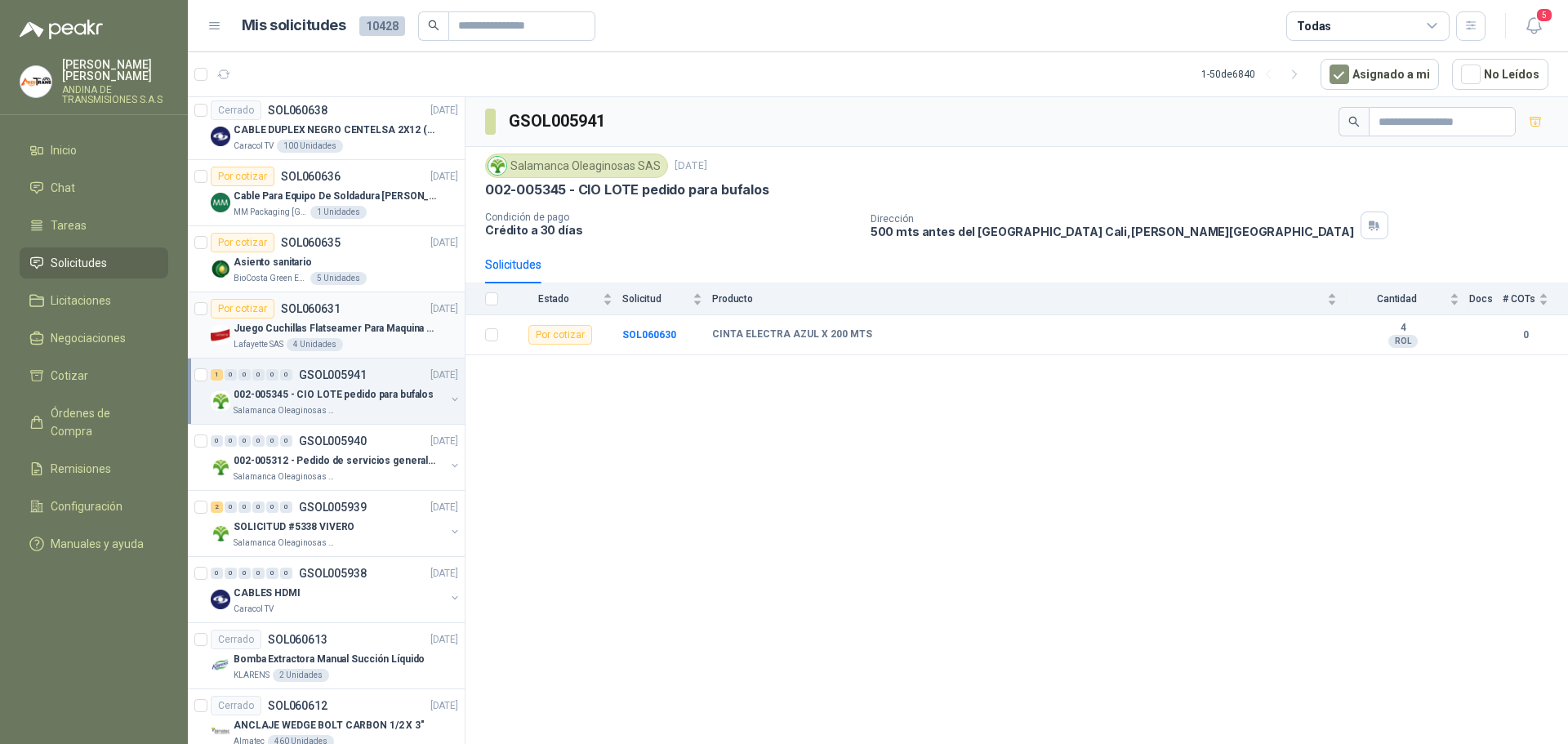
click at [363, 310] on div "Por cotizar SOL060631 [DATE]" at bounding box center [334, 308] width 247 height 19
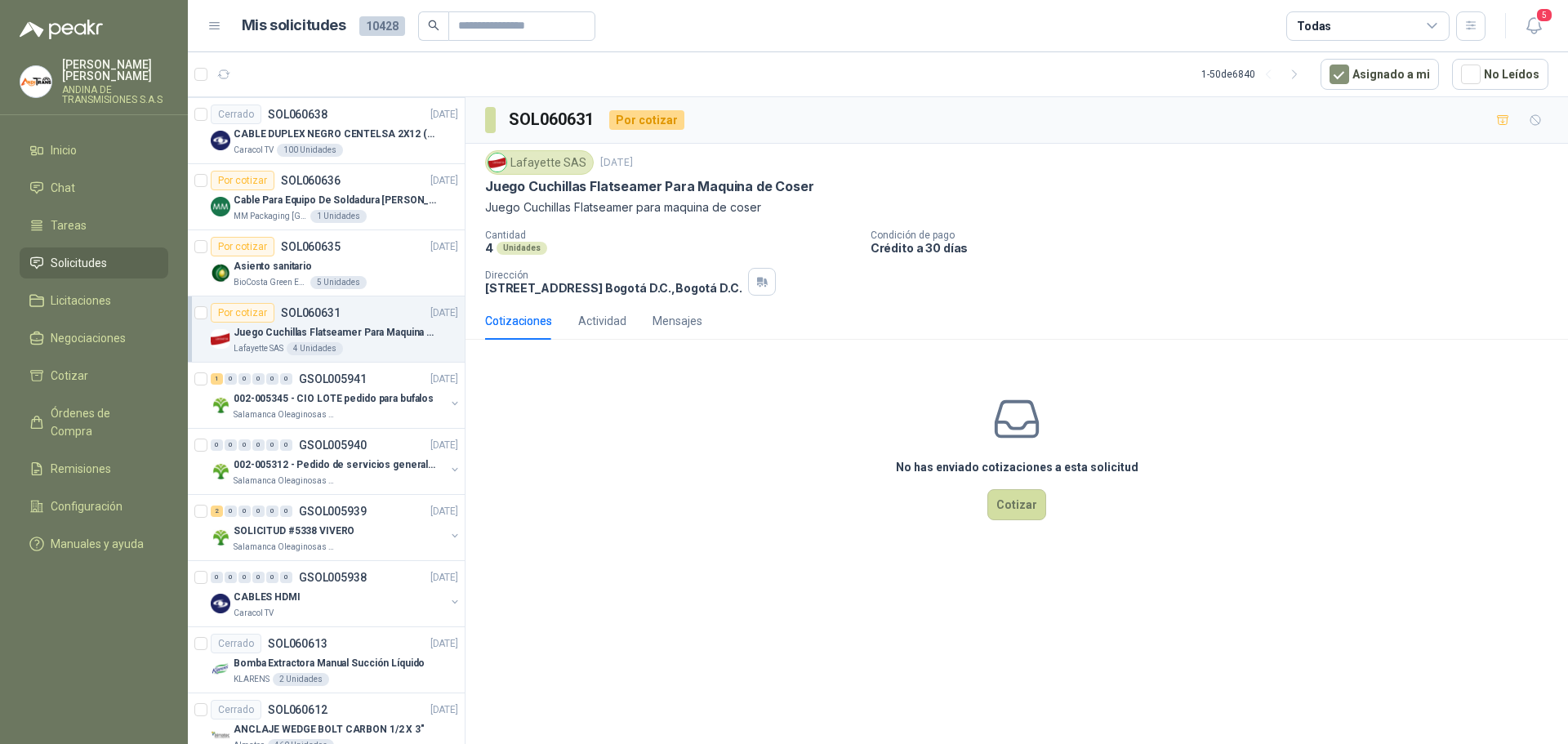
scroll to position [1062, 0]
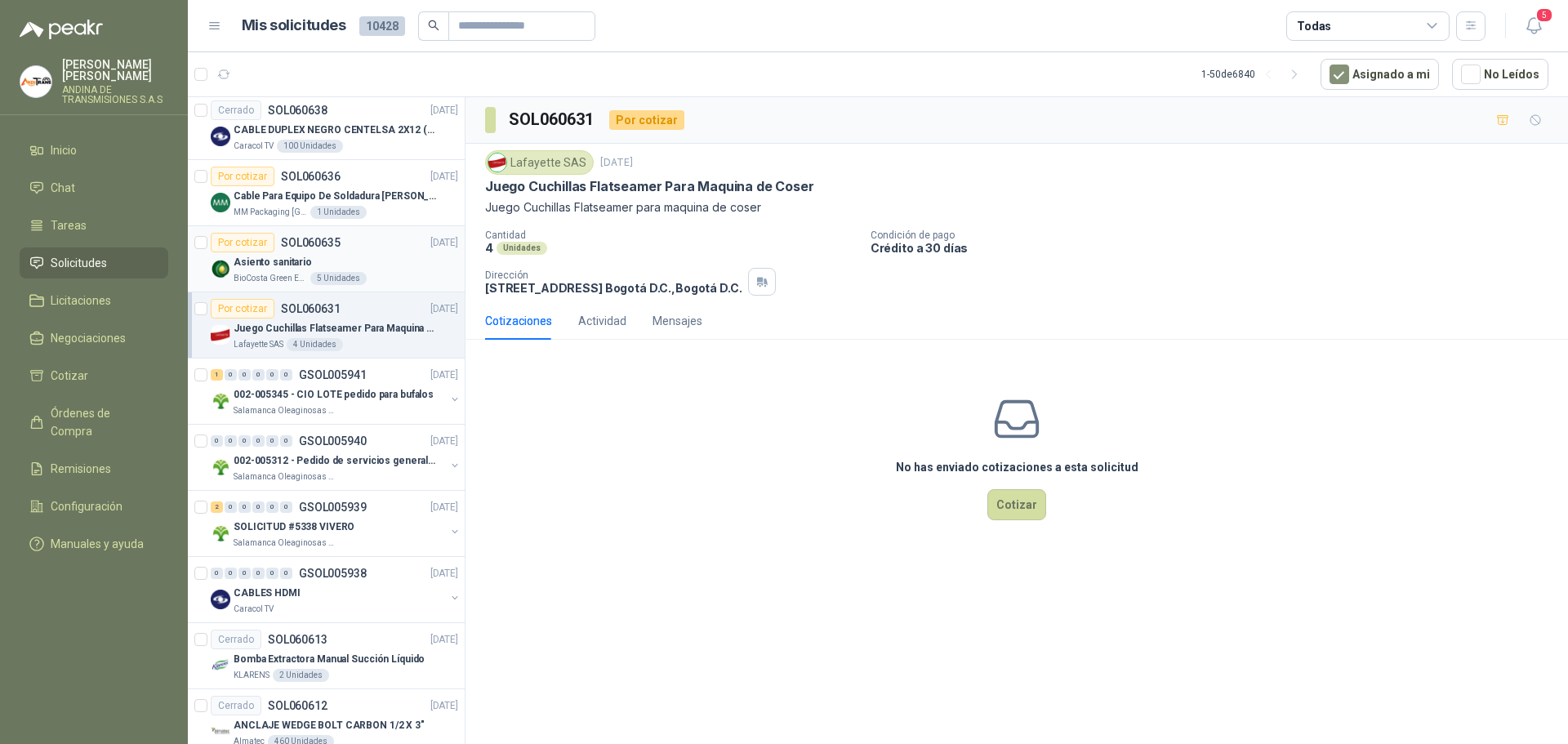
click at [357, 257] on div "Asiento sanitario" at bounding box center [345, 262] width 225 height 19
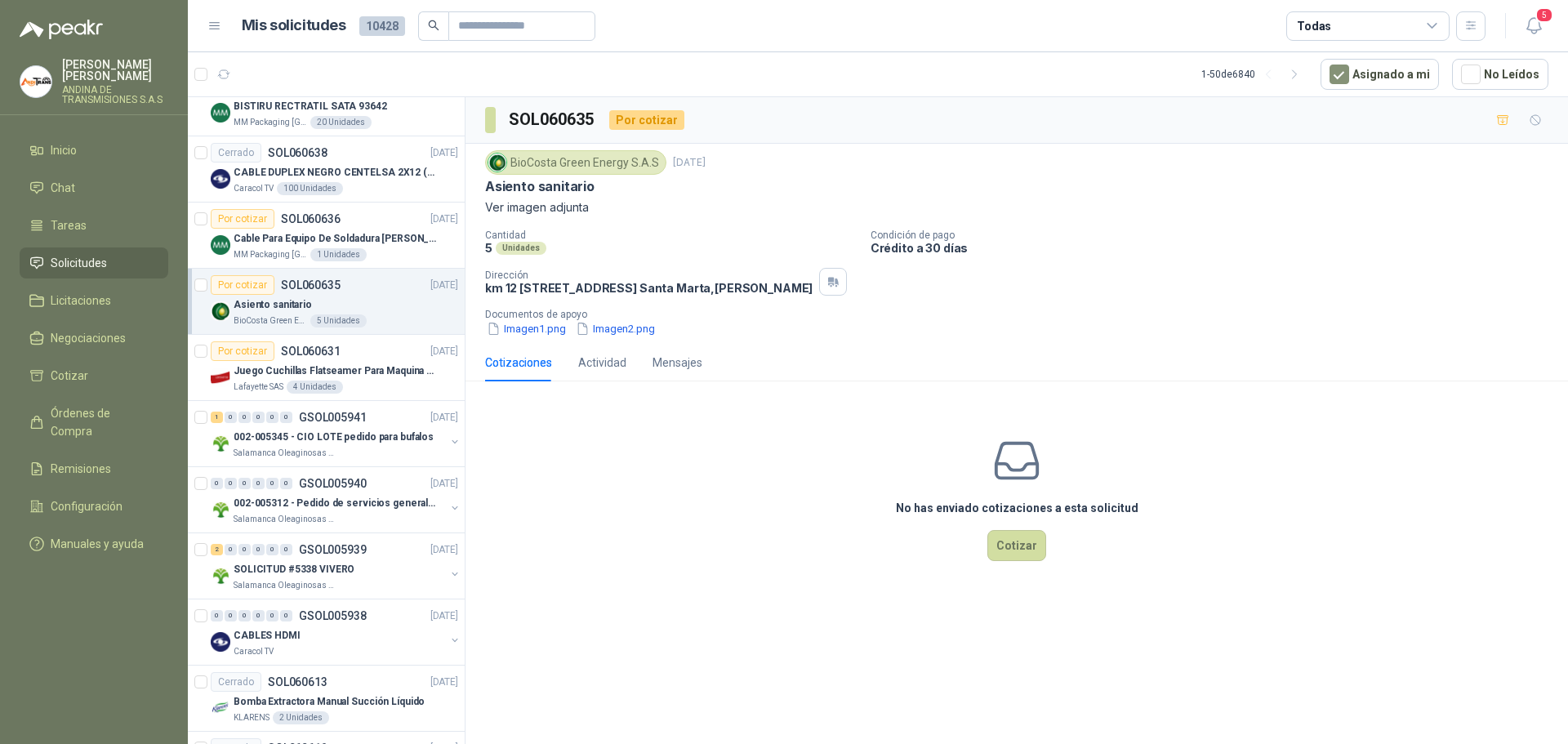
scroll to position [980, 0]
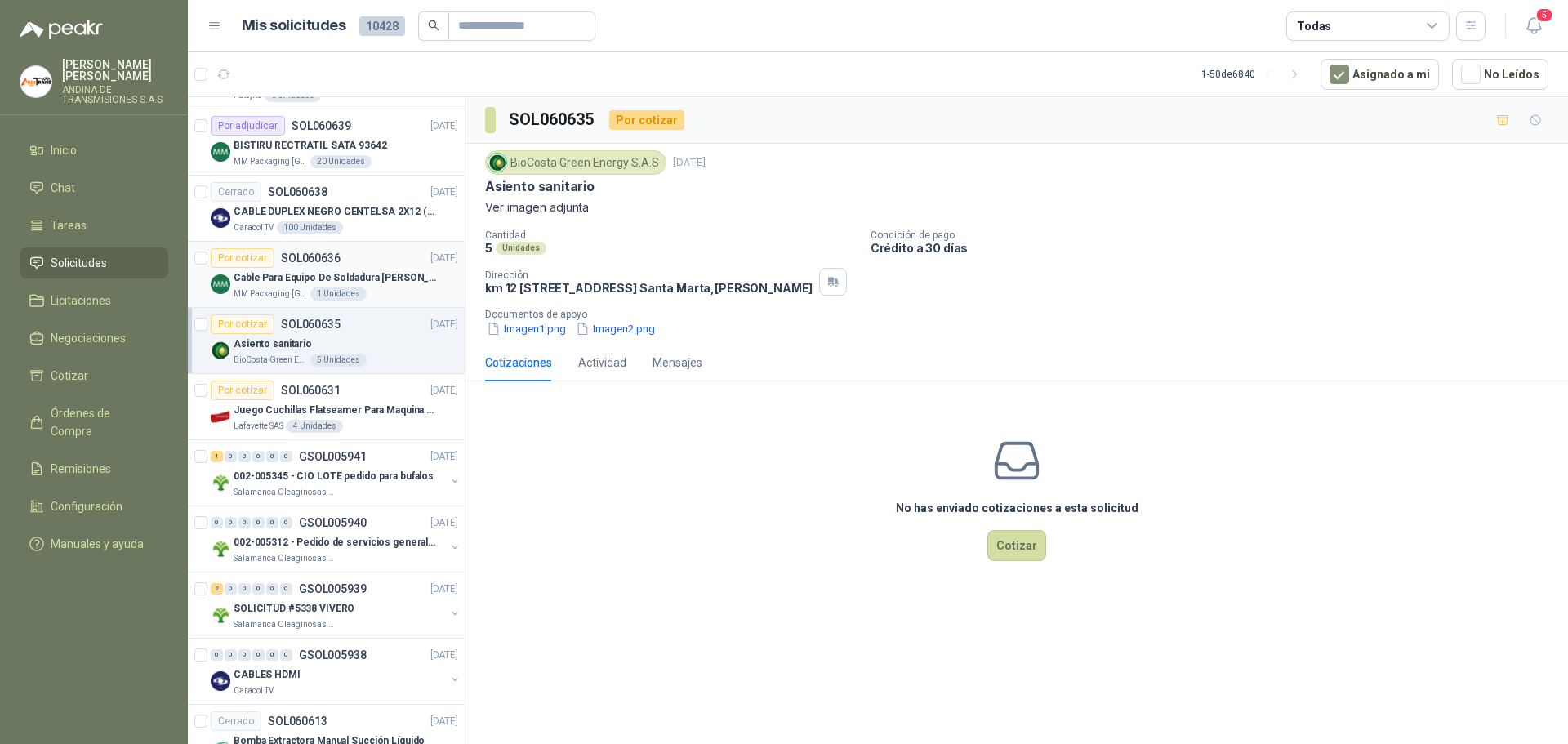
click at [369, 256] on div "Por cotizar SOL060636 [DATE]" at bounding box center [334, 258] width 247 height 19
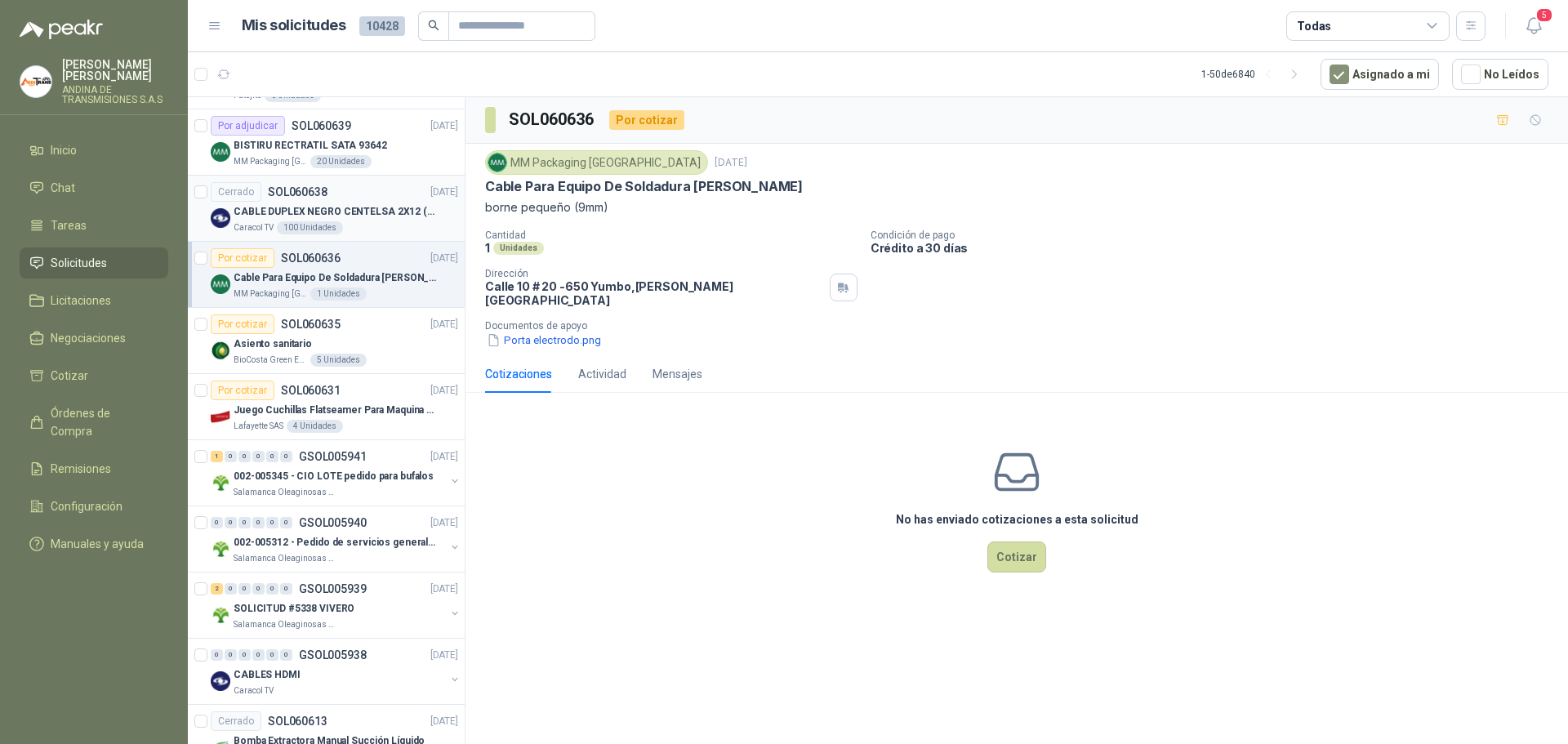
click at [364, 190] on div "Cerrado SOL060638 [DATE]" at bounding box center [334, 192] width 247 height 19
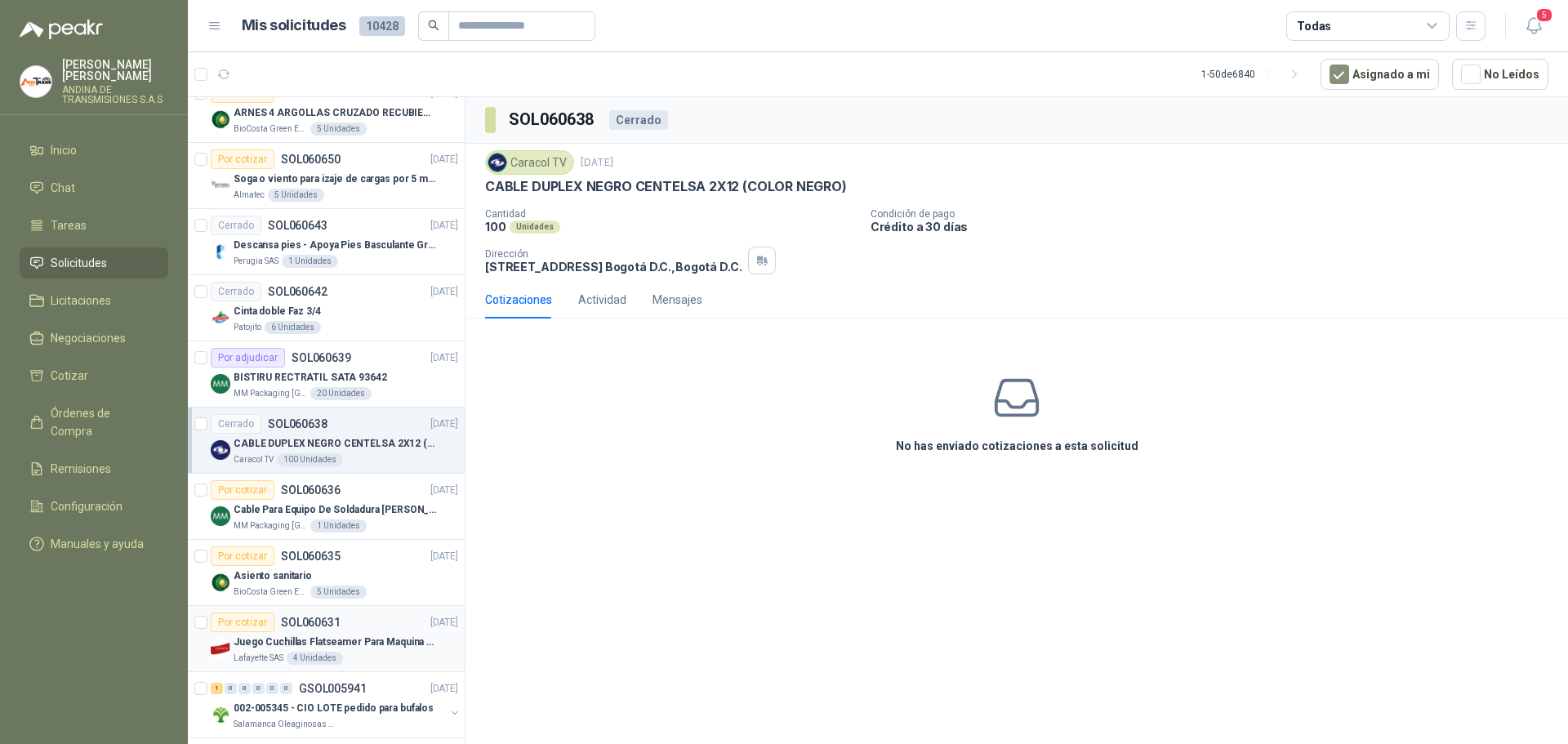
scroll to position [735, 0]
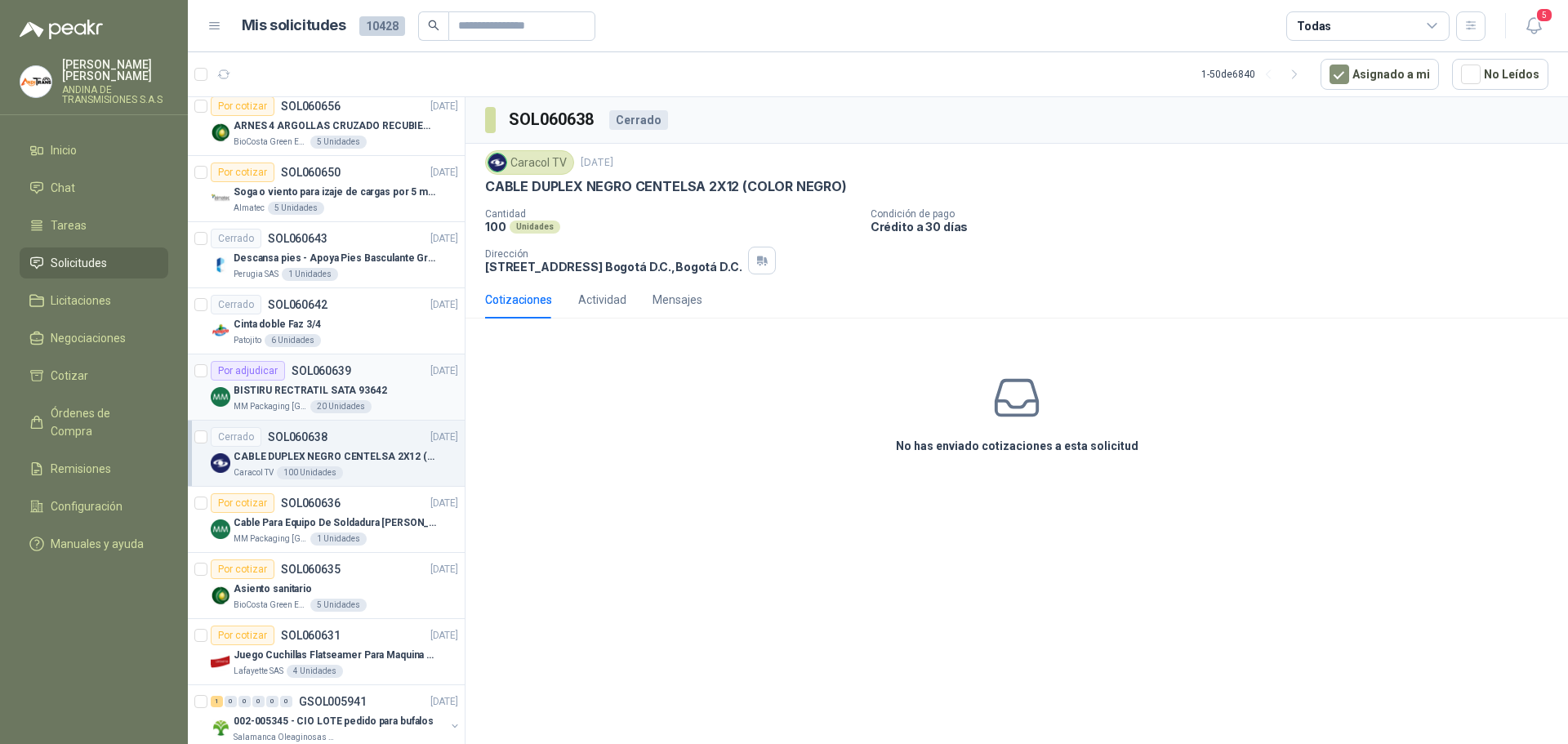
click at [367, 361] on div "Por adjudicar SOL060639 [DATE]" at bounding box center [334, 371] width 247 height 19
click at [345, 306] on div "Cerrado SOL060642 [DATE]" at bounding box center [334, 305] width 247 height 19
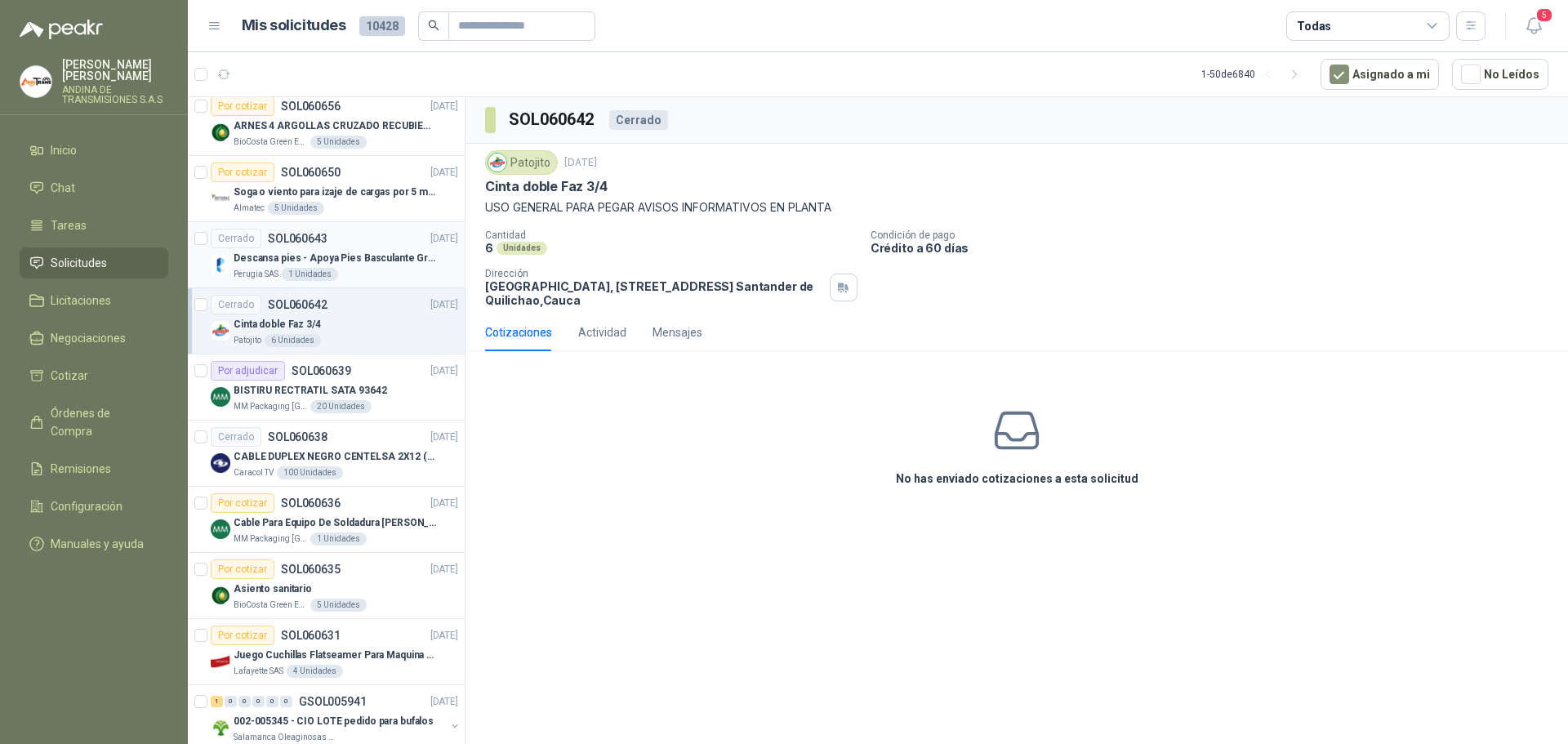
click at [345, 247] on div "Cerrado SOL060643 [DATE]" at bounding box center [334, 239] width 247 height 19
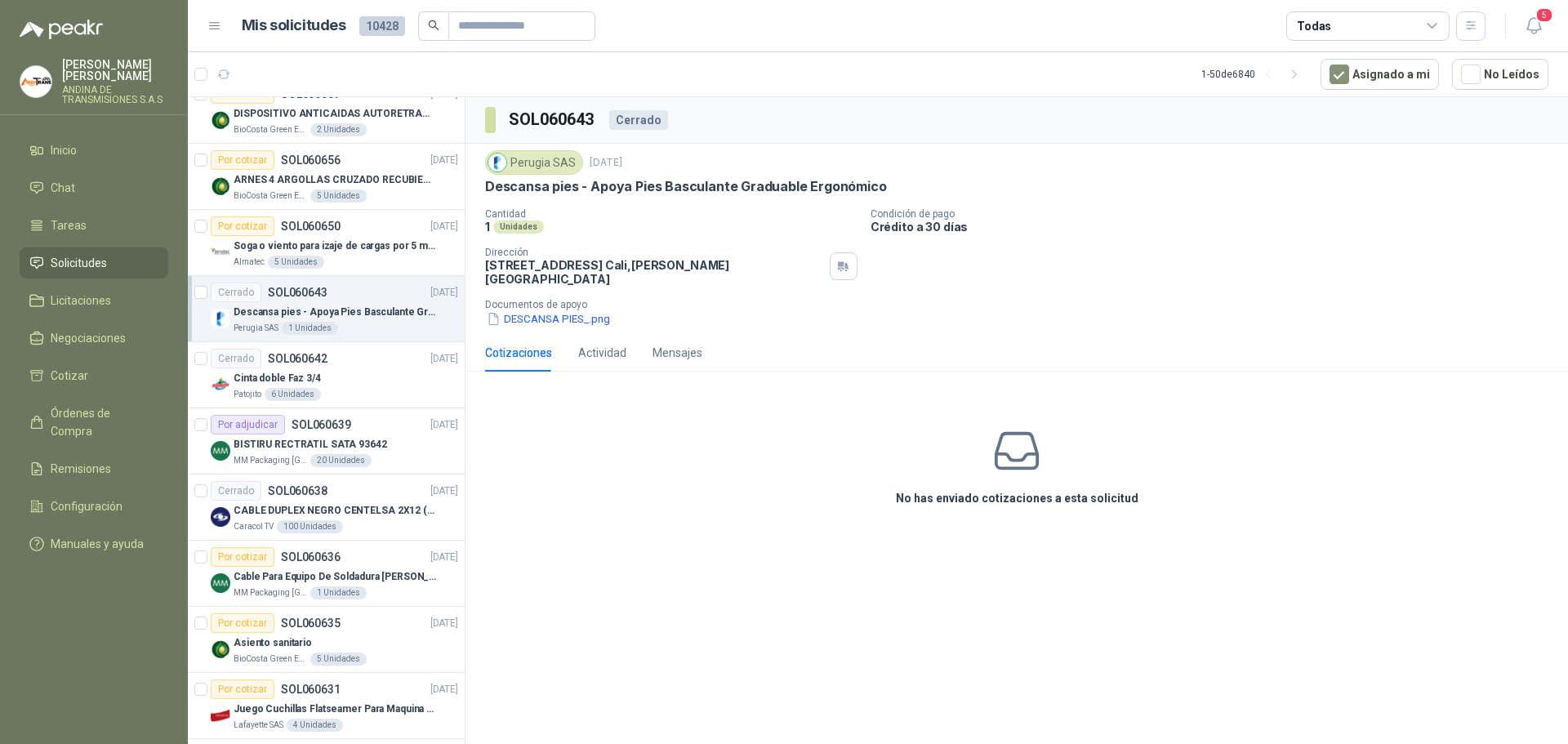
scroll to position [653, 0]
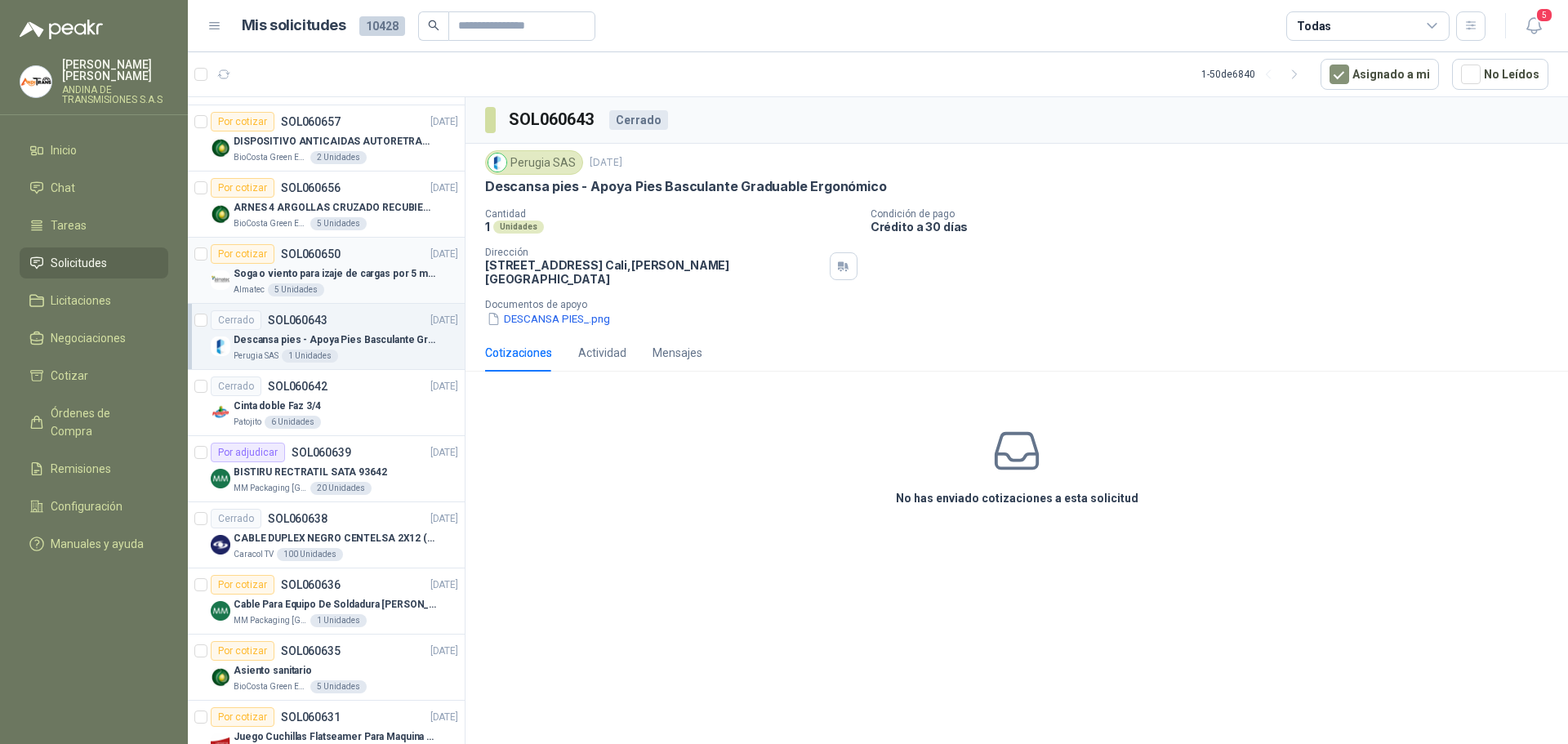
click at [354, 247] on div "Por cotizar SOL060650 [DATE]" at bounding box center [334, 254] width 247 height 19
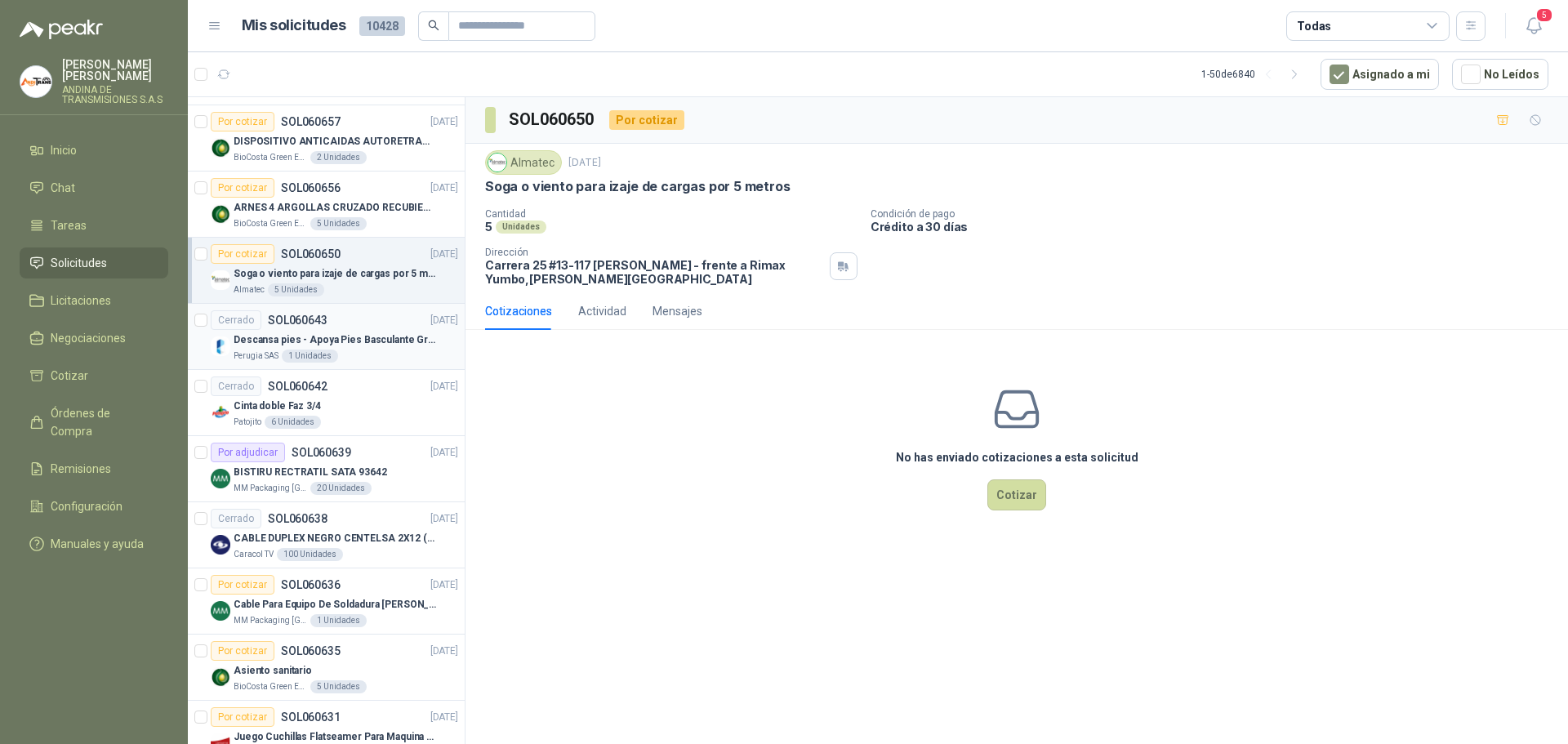
scroll to position [571, 0]
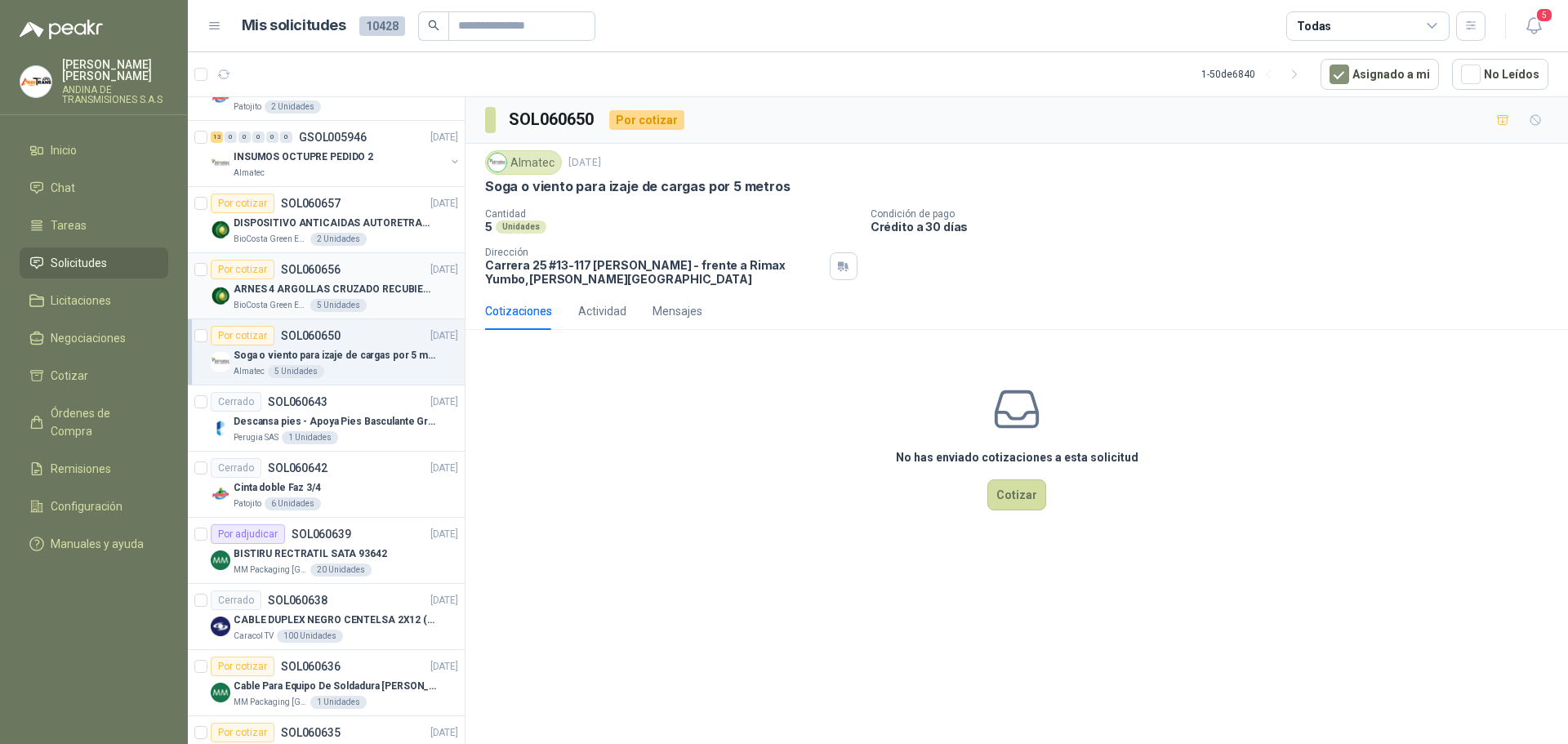
click at [361, 266] on div "Por cotizar SOL060656 [DATE]" at bounding box center [334, 269] width 247 height 19
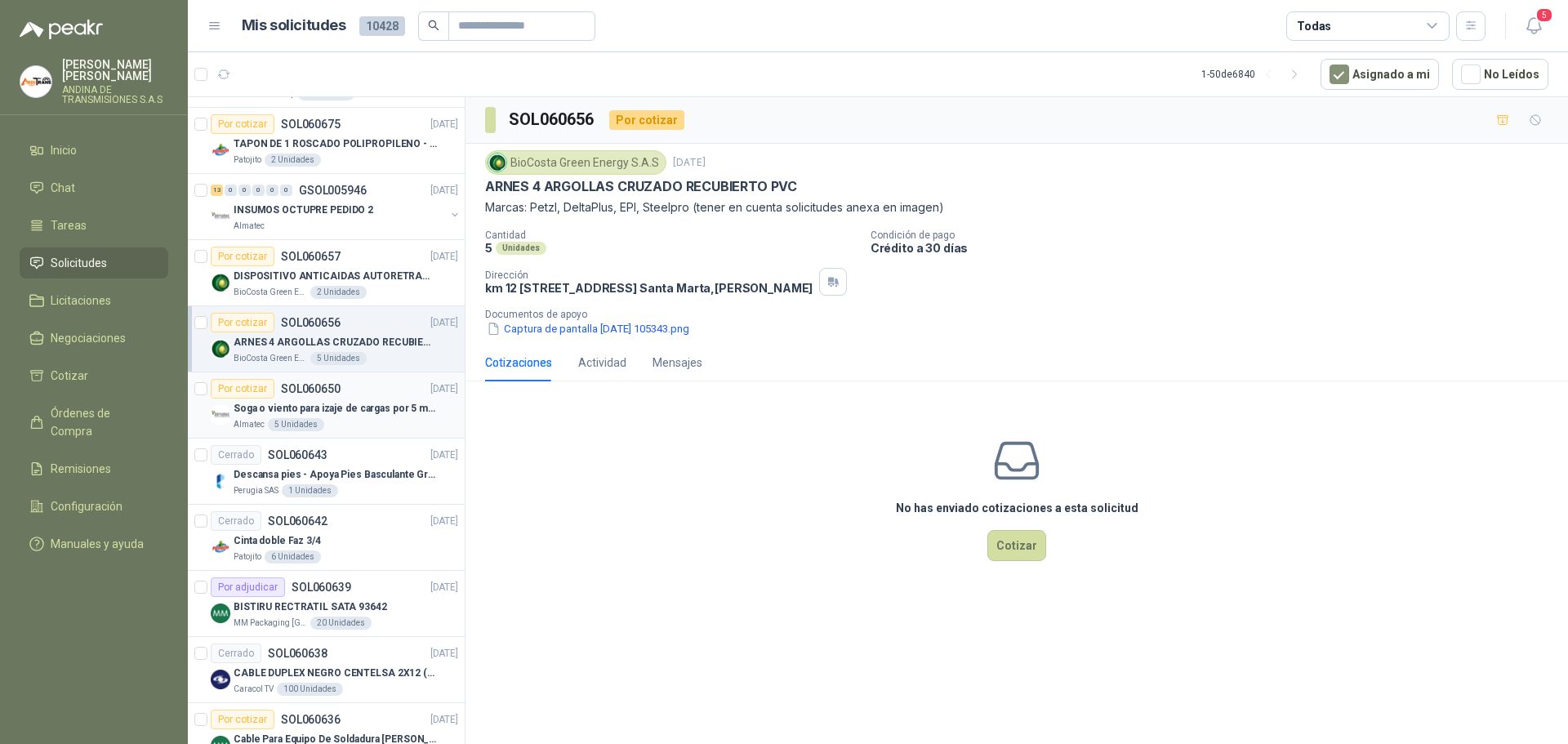
scroll to position [490, 0]
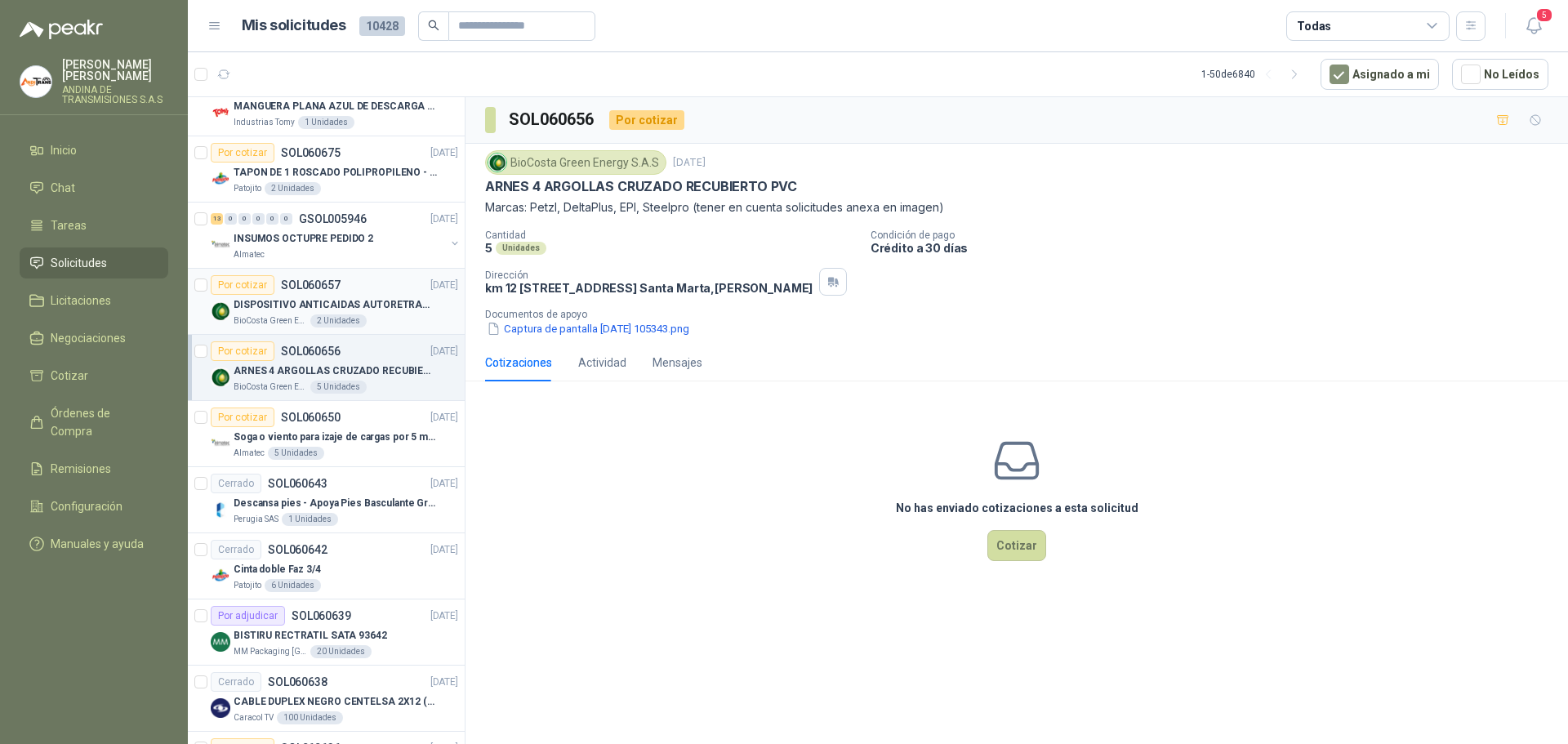
click at [366, 282] on div "Por cotizar SOL060657 [DATE]" at bounding box center [334, 285] width 247 height 19
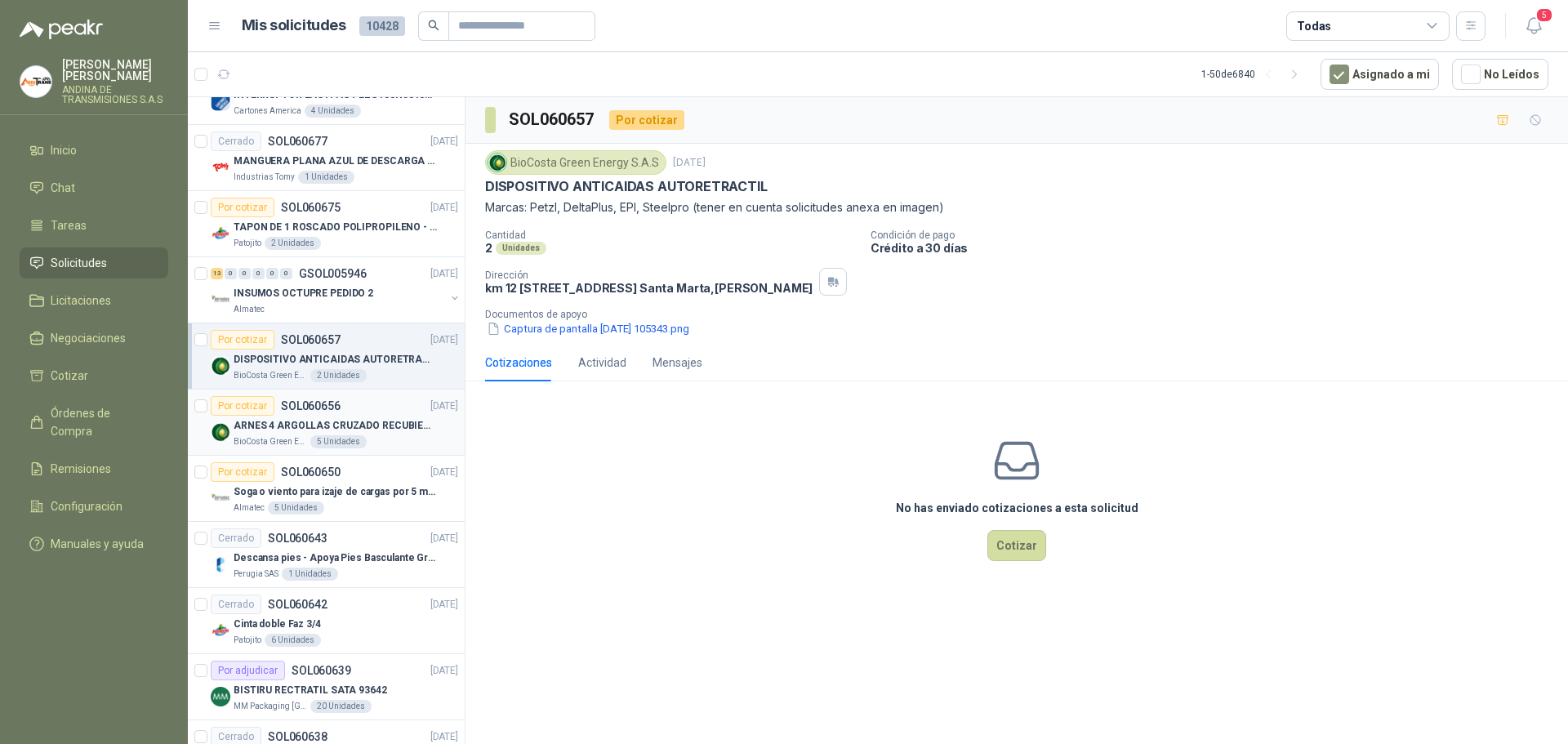
scroll to position [409, 0]
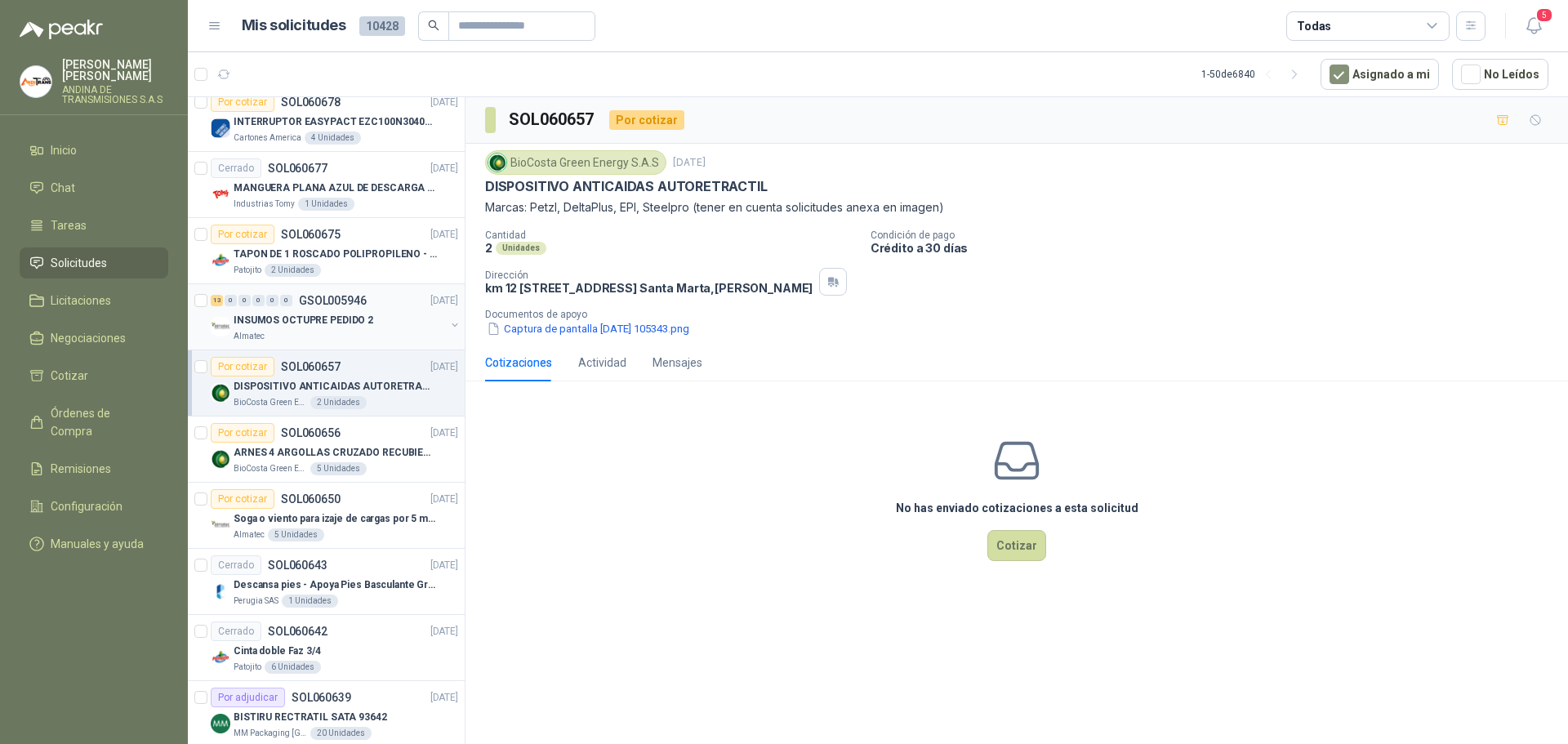
click at [372, 306] on div "13 0 0 0 0 0 GSOL005946 [DATE]" at bounding box center [335, 300] width 251 height 19
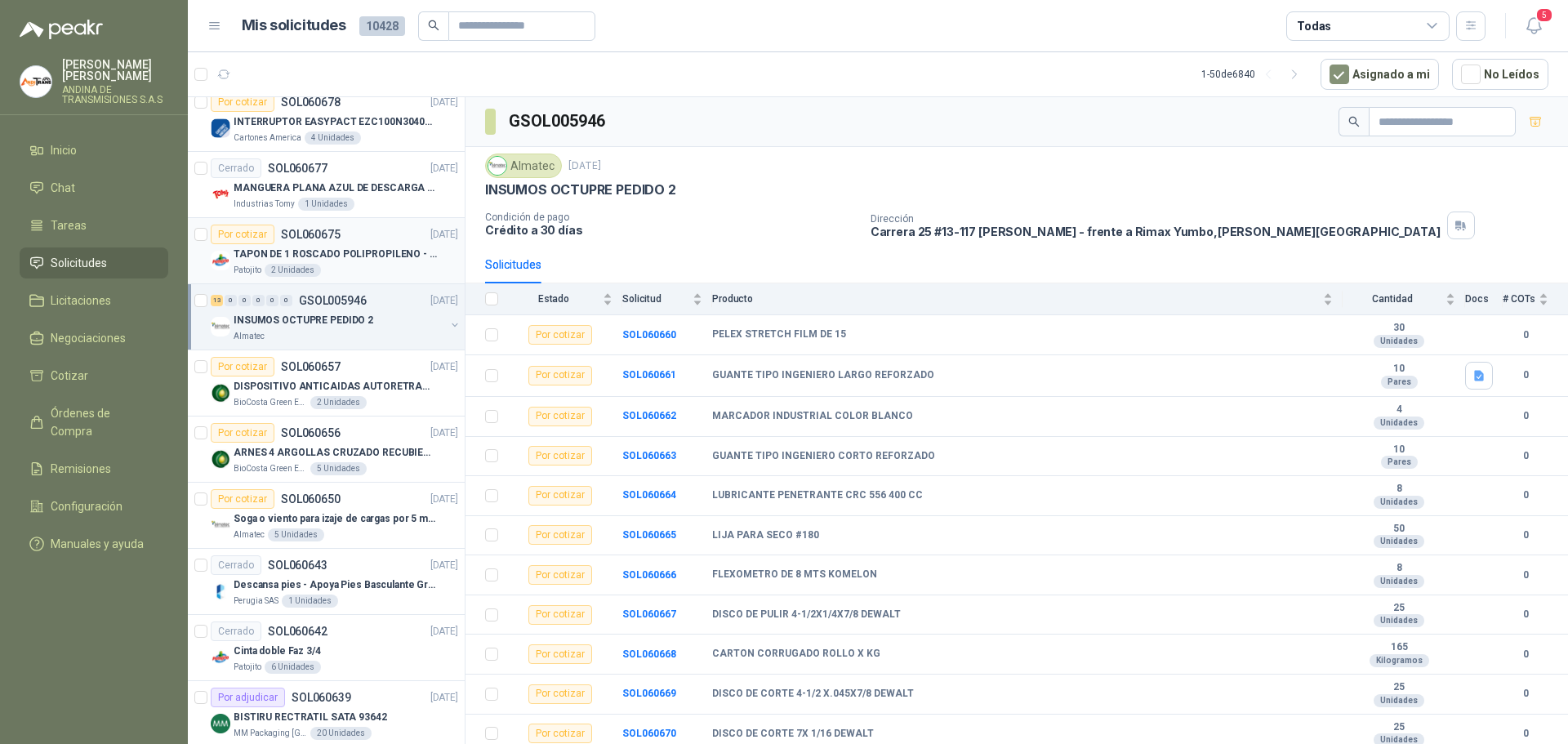
click at [373, 225] on div "Por cotizar SOL060675 [DATE]" at bounding box center [334, 234] width 247 height 19
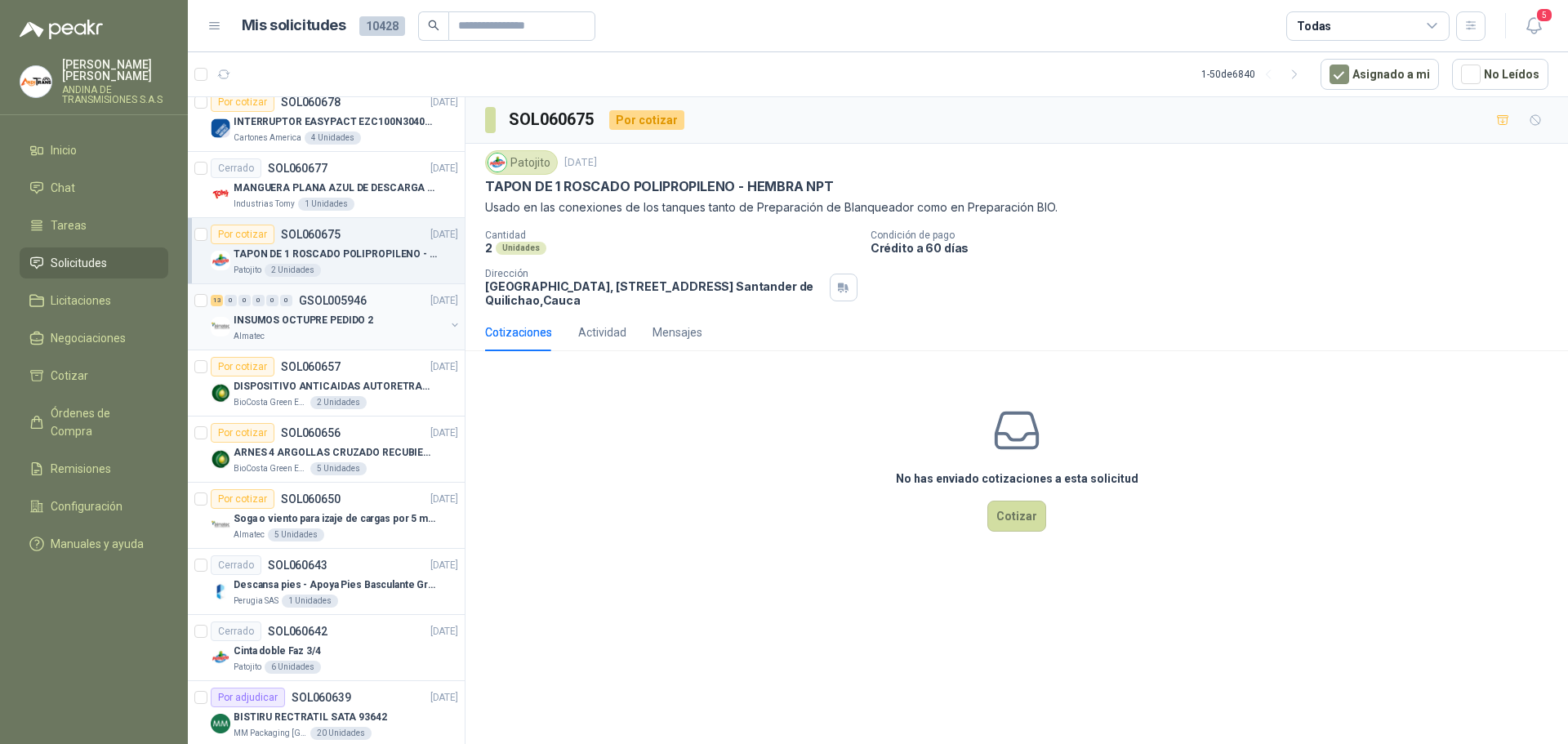
scroll to position [327, 0]
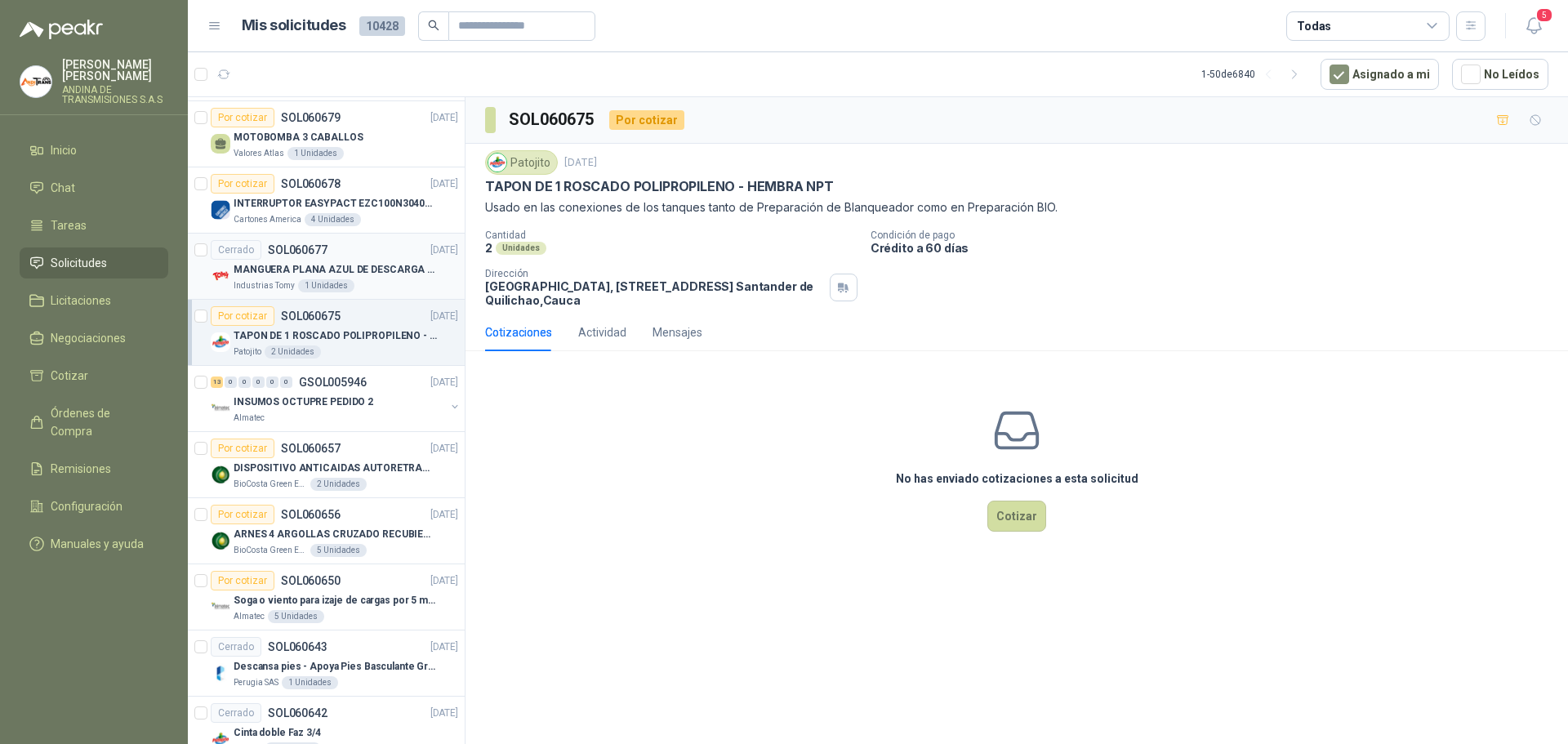
click at [356, 252] on div "Cerrado SOL060677 [DATE]" at bounding box center [334, 250] width 247 height 19
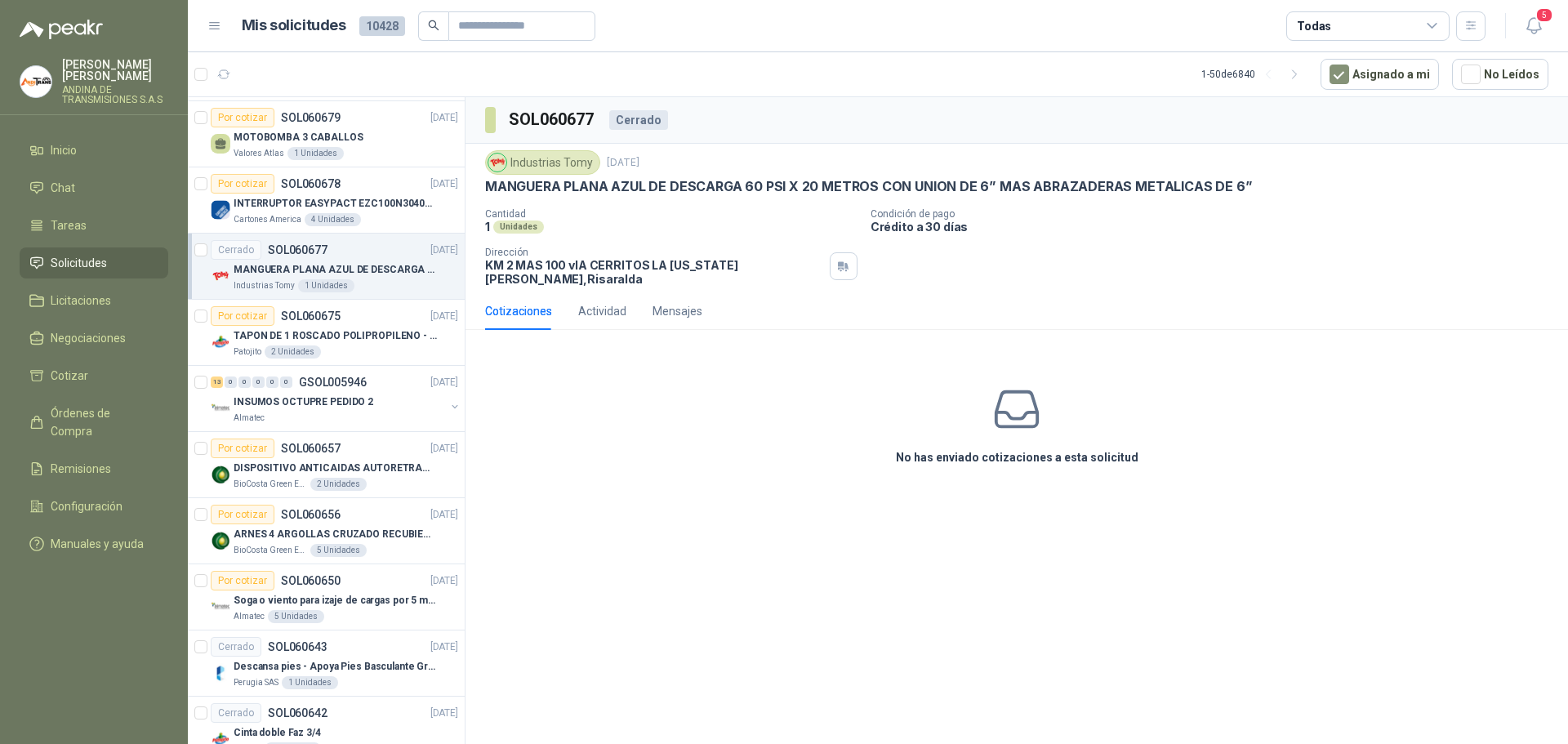
click at [1226, 387] on div "No has enviado cotizaciones a esta solicitud" at bounding box center [1017, 425] width 1102 height 164
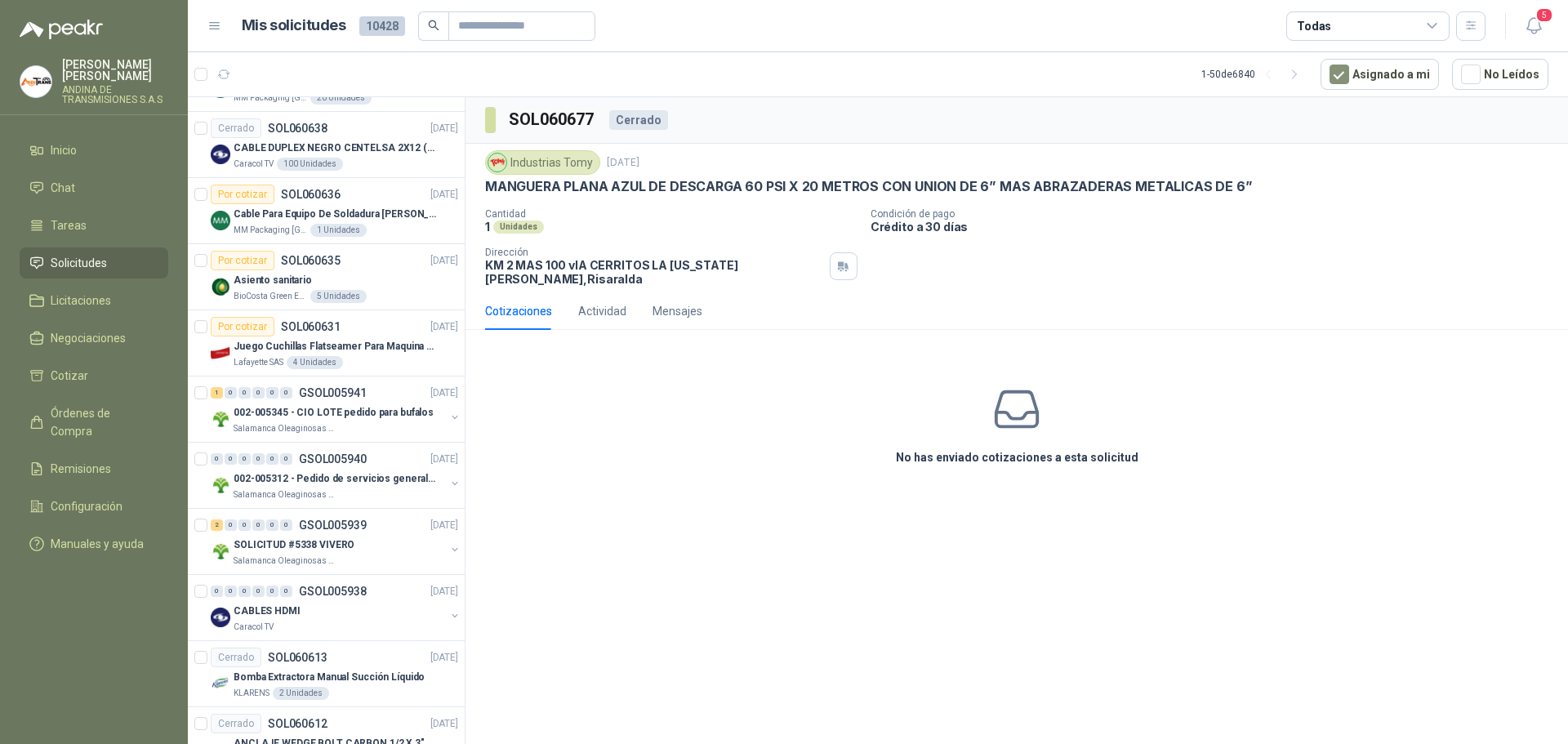
scroll to position [1062, 0]
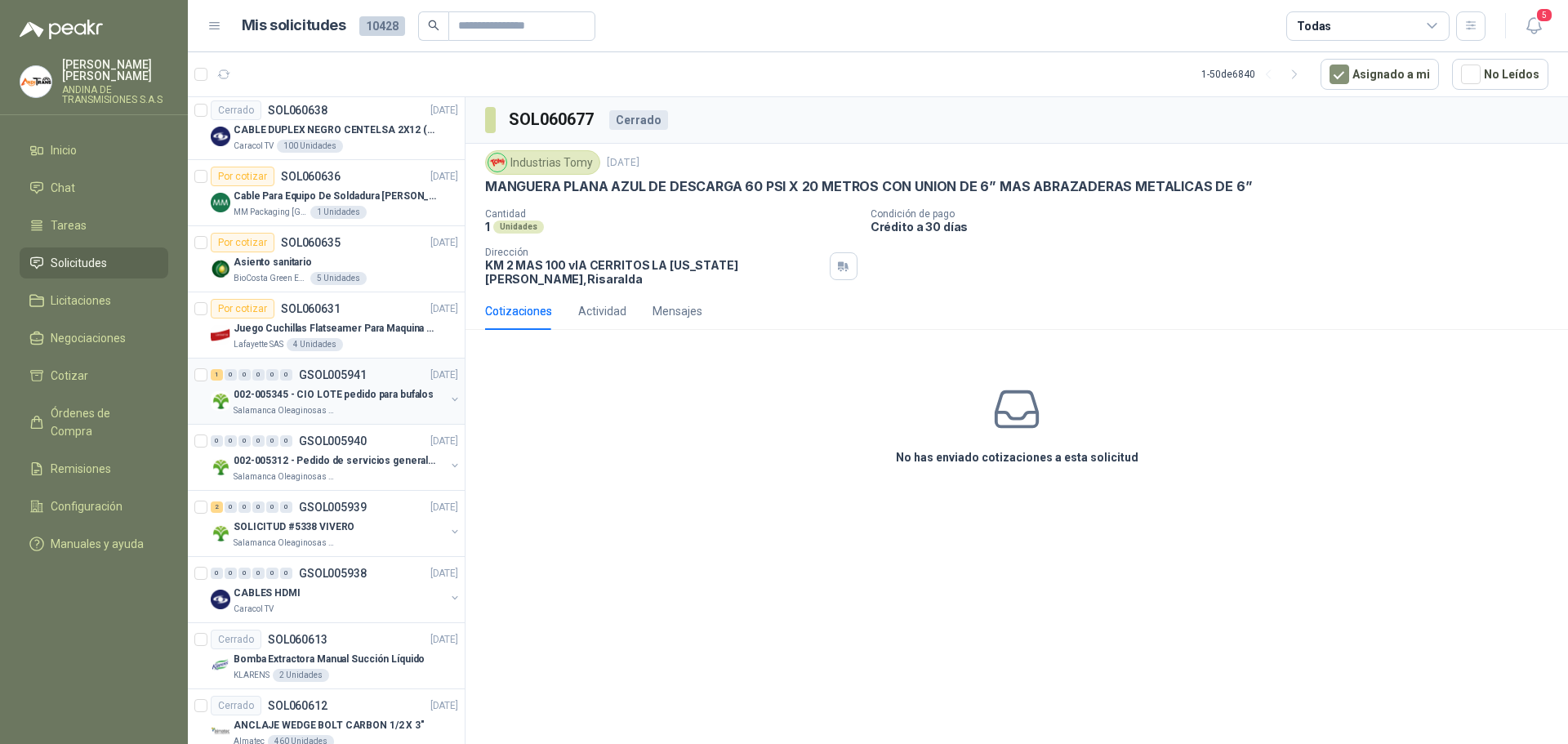
click at [375, 369] on div "1 0 0 0 0 0 GSOL005941 [DATE]" at bounding box center [335, 375] width 251 height 19
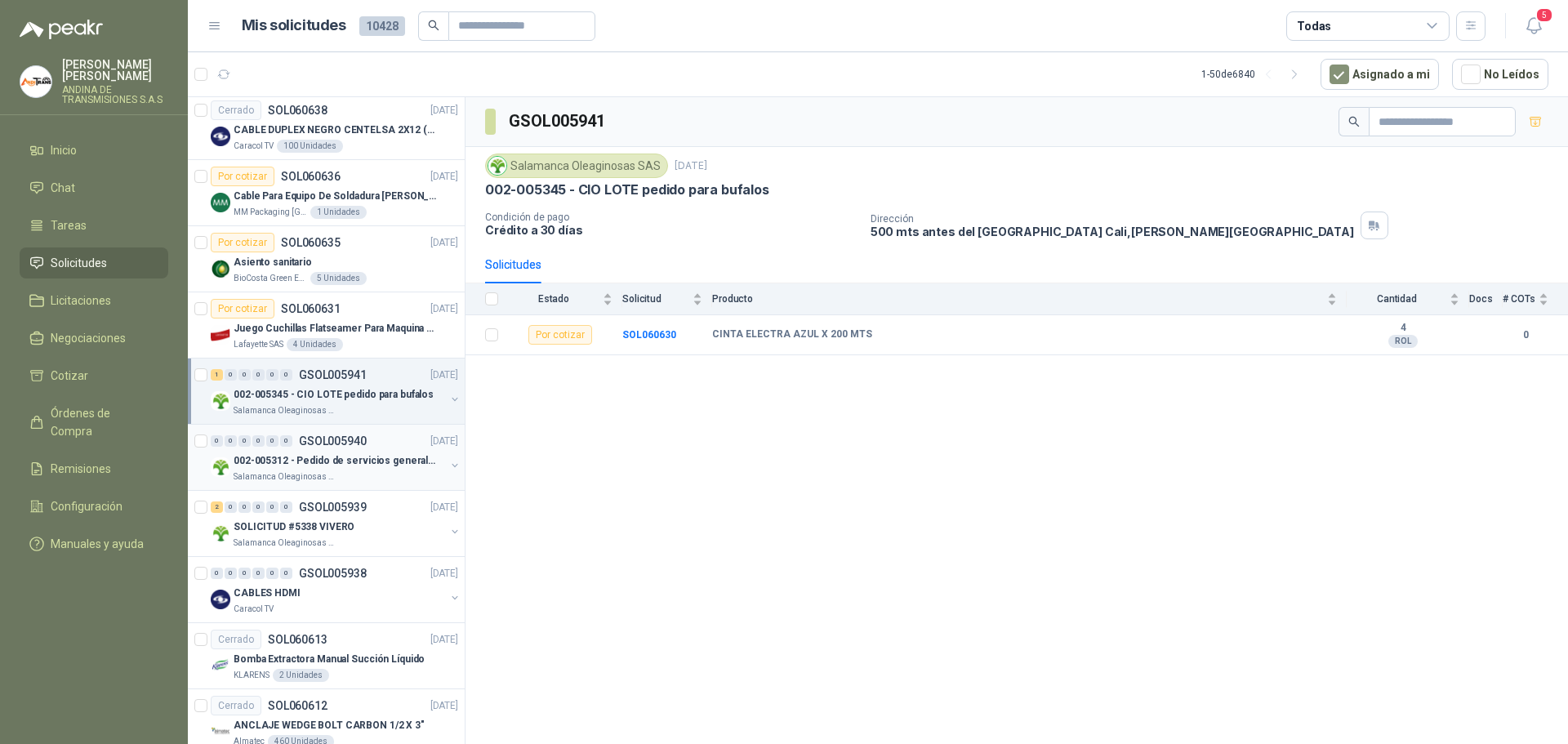
click at [383, 437] on div "0 0 0 0 0 0 GSOL005940 [DATE]" at bounding box center [335, 441] width 251 height 19
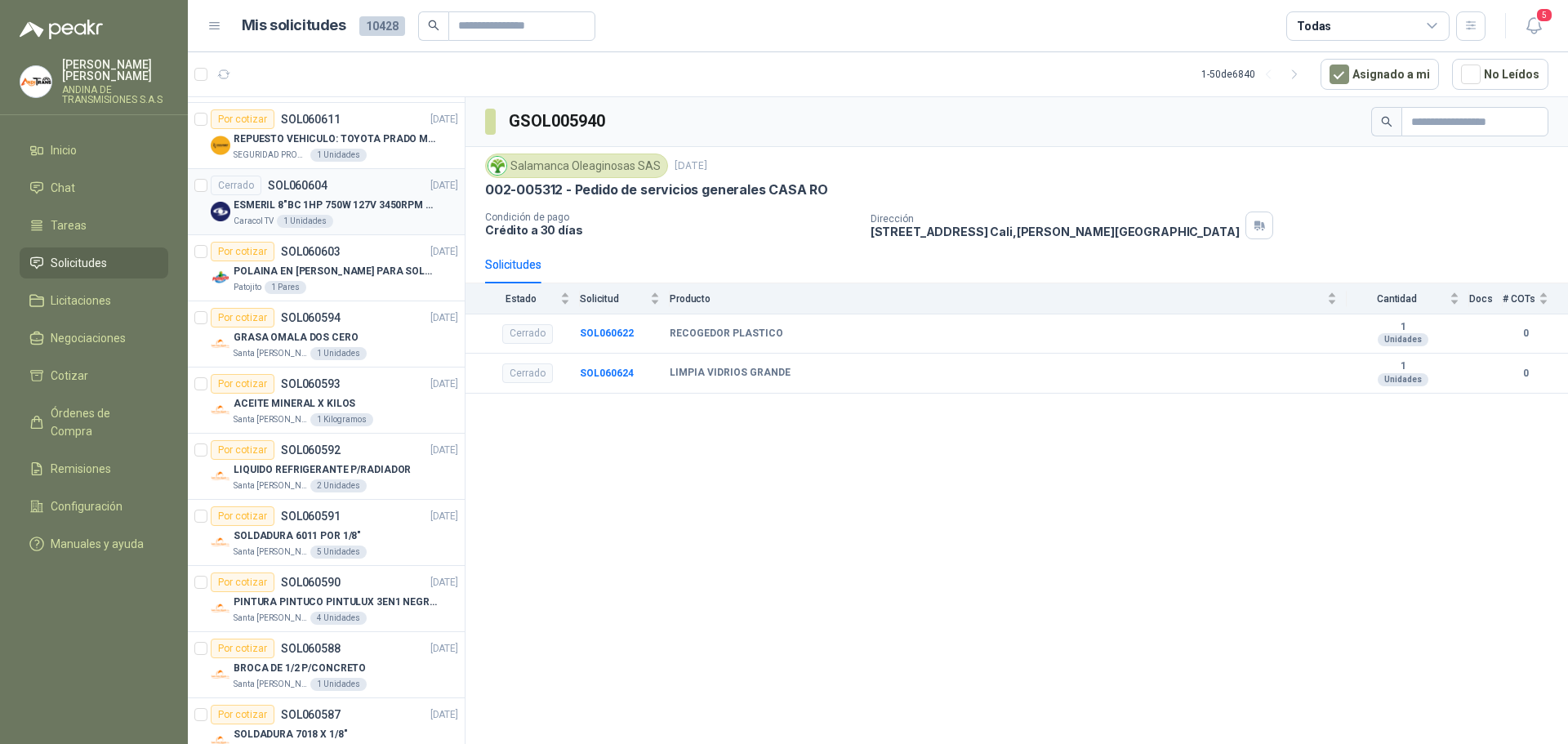
scroll to position [1715, 0]
click at [383, 379] on div "Por cotizar SOL060593 [DATE]" at bounding box center [334, 383] width 247 height 19
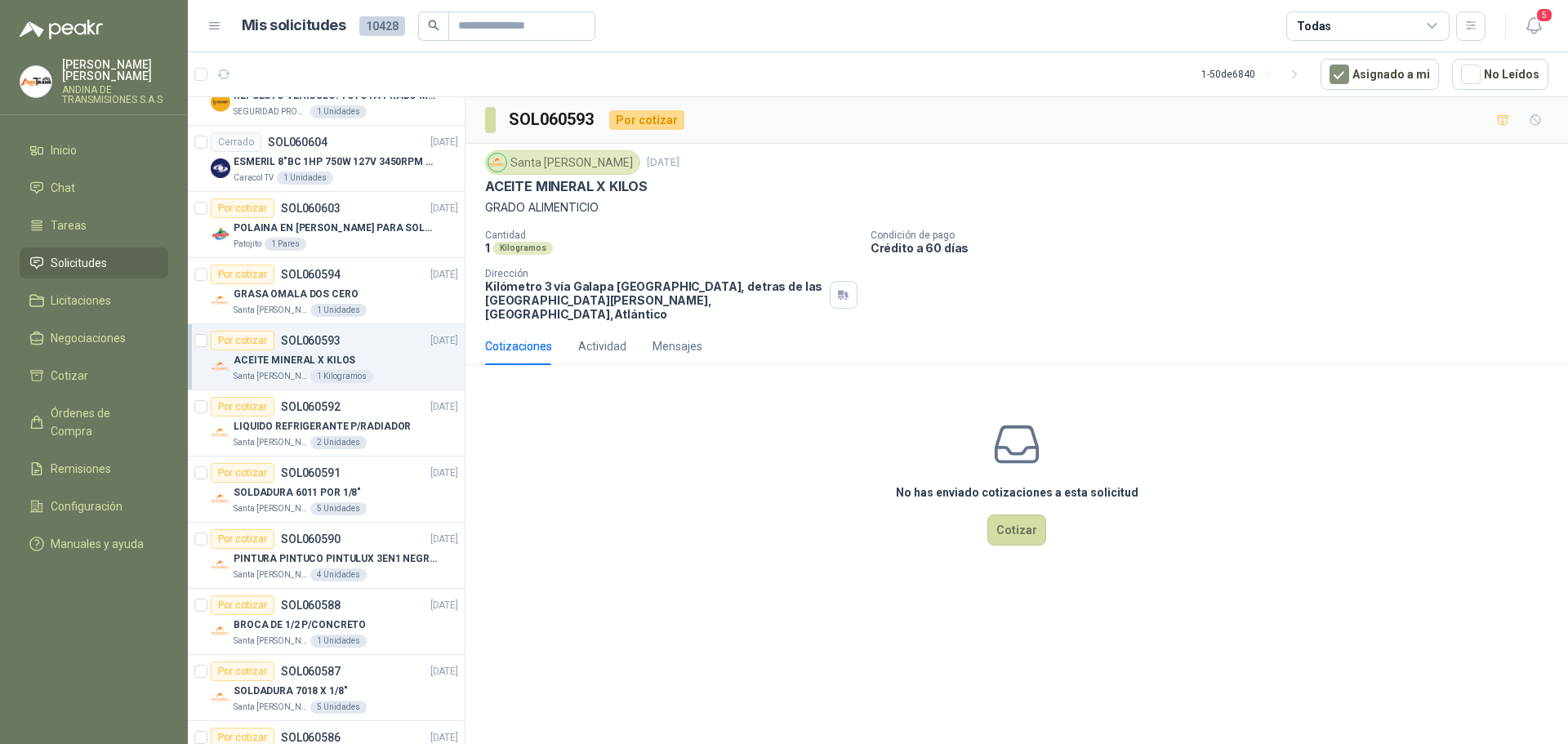
scroll to position [1796, 0]
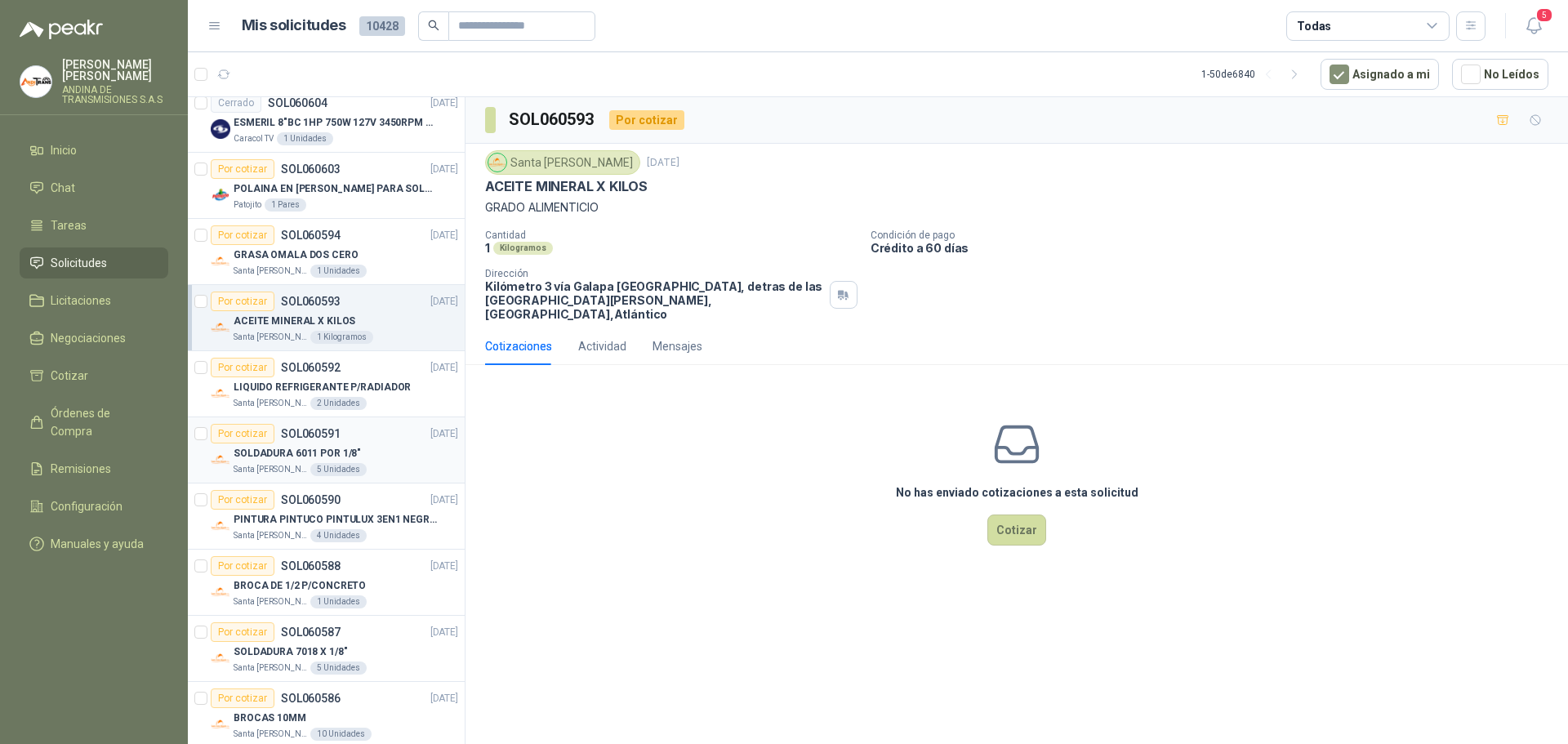
click at [372, 426] on div "Por cotizar SOL060591 [DATE]" at bounding box center [334, 433] width 247 height 19
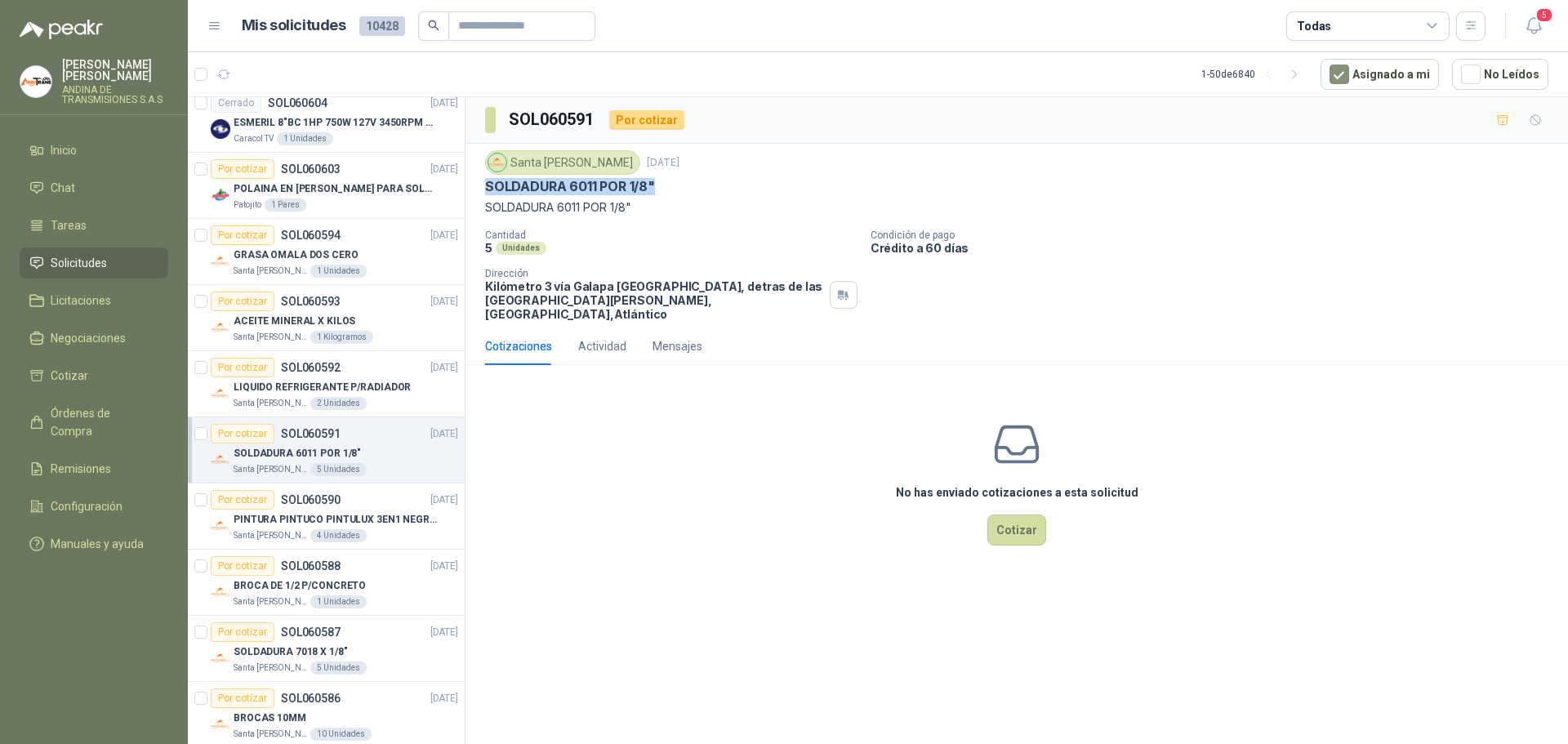
drag, startPoint x: 485, startPoint y: 186, endPoint x: 633, endPoint y: 187, distance: 148.0
click at [670, 180] on div "SOLDADURA 6011 POR 1/8"" at bounding box center [1017, 186] width 1064 height 17
copy p "SOLDADURA 6011 POR 1/8""
